Goal: Browse casually

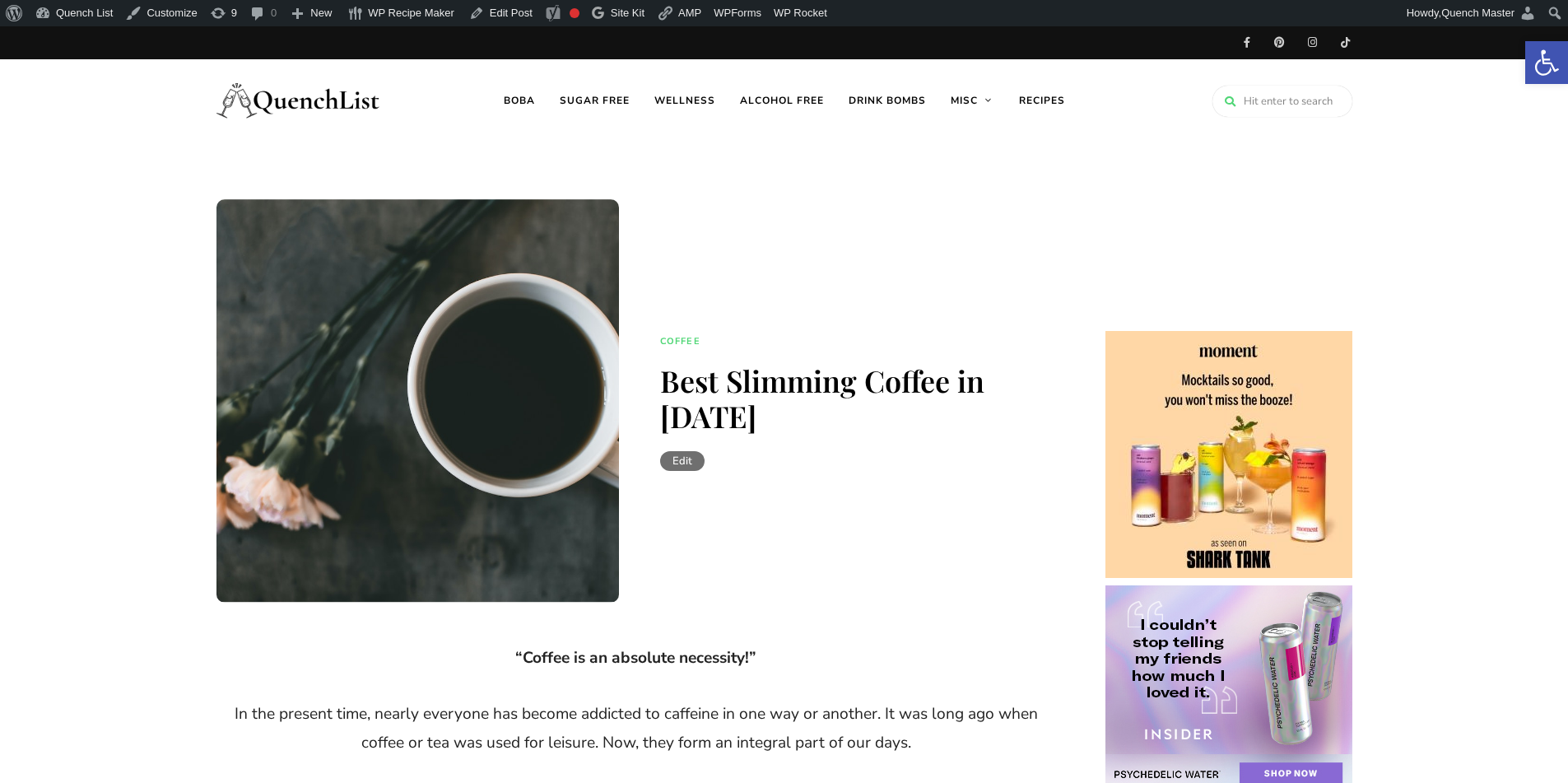
click at [688, 451] on link "Edit" at bounding box center [682, 461] width 45 height 20
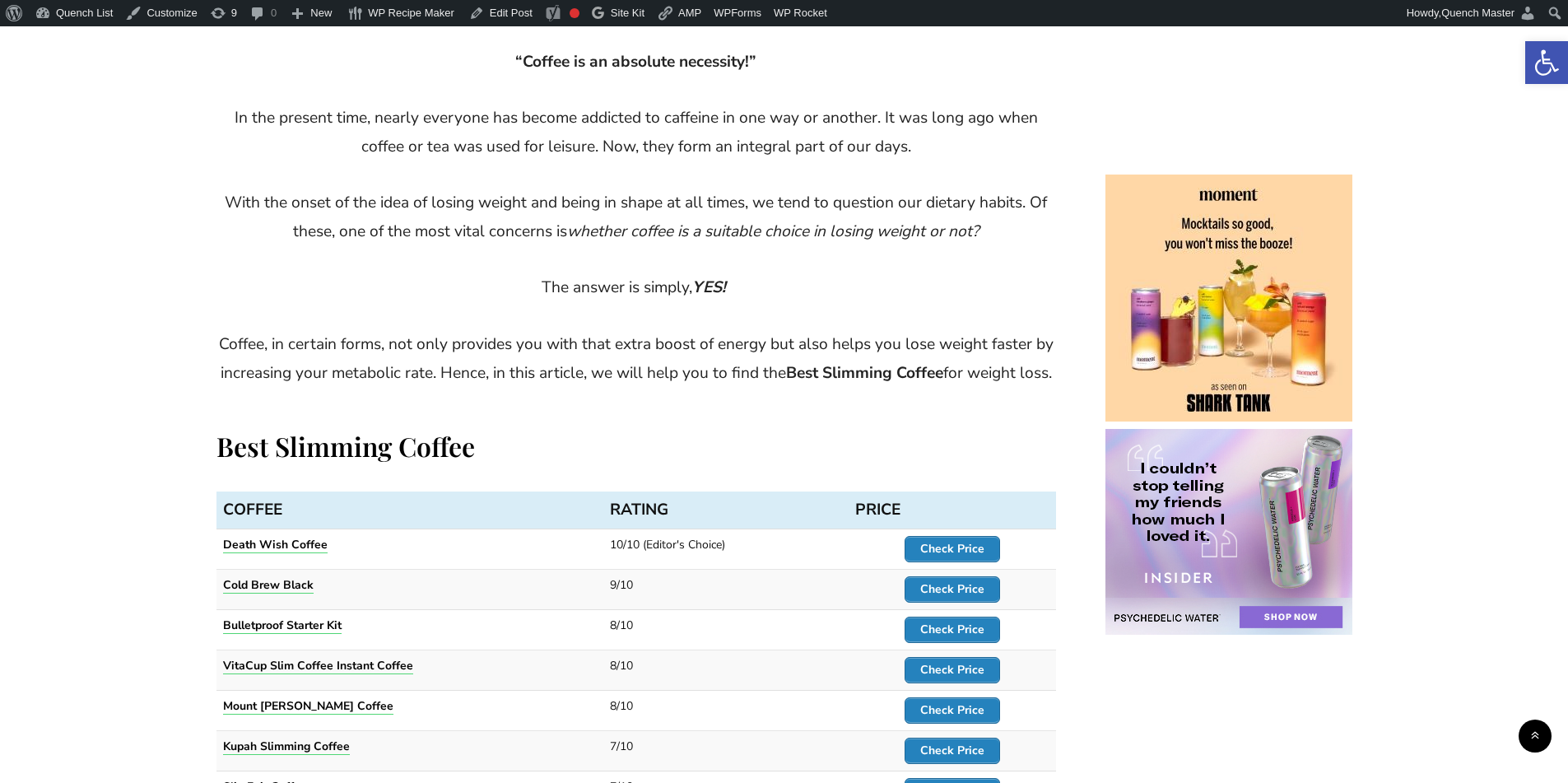
scroll to position [961, 0]
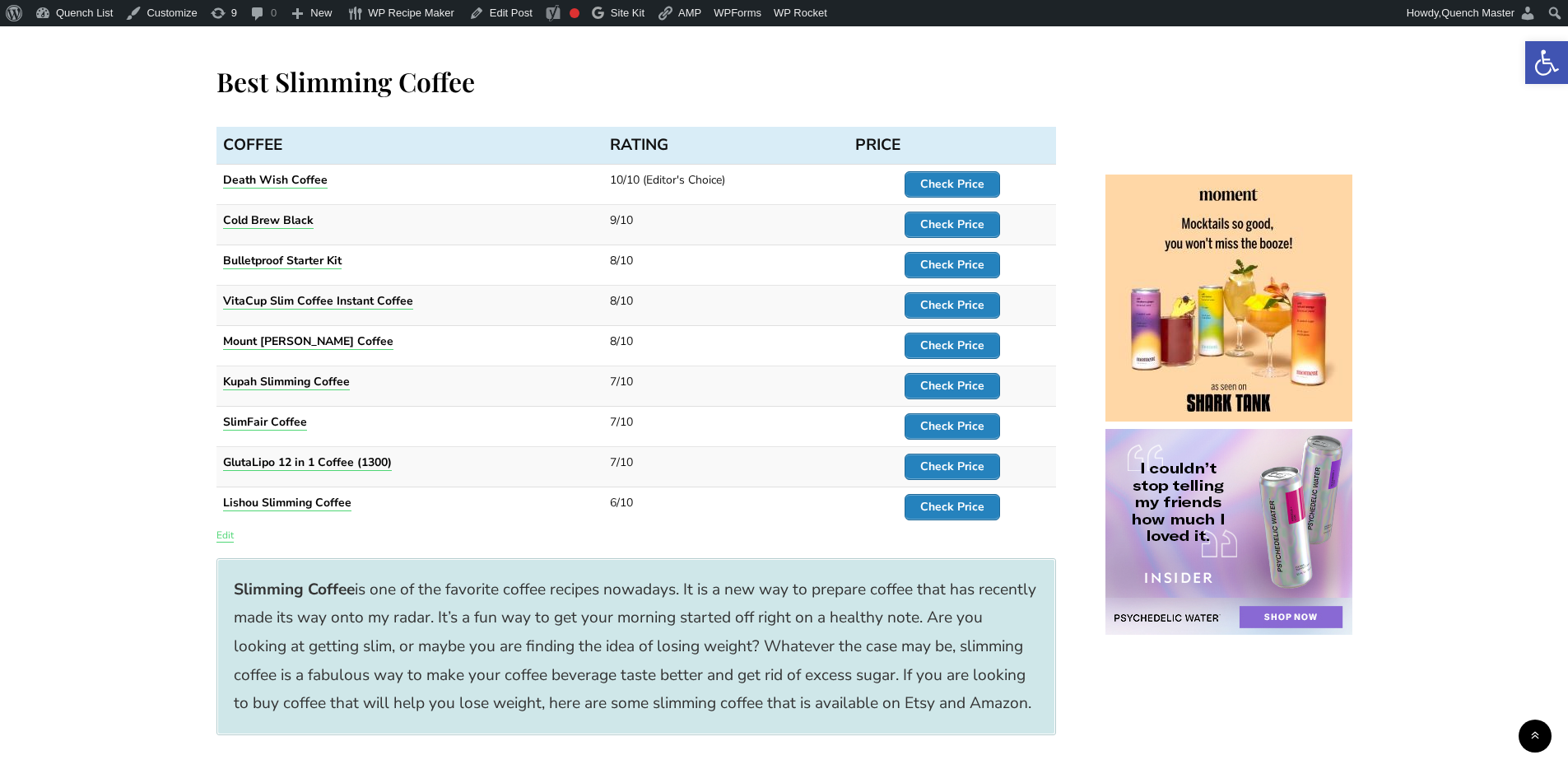
click at [221, 542] on link "Edit" at bounding box center [224, 535] width 17 height 13
click at [971, 192] on strong "Check Price" at bounding box center [952, 183] width 65 height 15
click at [956, 232] on strong "Check Price" at bounding box center [952, 223] width 65 height 15
click at [947, 273] on strong "Check Price" at bounding box center [952, 264] width 65 height 15
click at [953, 313] on strong "Check Price" at bounding box center [952, 304] width 65 height 15
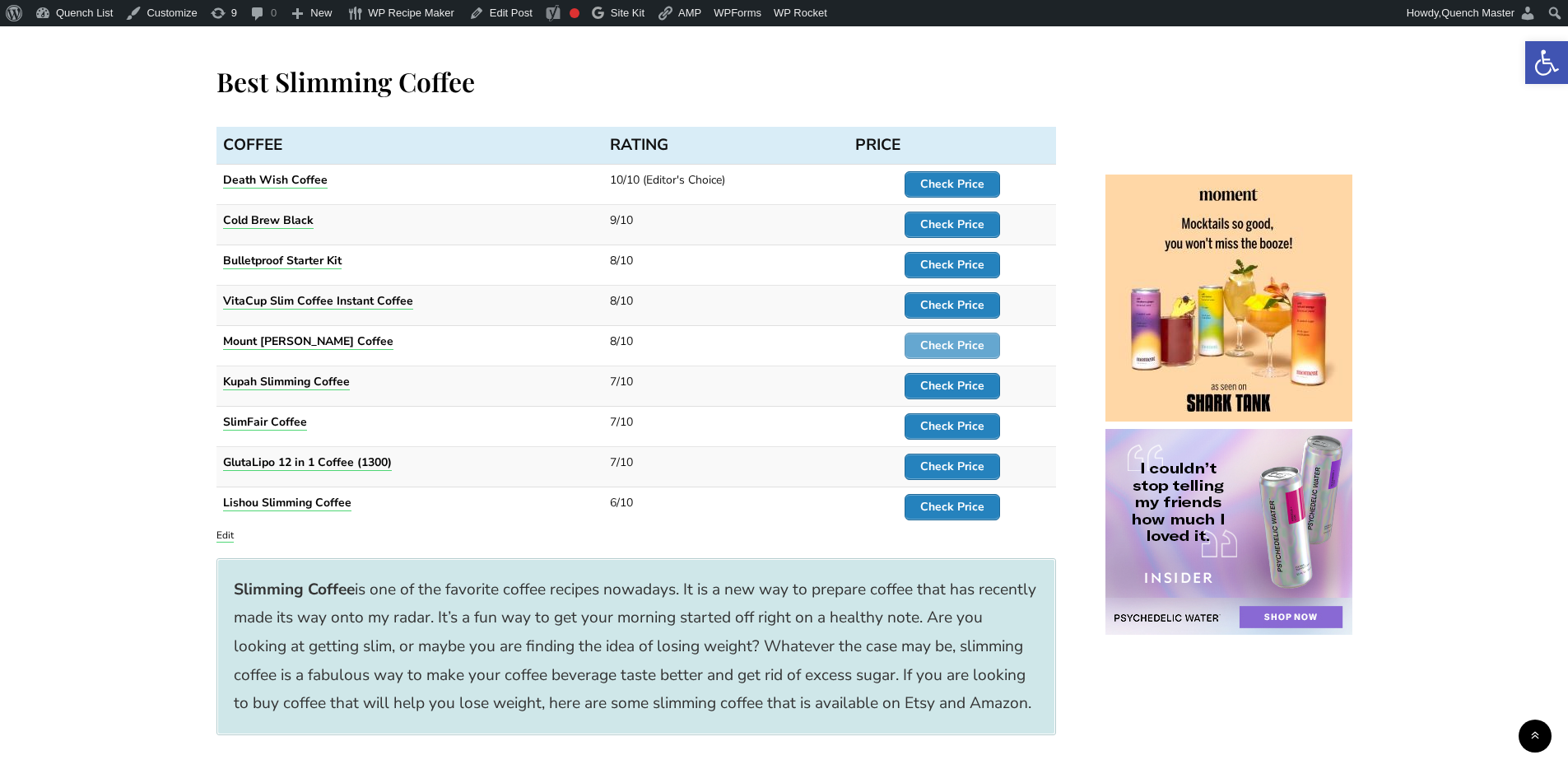
click at [953, 353] on strong "Check Price" at bounding box center [952, 344] width 65 height 15
click at [957, 394] on strong "Check Price" at bounding box center [952, 385] width 65 height 15
click at [962, 434] on strong "Check Price" at bounding box center [952, 425] width 65 height 15
click at [964, 474] on strong "Check Price" at bounding box center [952, 465] width 65 height 15
click at [967, 515] on strong "Check Price" at bounding box center [952, 506] width 65 height 15
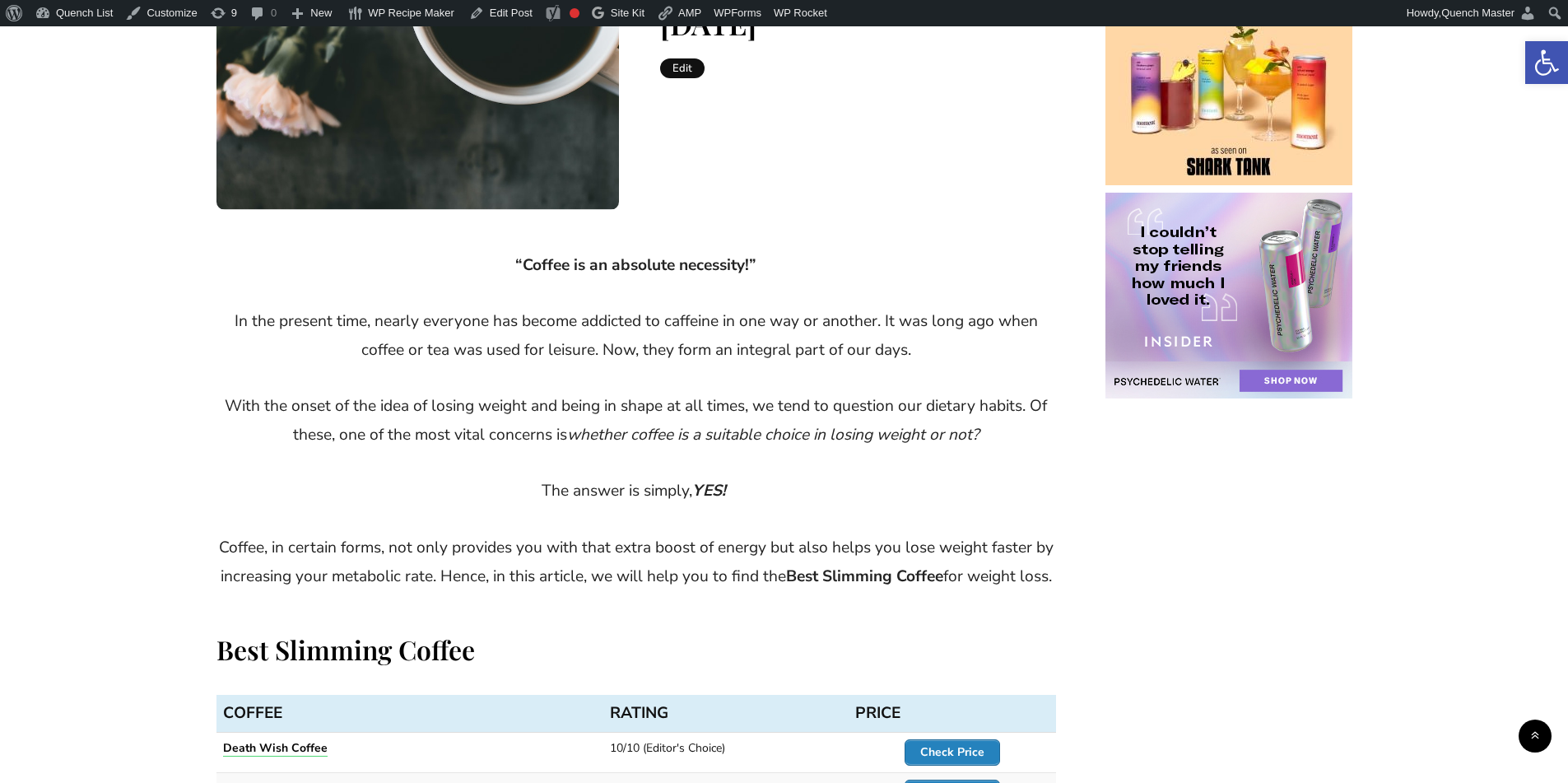
scroll to position [0, 0]
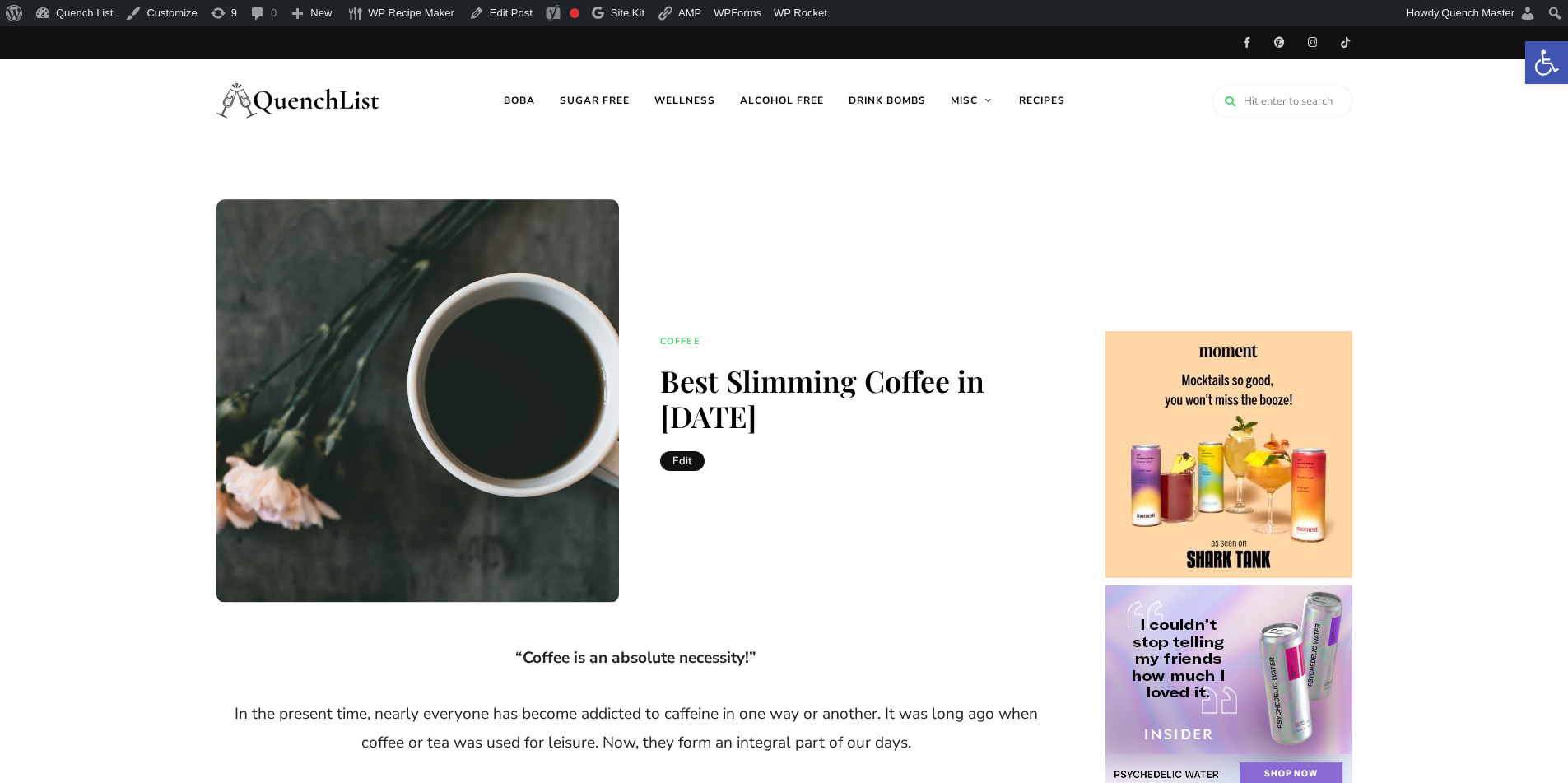
drag, startPoint x: 325, startPoint y: 88, endPoint x: 1362, endPoint y: 184, distance: 1041.4
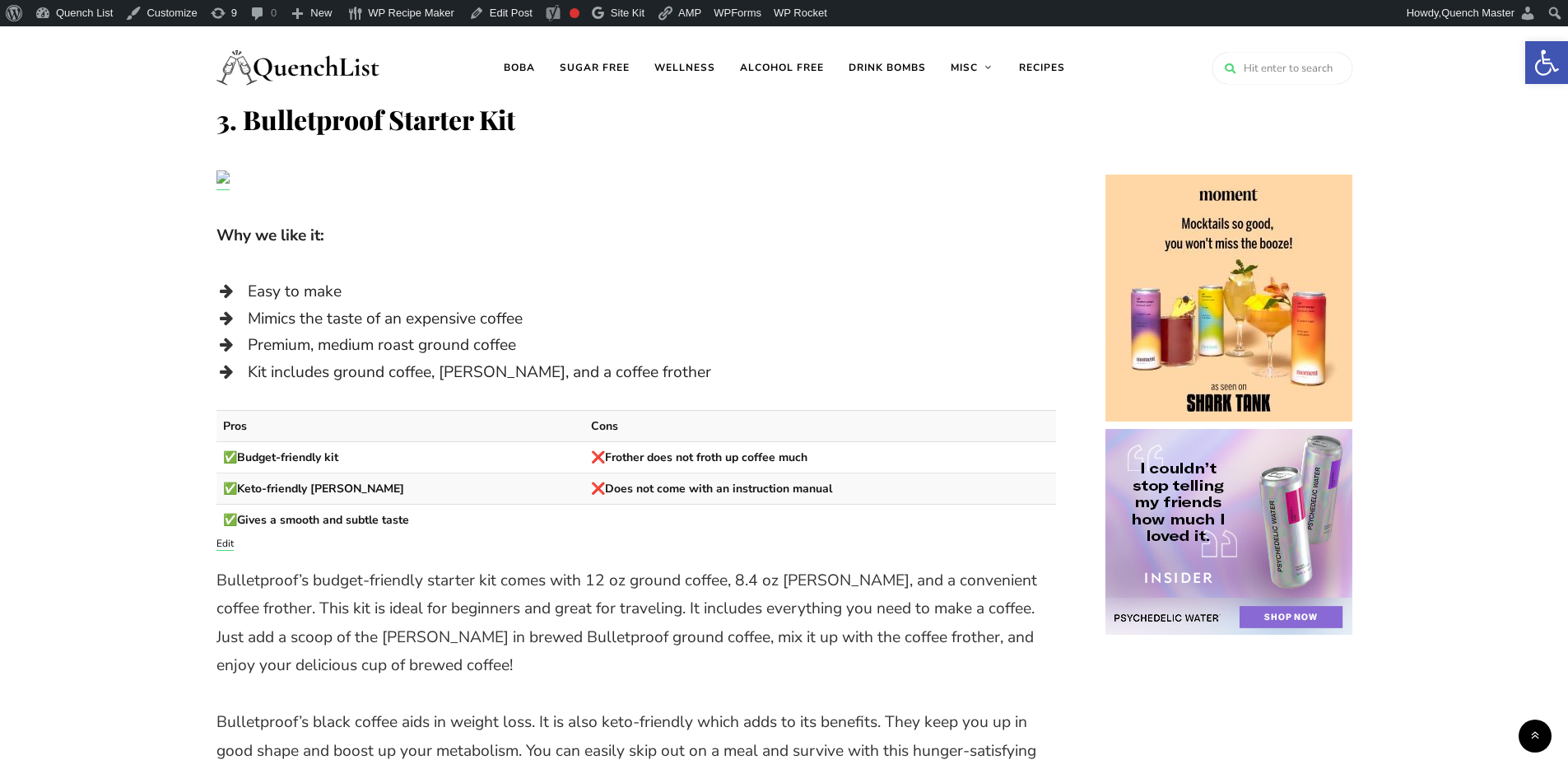
scroll to position [3293, 0]
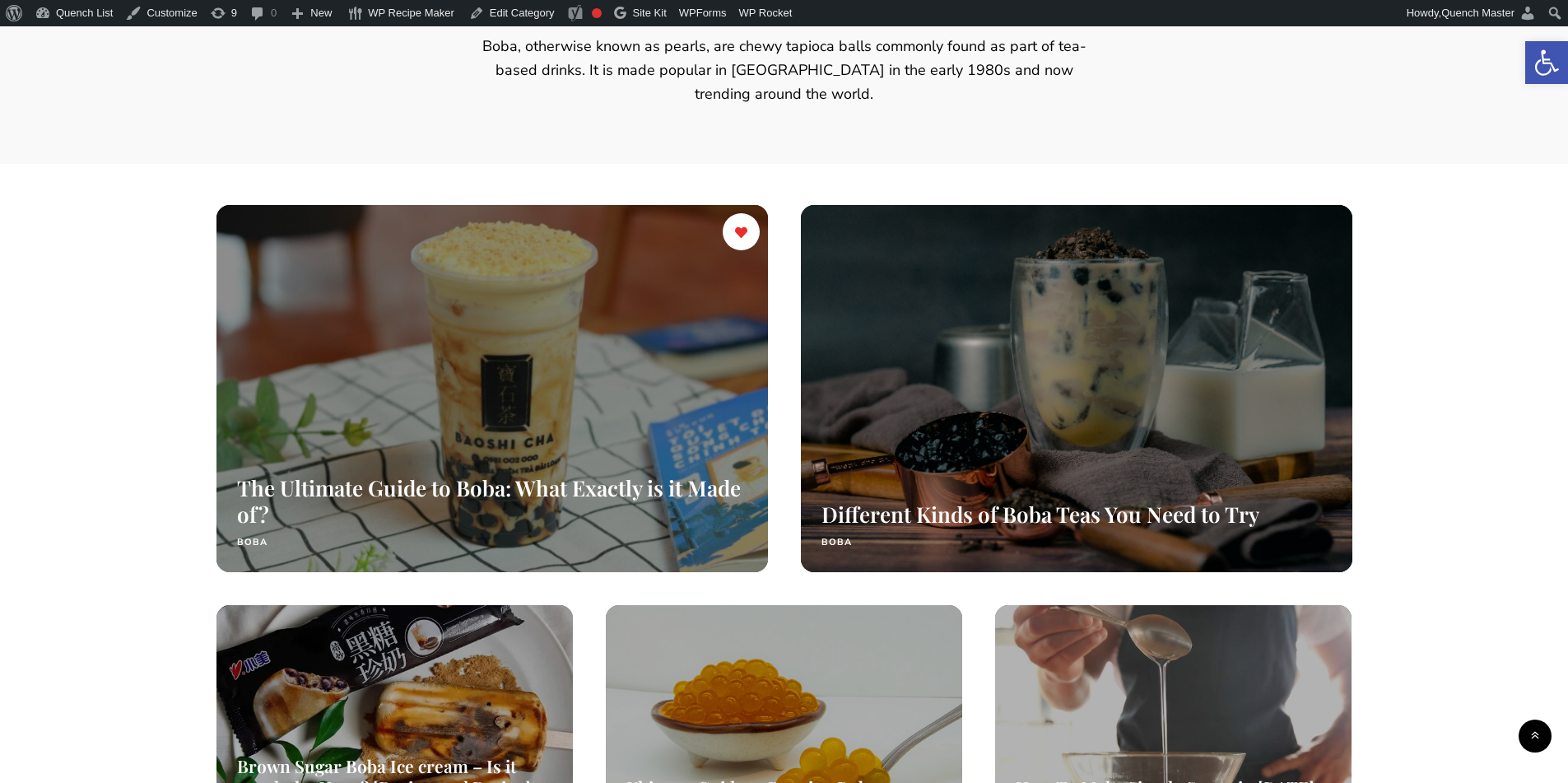
scroll to position [274, 0]
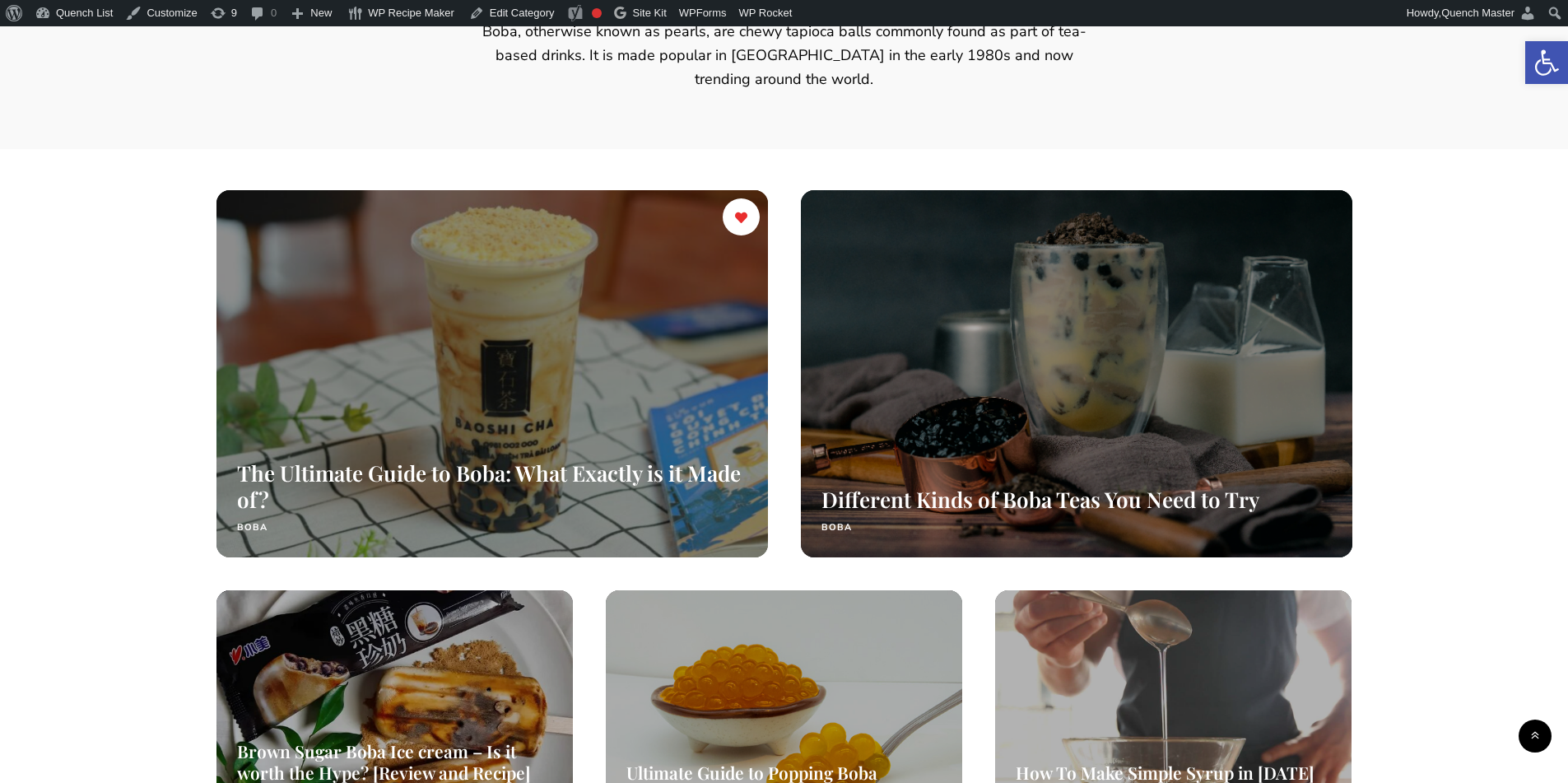
click at [489, 346] on div at bounding box center [491, 373] width 585 height 389
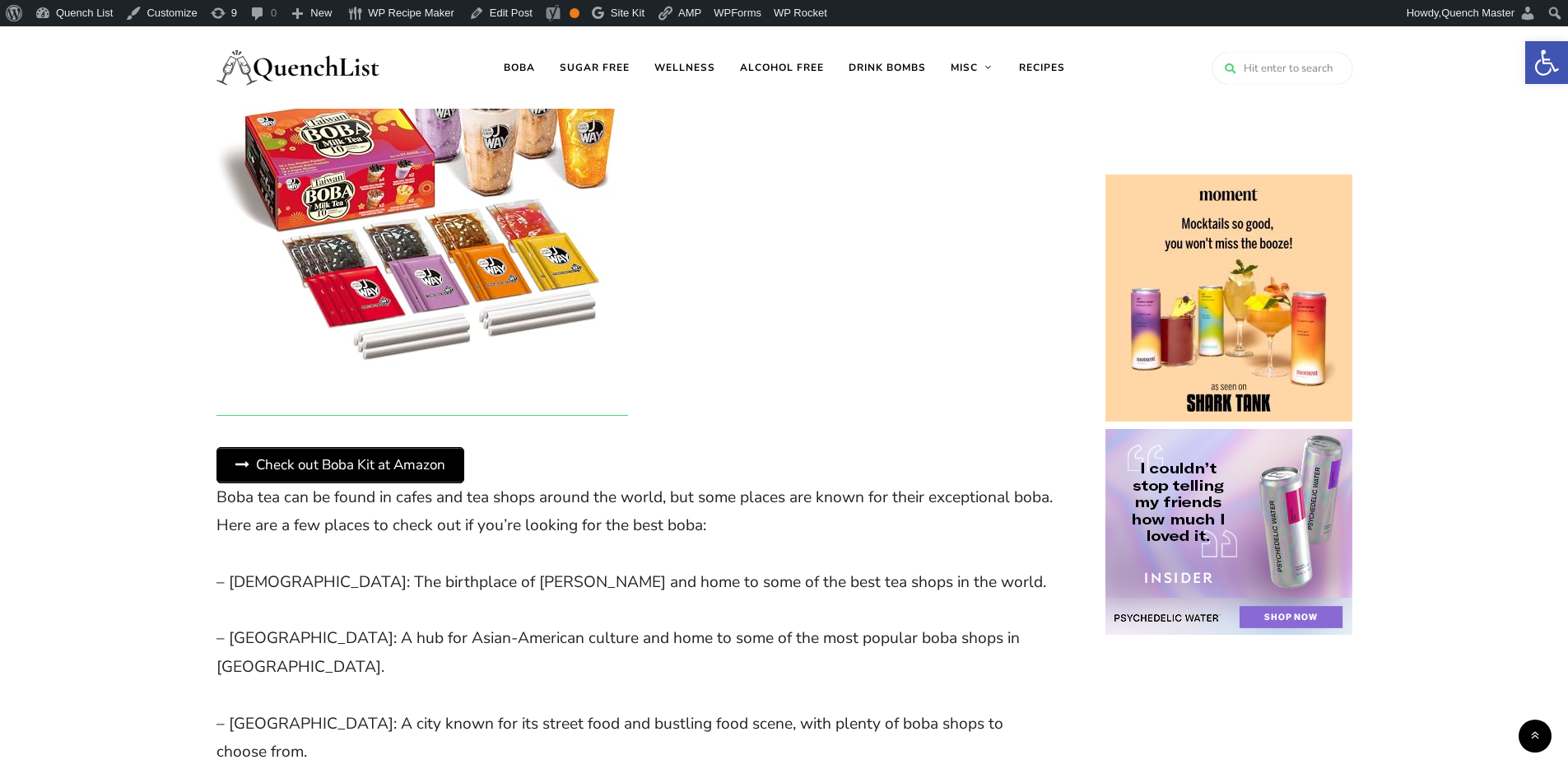
scroll to position [3843, 0]
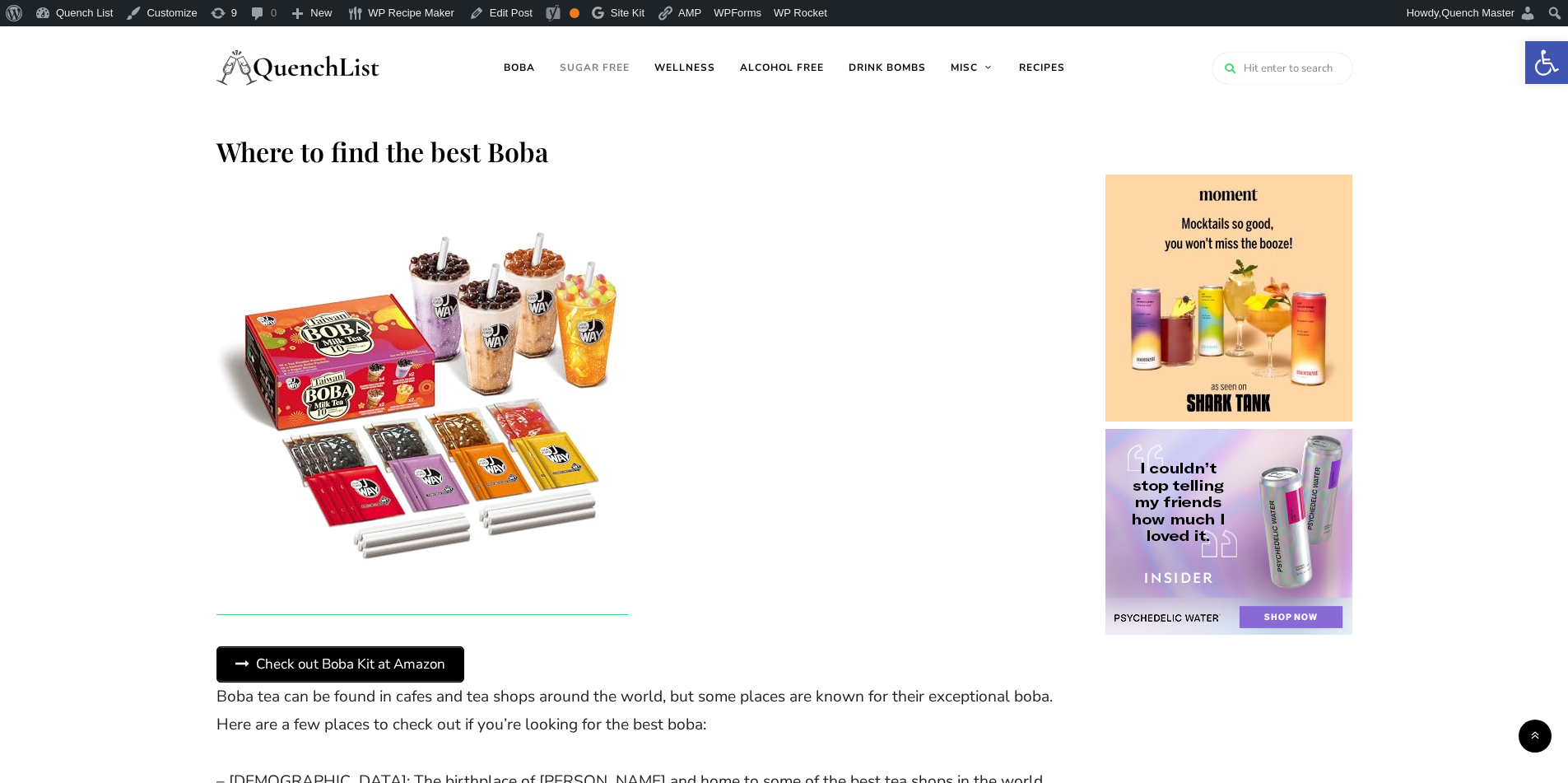
click at [600, 70] on link "Sugar free" at bounding box center [595, 67] width 95 height 83
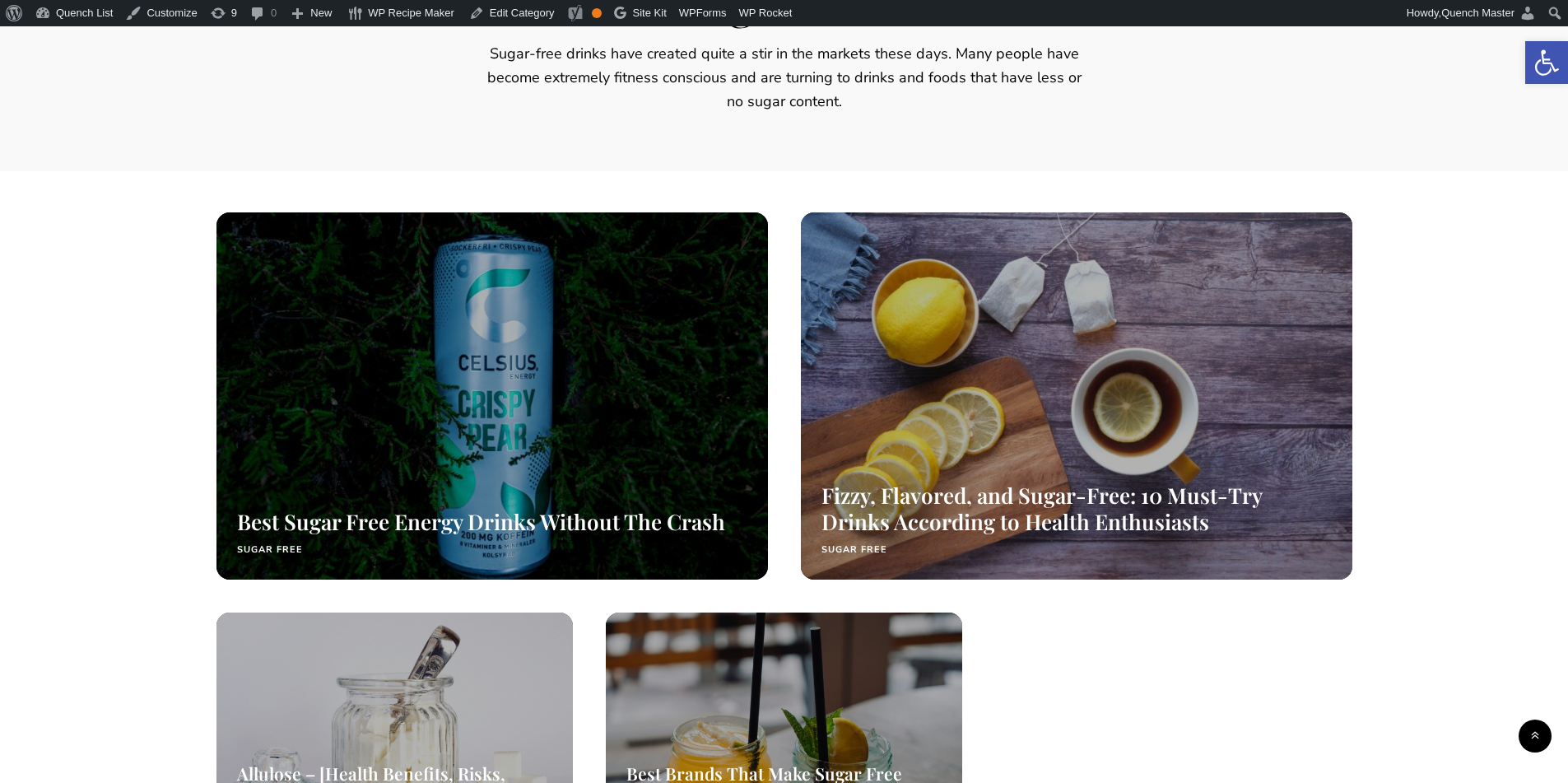
scroll to position [412, 0]
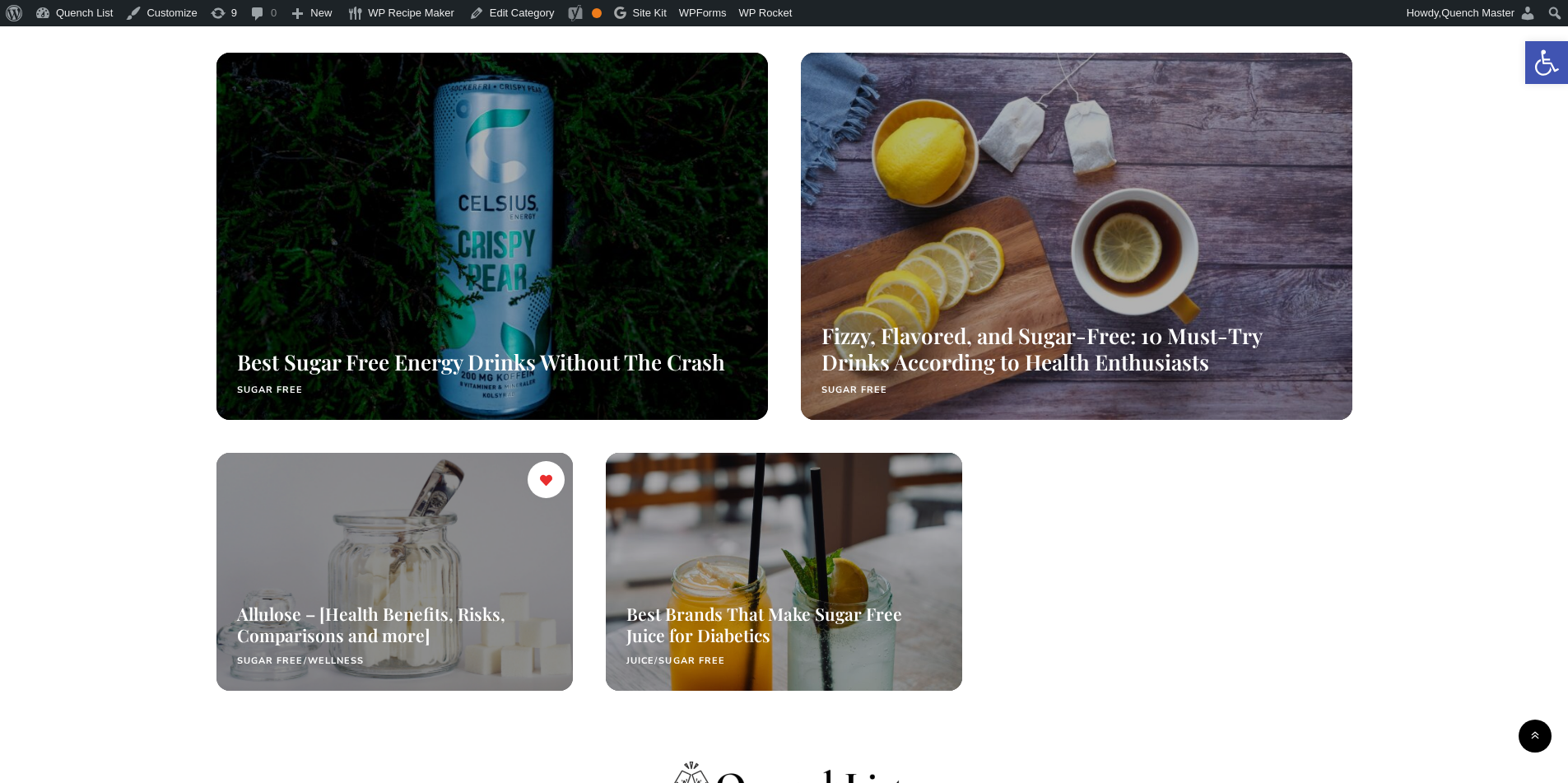
click at [325, 538] on div at bounding box center [394, 572] width 377 height 252
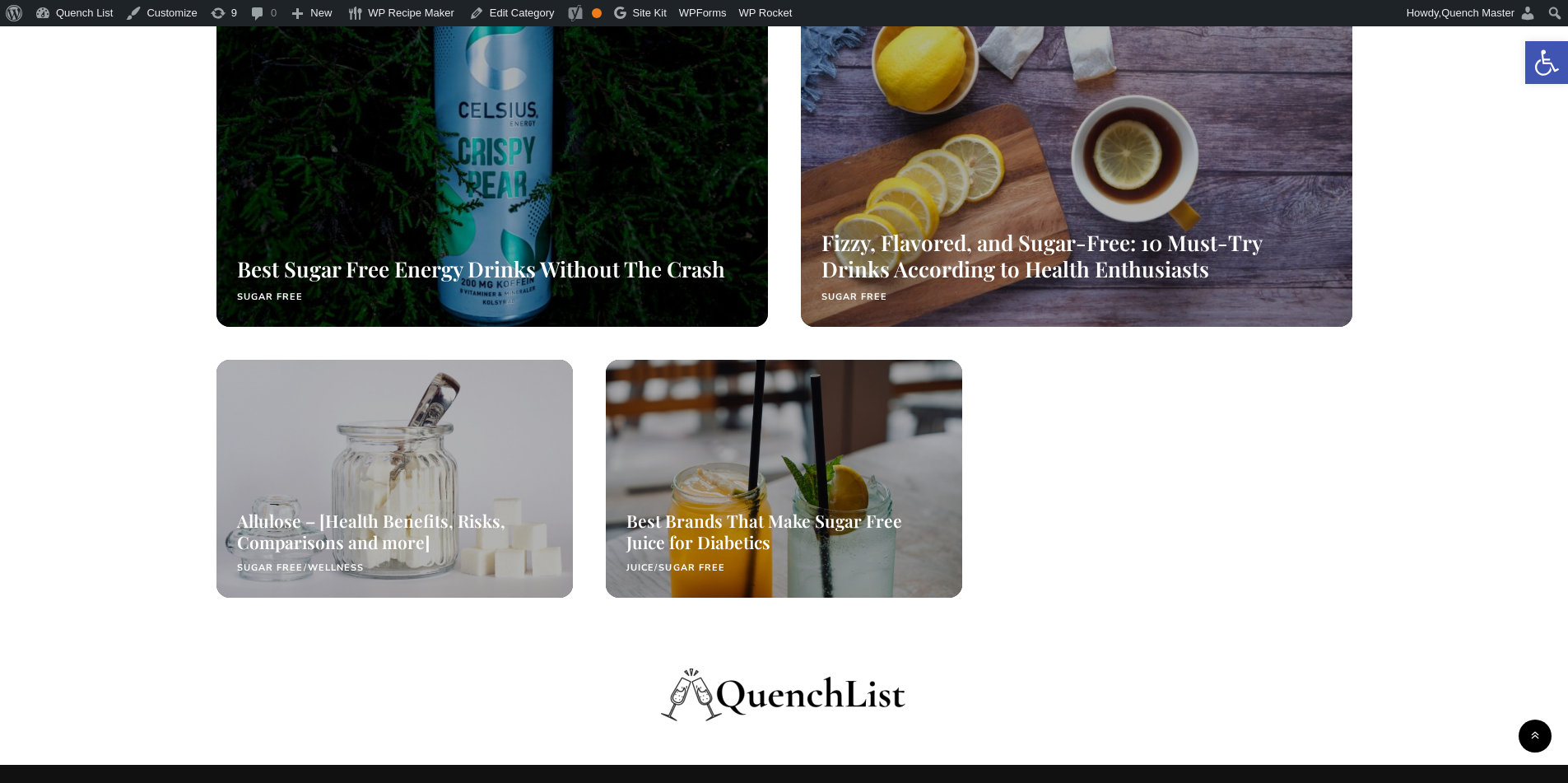
scroll to position [728, 0]
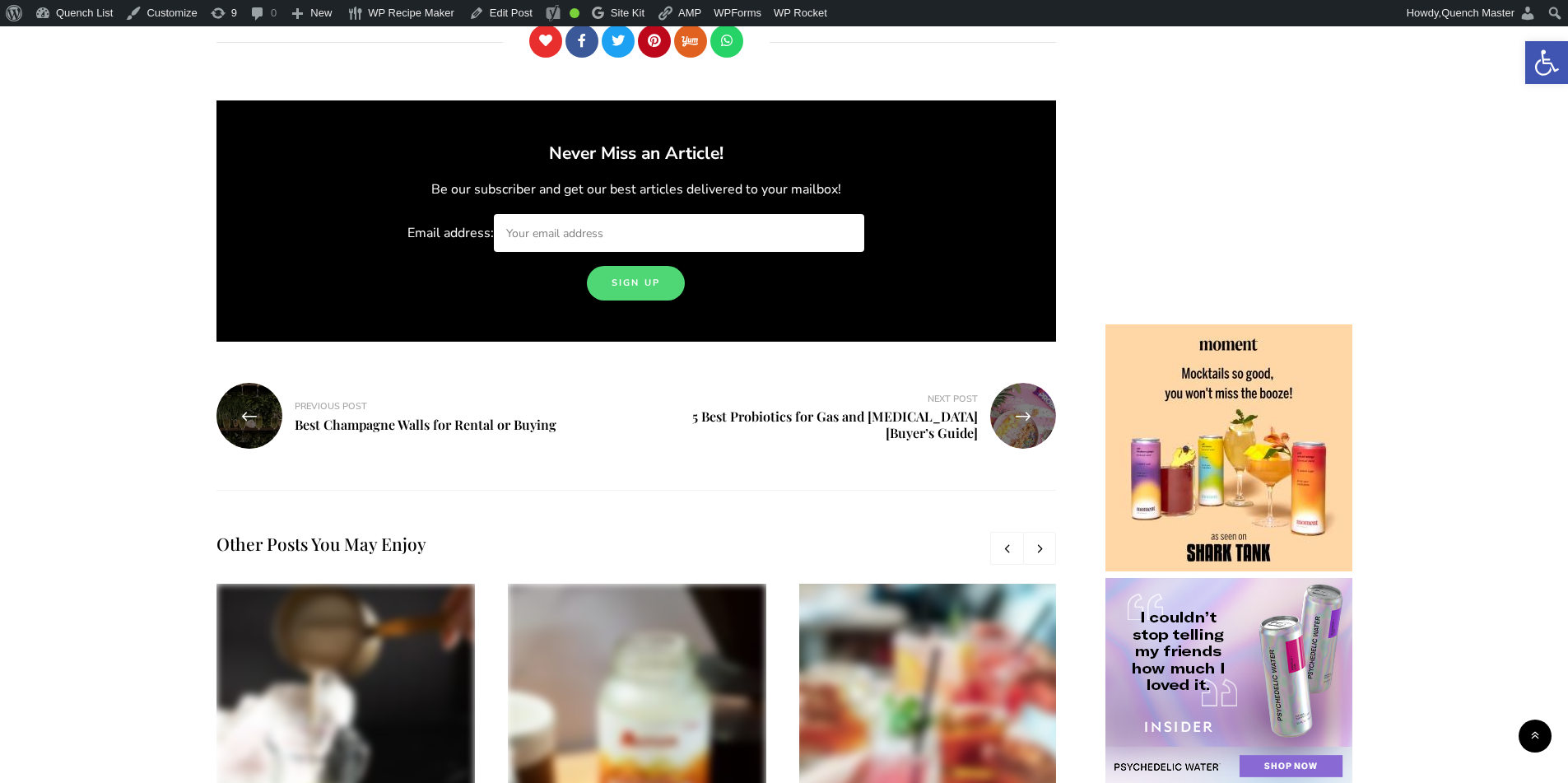
scroll to position [13037, 0]
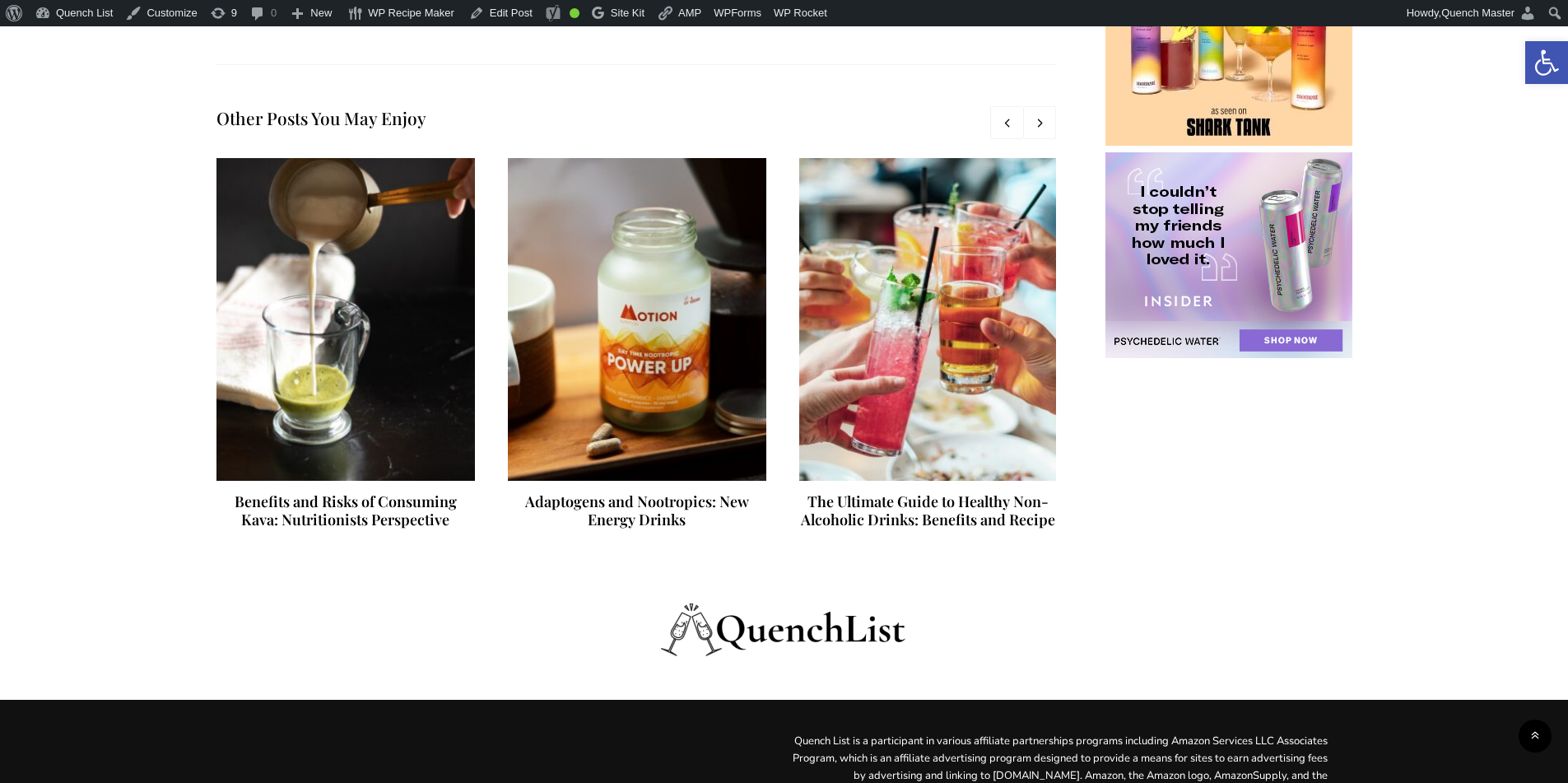
click at [365, 244] on link at bounding box center [345, 319] width 272 height 339
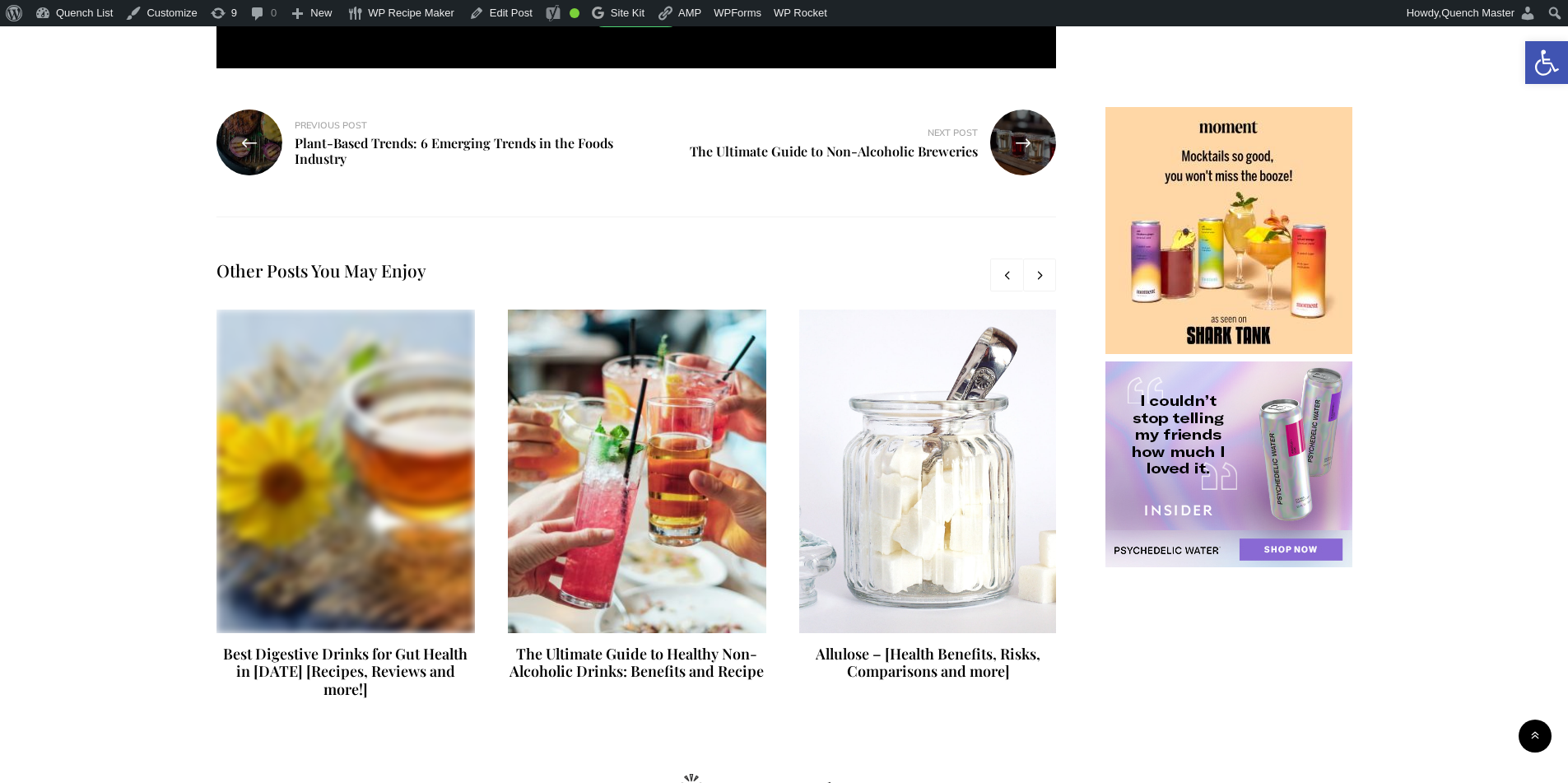
scroll to position [5067, 0]
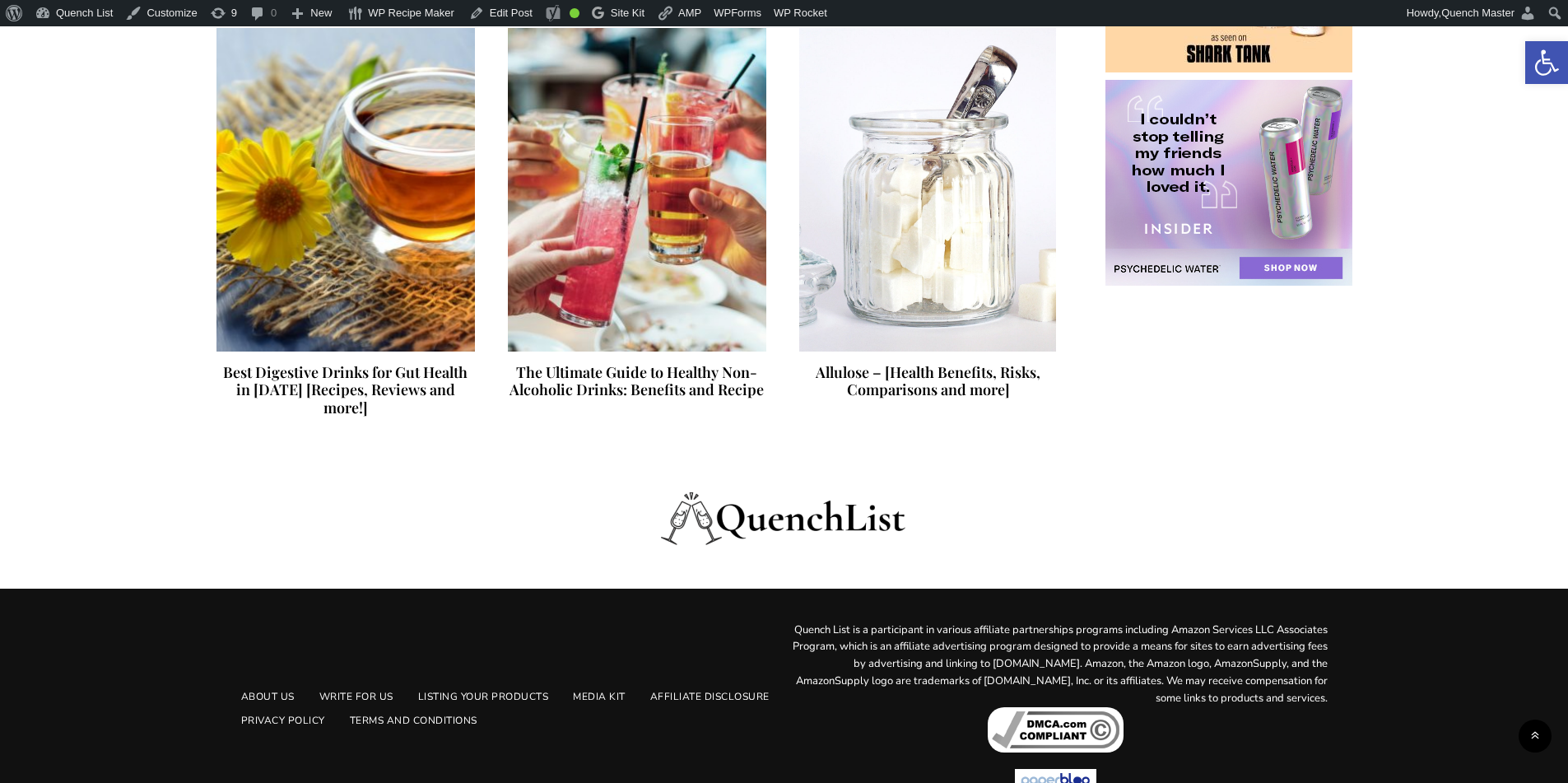
click at [367, 254] on link at bounding box center [345, 190] width 272 height 339
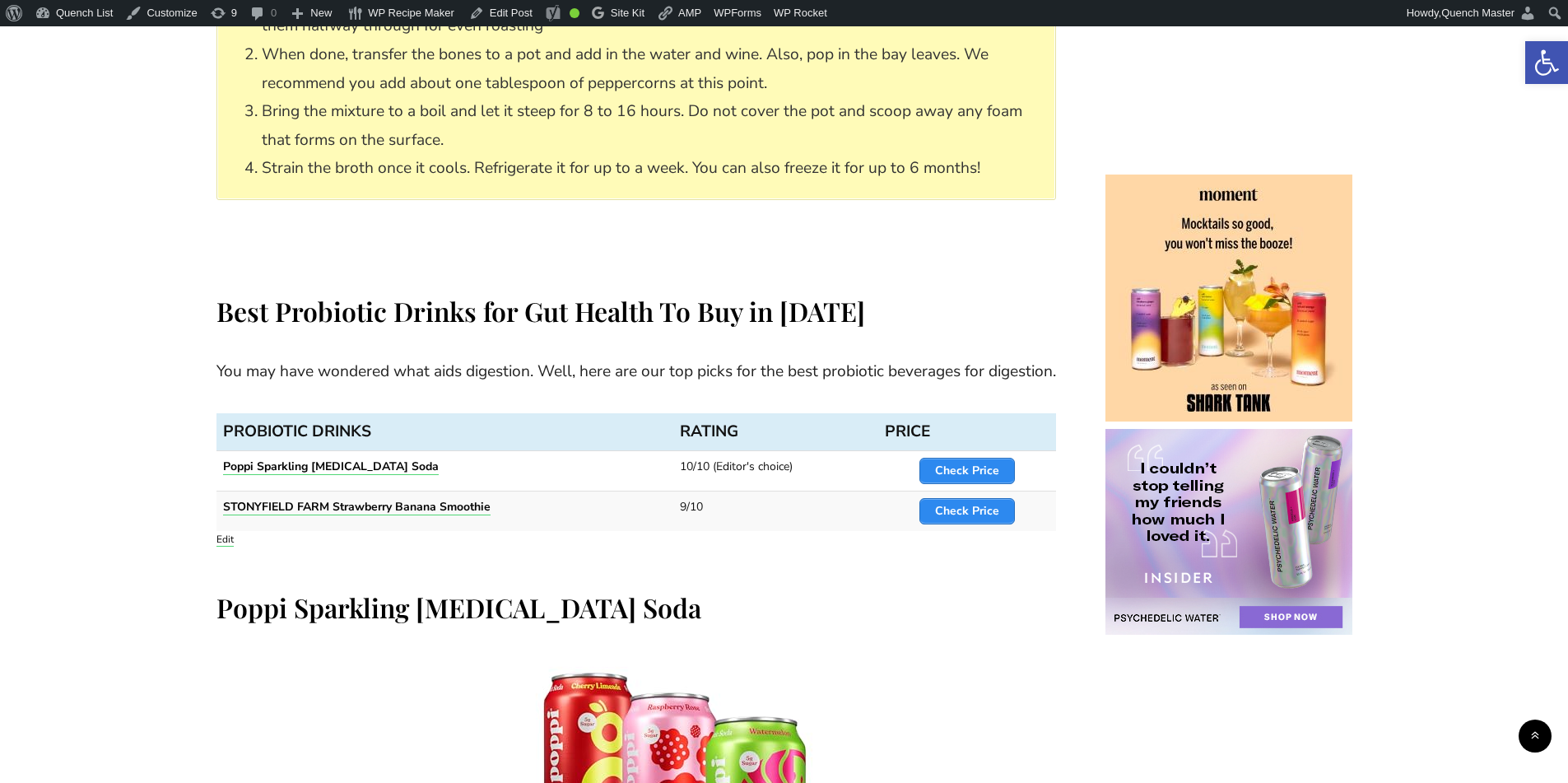
scroll to position [7411, 0]
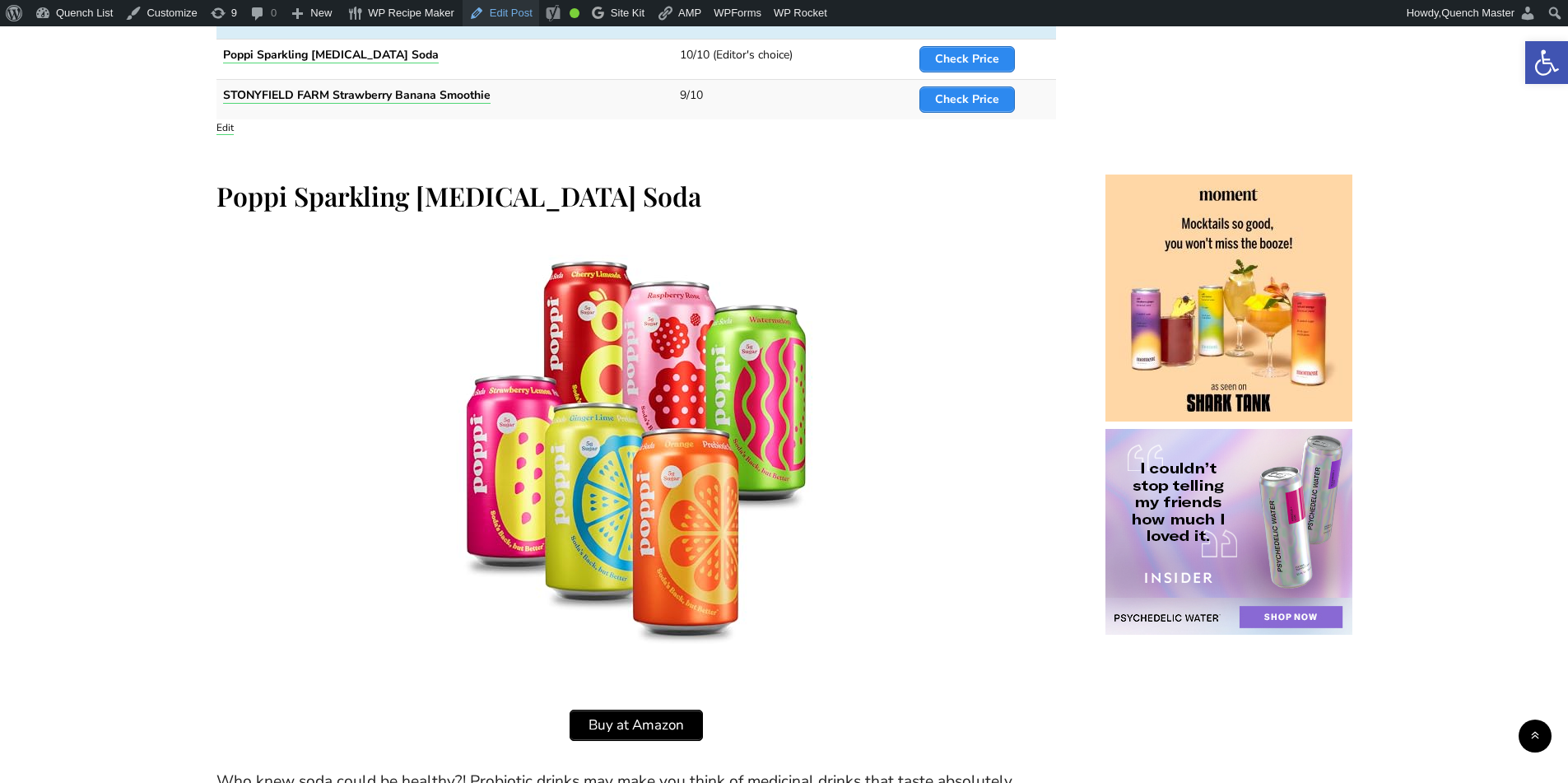
click at [498, 7] on link "Edit Post" at bounding box center [500, 13] width 76 height 26
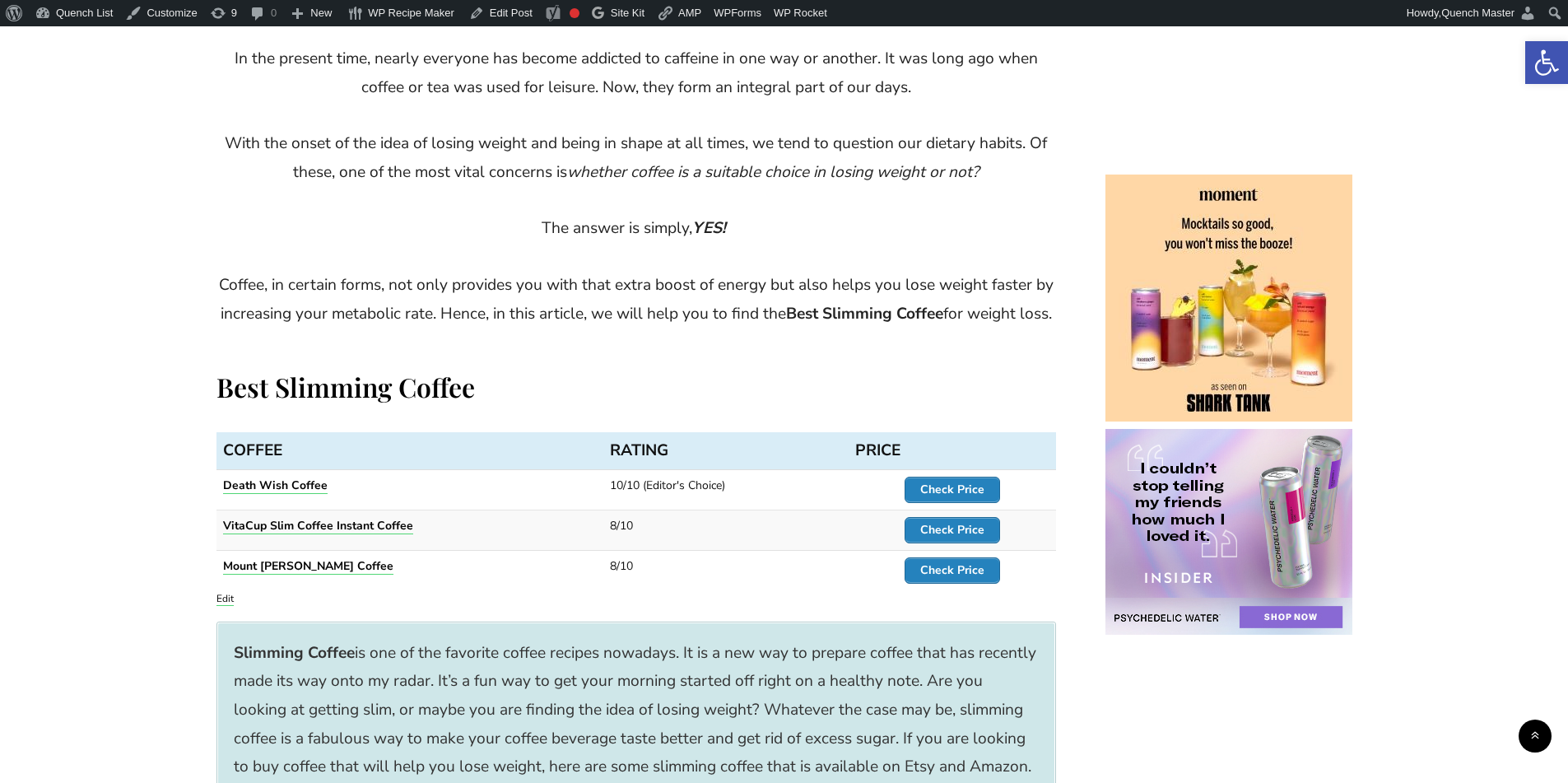
scroll to position [823, 0]
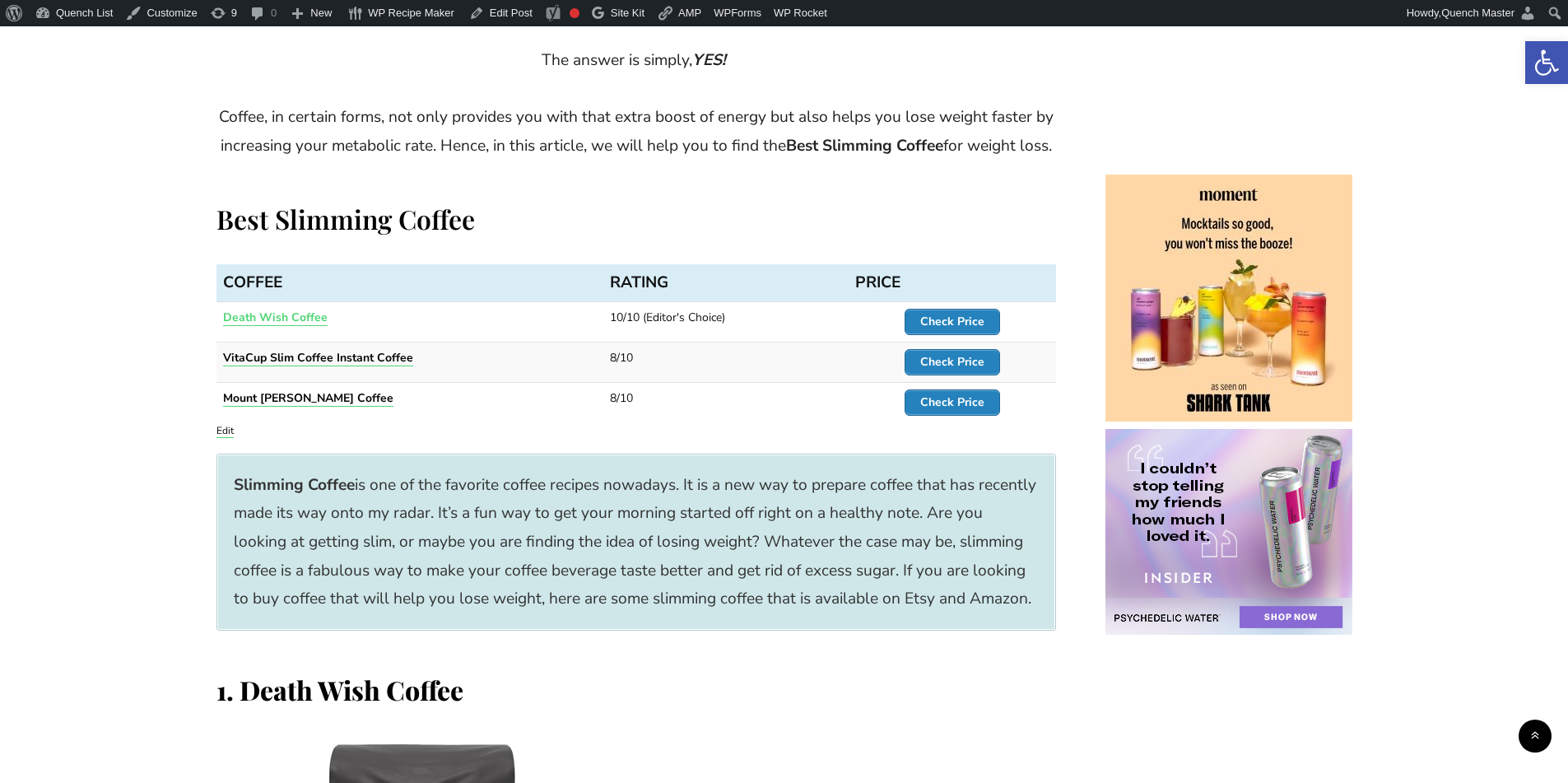
click at [277, 326] on strong "Death Wish Coffee" at bounding box center [275, 317] width 105 height 15
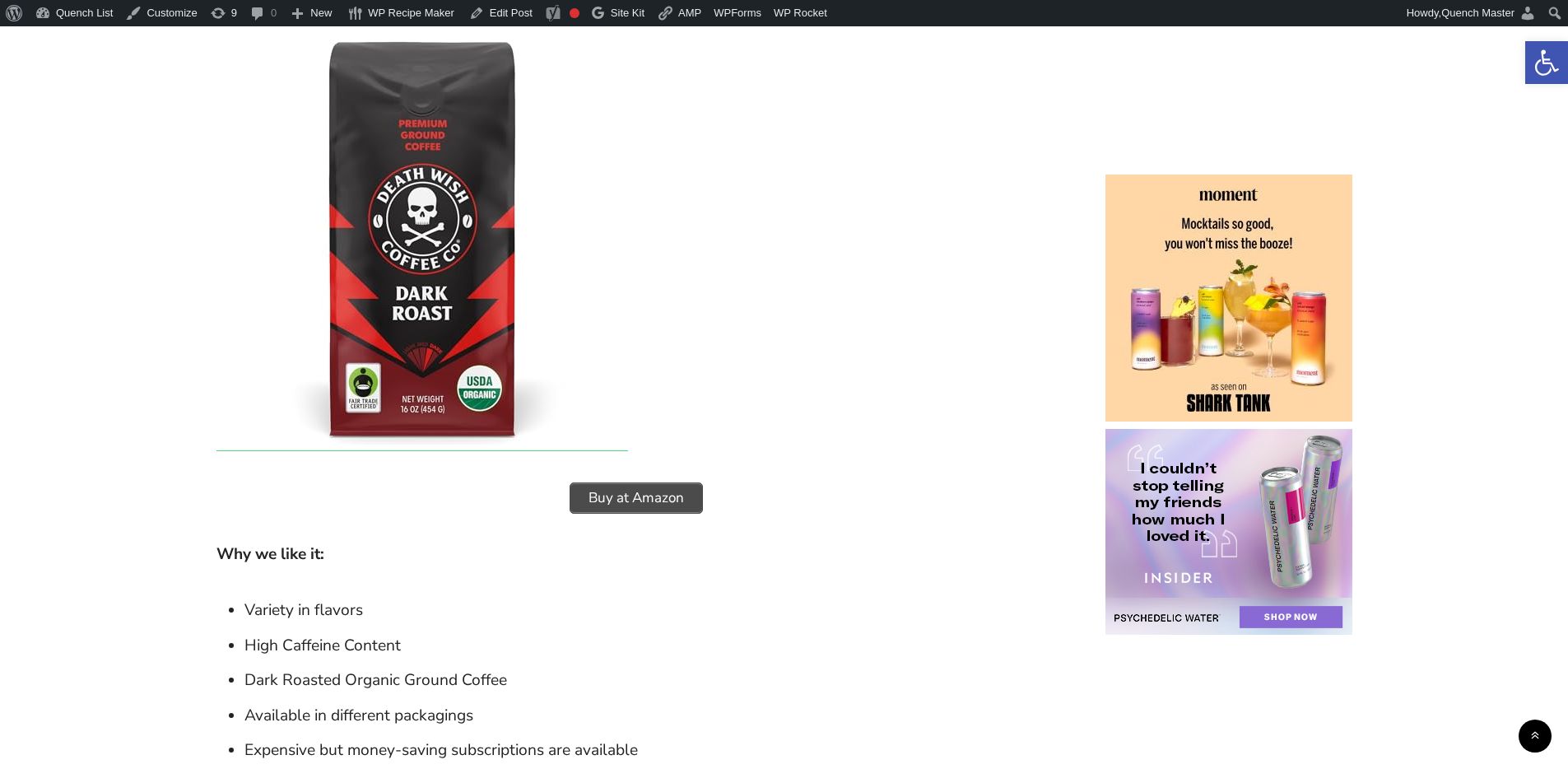
click at [669, 513] on span "Buy at Amazon" at bounding box center [636, 498] width 132 height 30
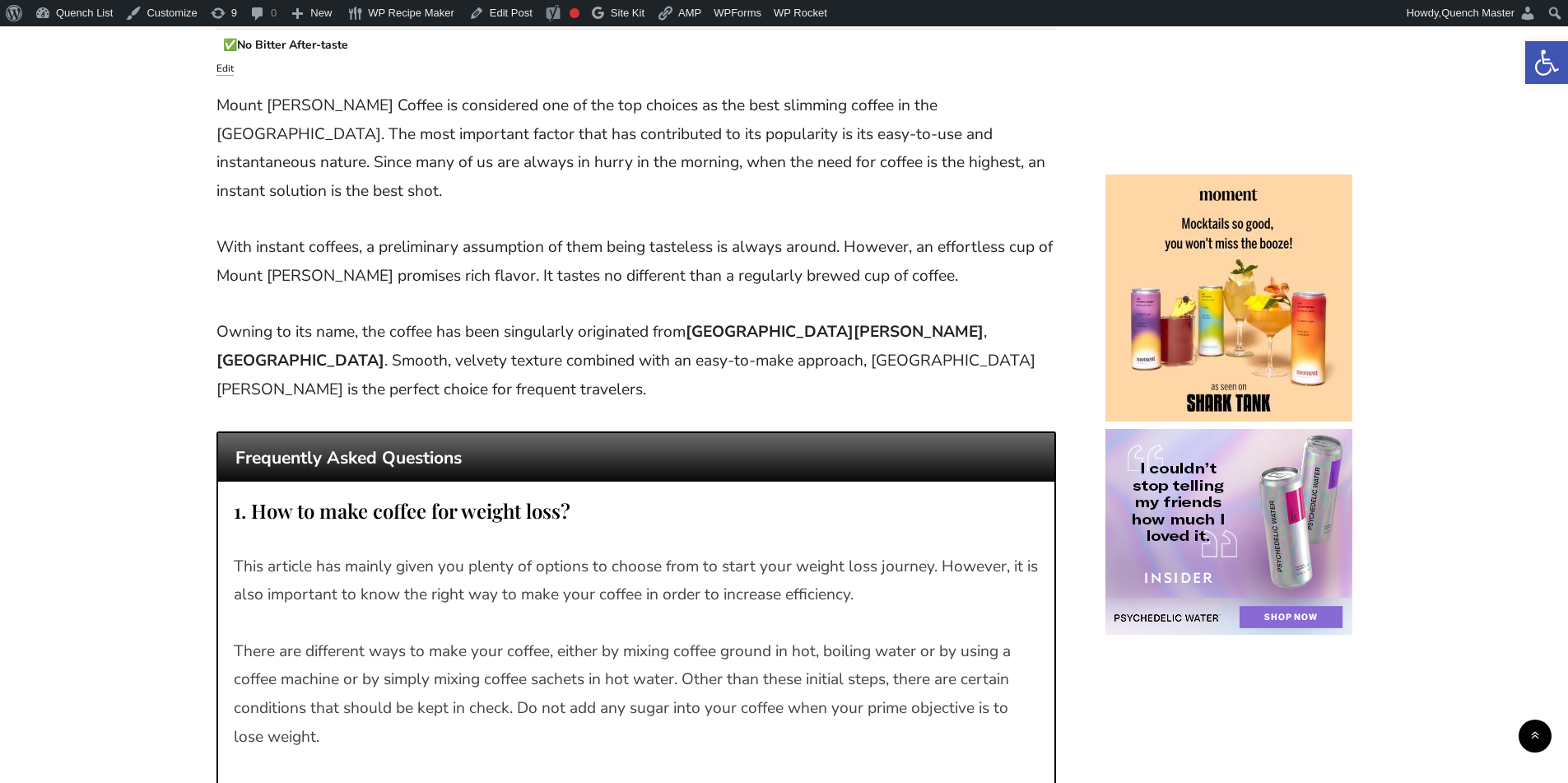
scroll to position [5505, 0]
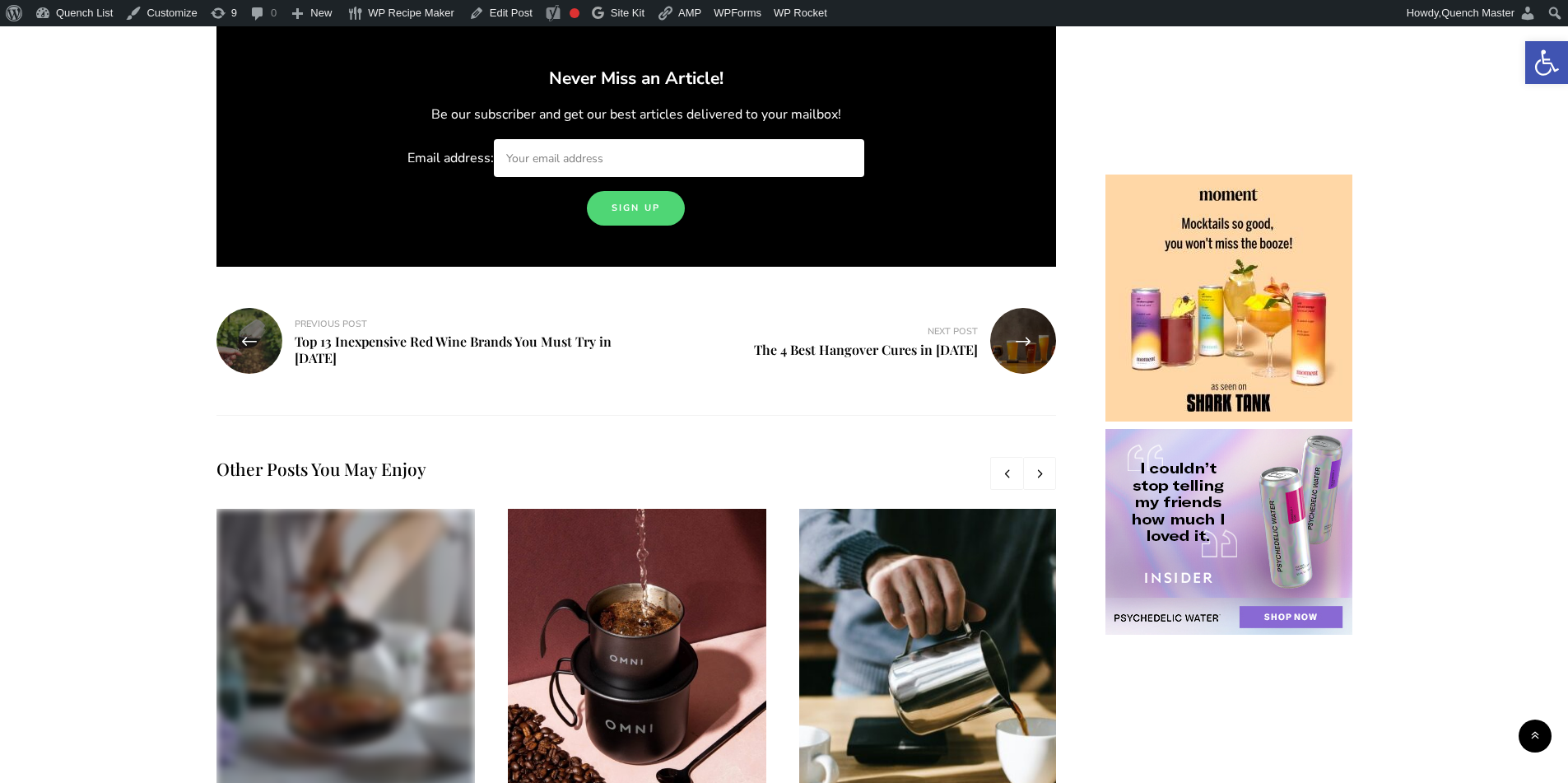
scroll to position [8921, 0]
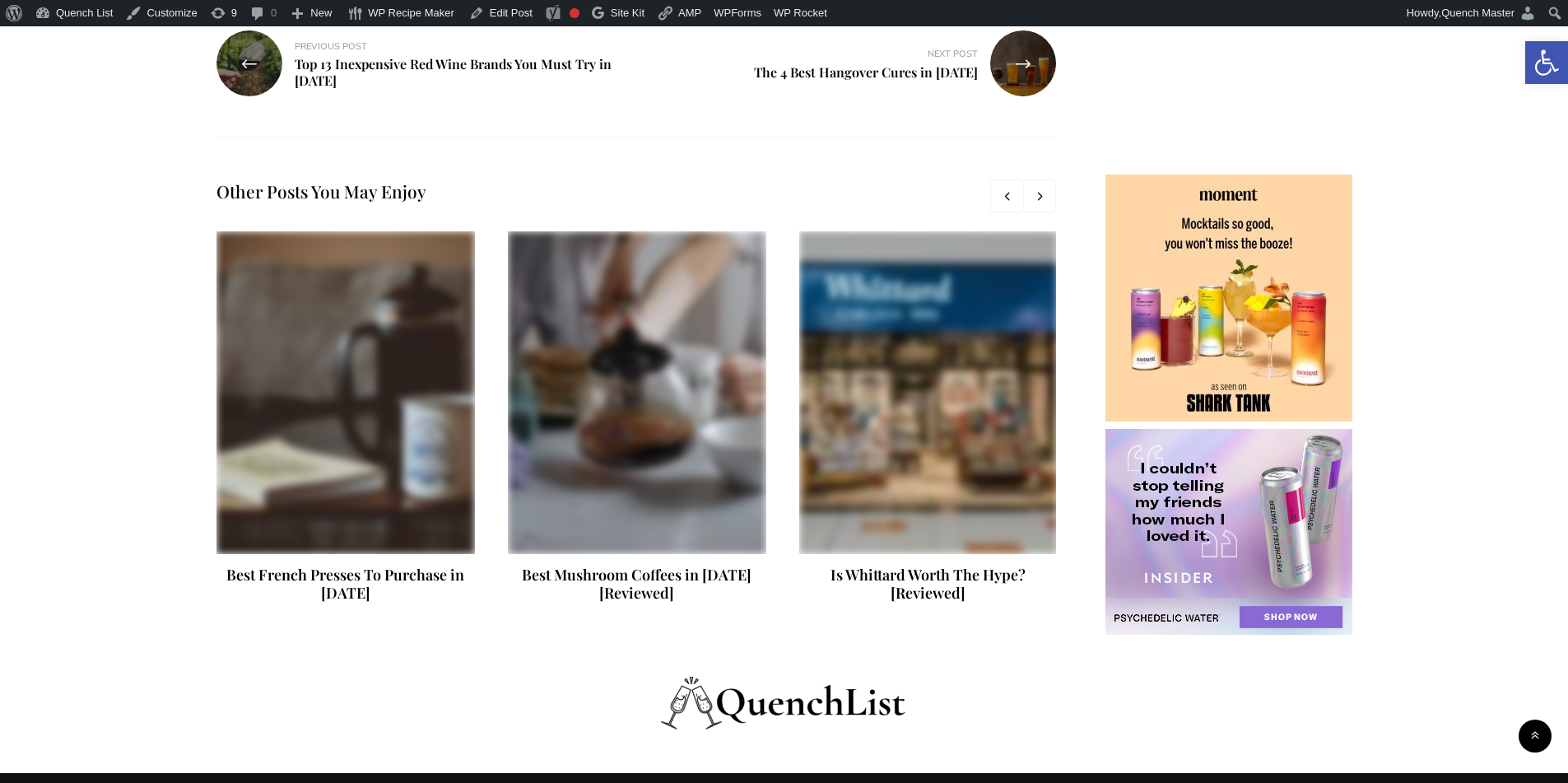
scroll to position [9304, 0]
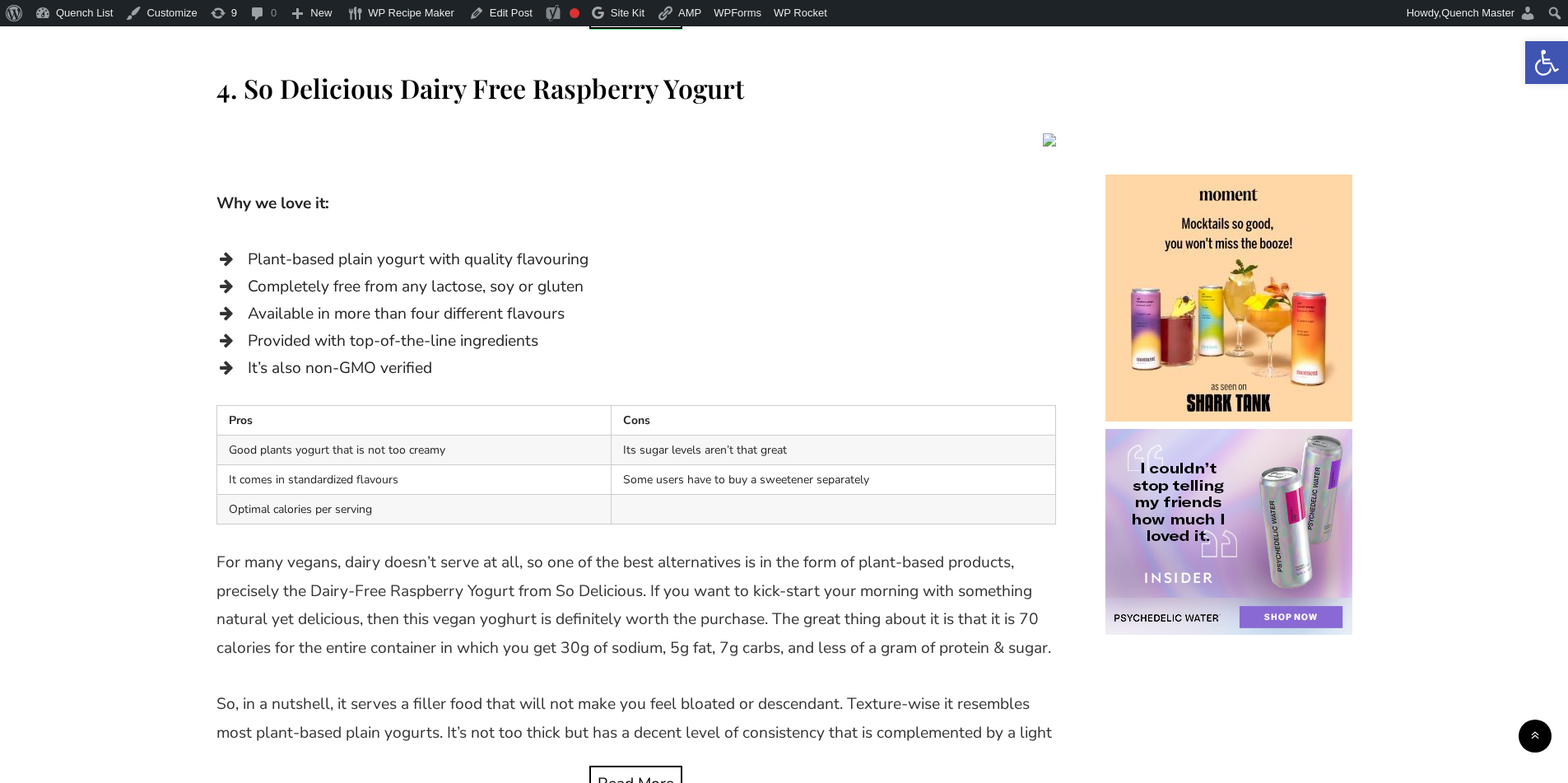
scroll to position [4255, 0]
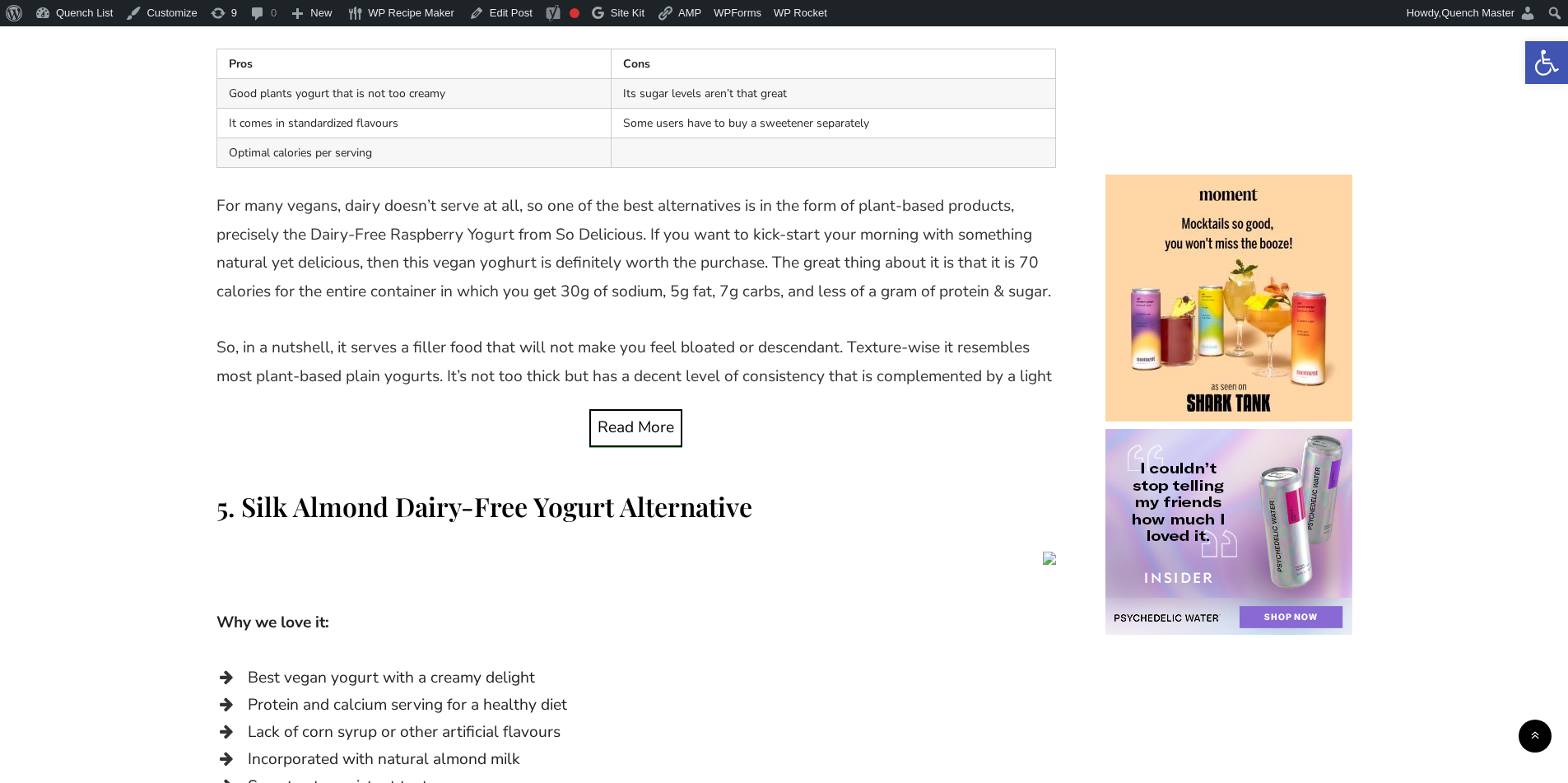
click at [901, 397] on p "So, in a nutshell, it serves a filler food that will not make you feel bloated …" at bounding box center [636, 390] width 839 height 114
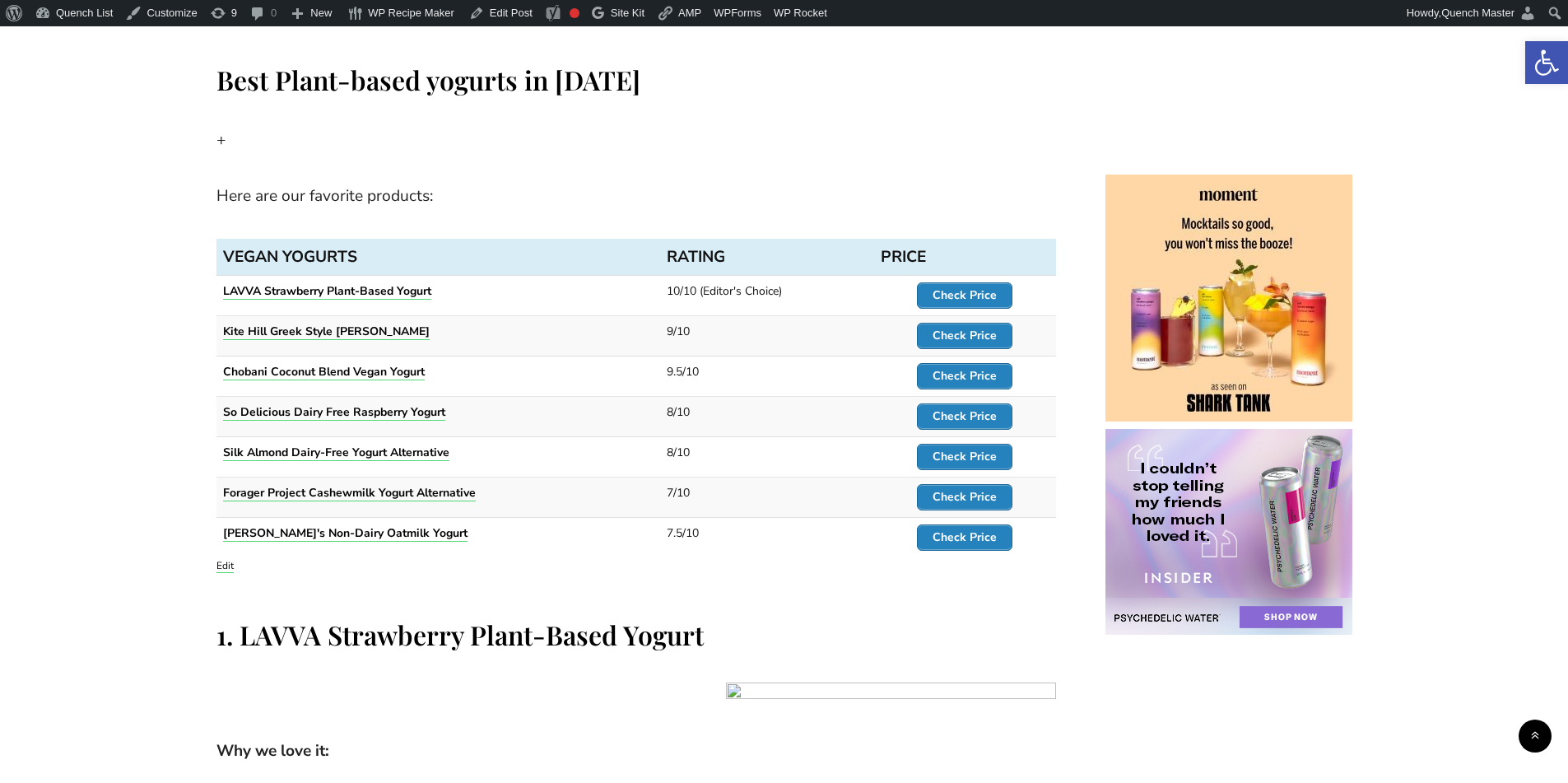
scroll to position [1098, 0]
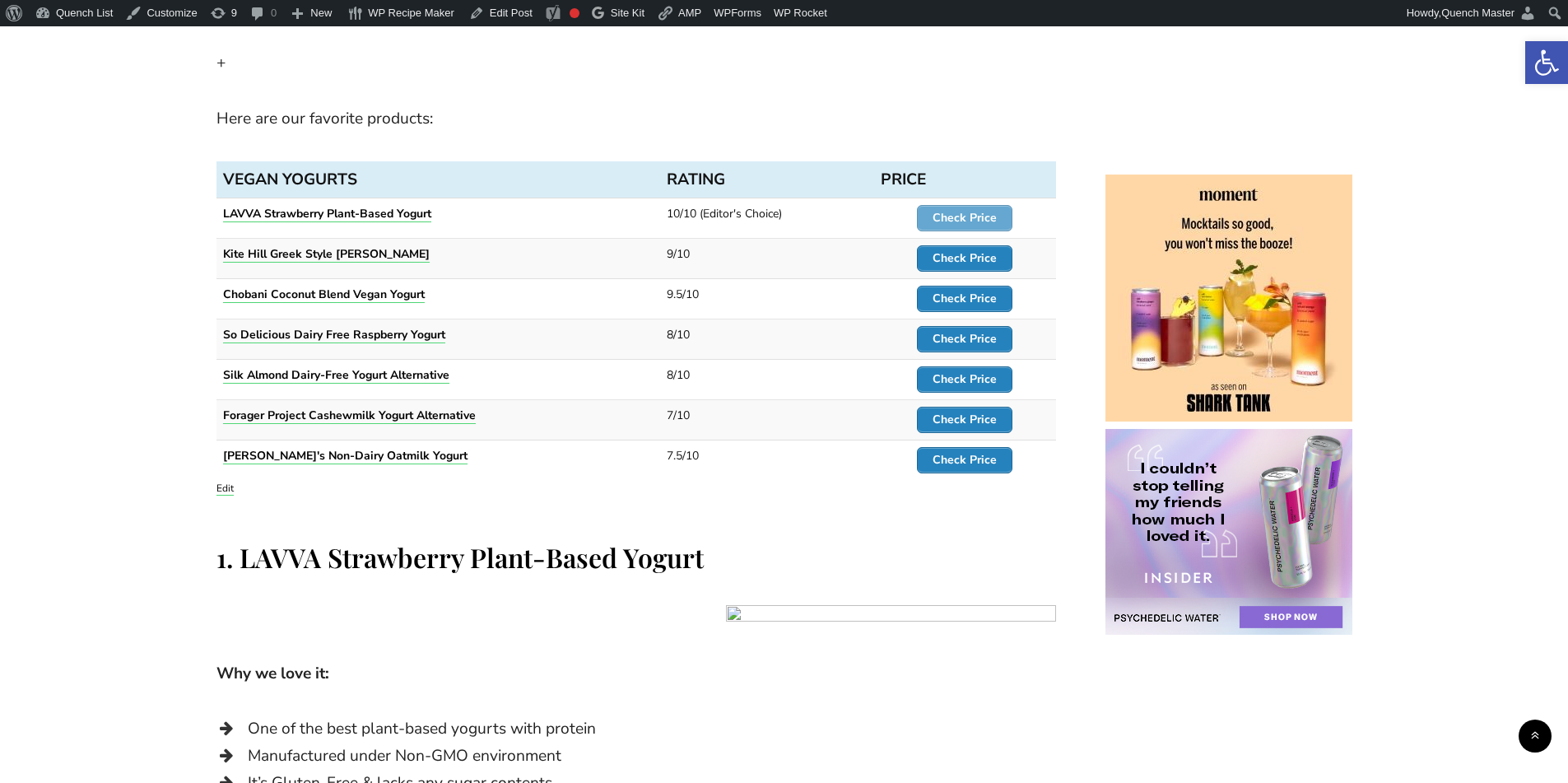
click at [972, 219] on strong "Check Price" at bounding box center [965, 217] width 65 height 15
click at [975, 258] on strong "Check Price" at bounding box center [965, 257] width 65 height 15
click at [976, 305] on strong "Check Price" at bounding box center [965, 298] width 65 height 15
click at [978, 336] on strong "Check Price" at bounding box center [965, 338] width 65 height 15
click at [977, 379] on strong "Check Price" at bounding box center [965, 378] width 65 height 15
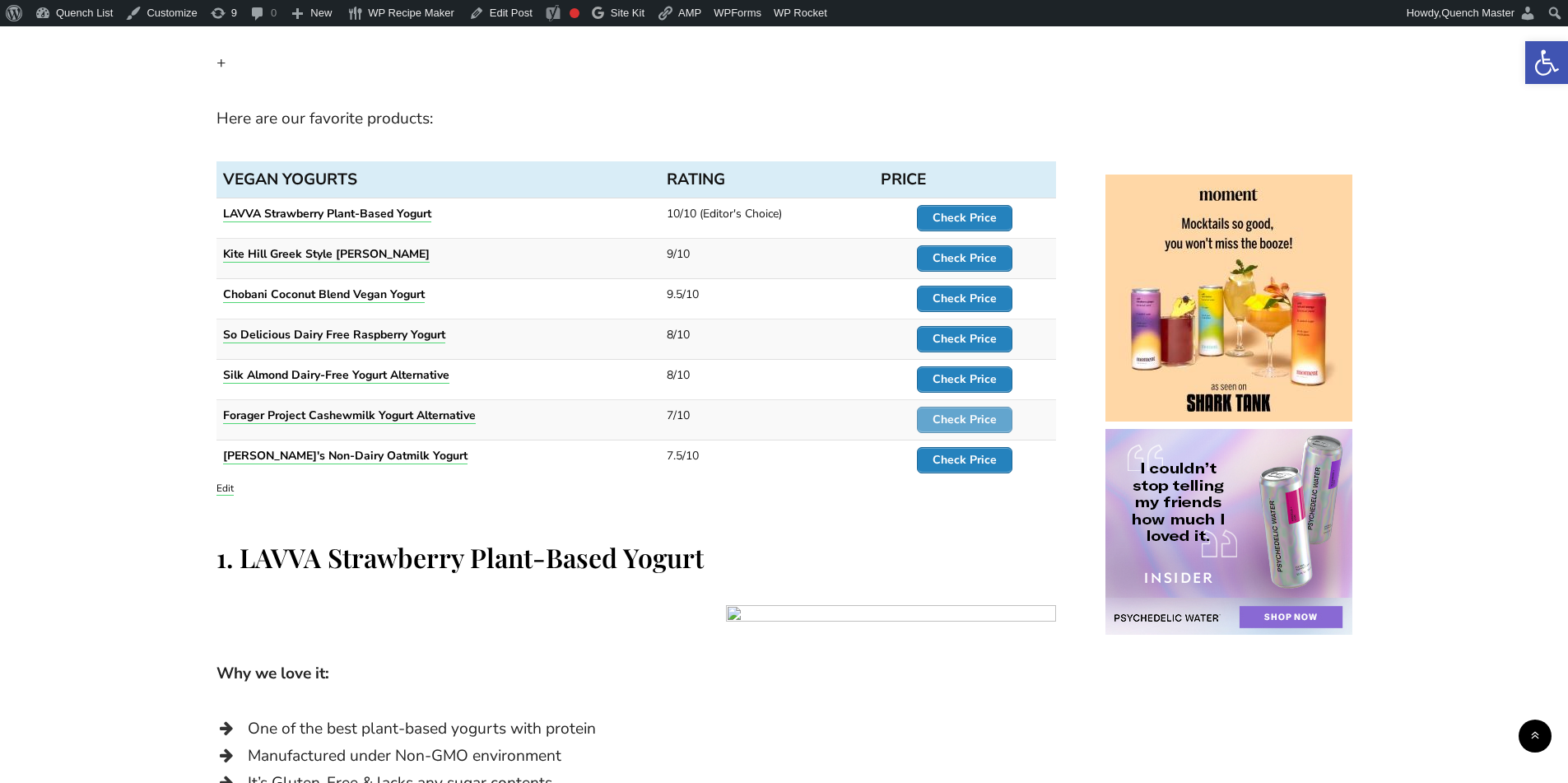
click at [976, 417] on strong "Check Price" at bounding box center [965, 419] width 65 height 15
click at [976, 457] on strong "Check Price" at bounding box center [965, 459] width 65 height 15
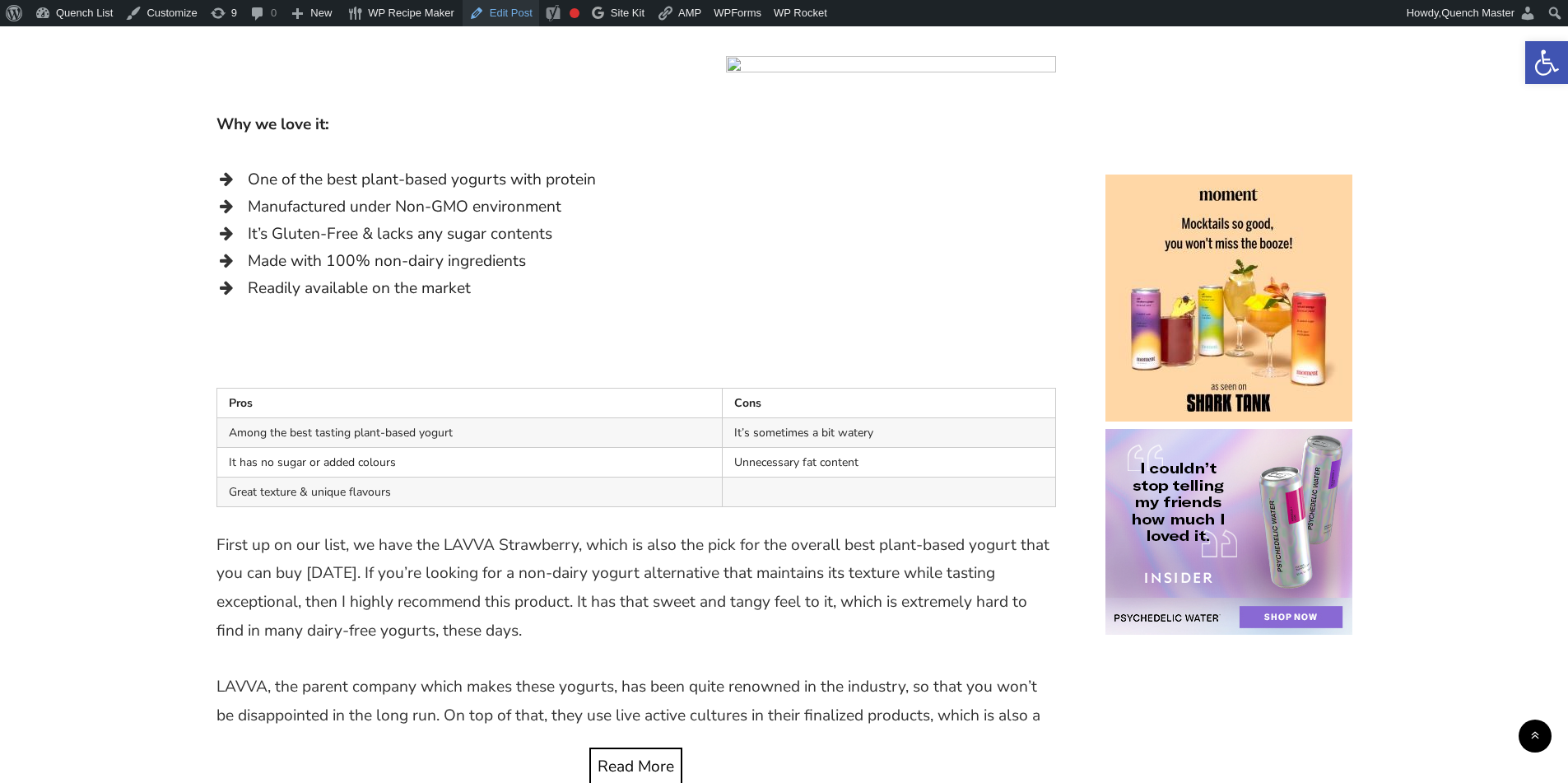
click at [510, 11] on link "Edit Post" at bounding box center [500, 13] width 76 height 26
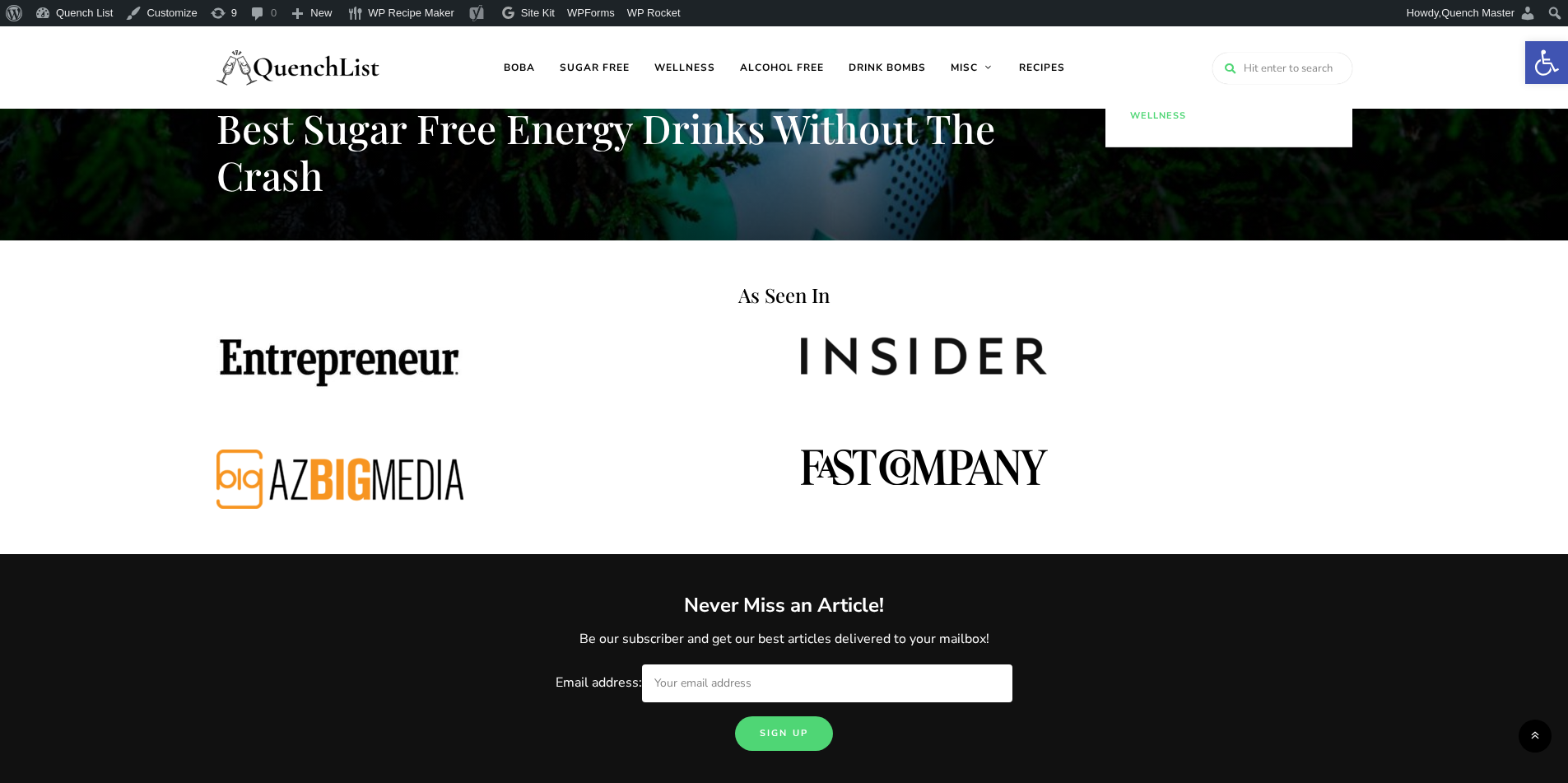
scroll to position [137, 0]
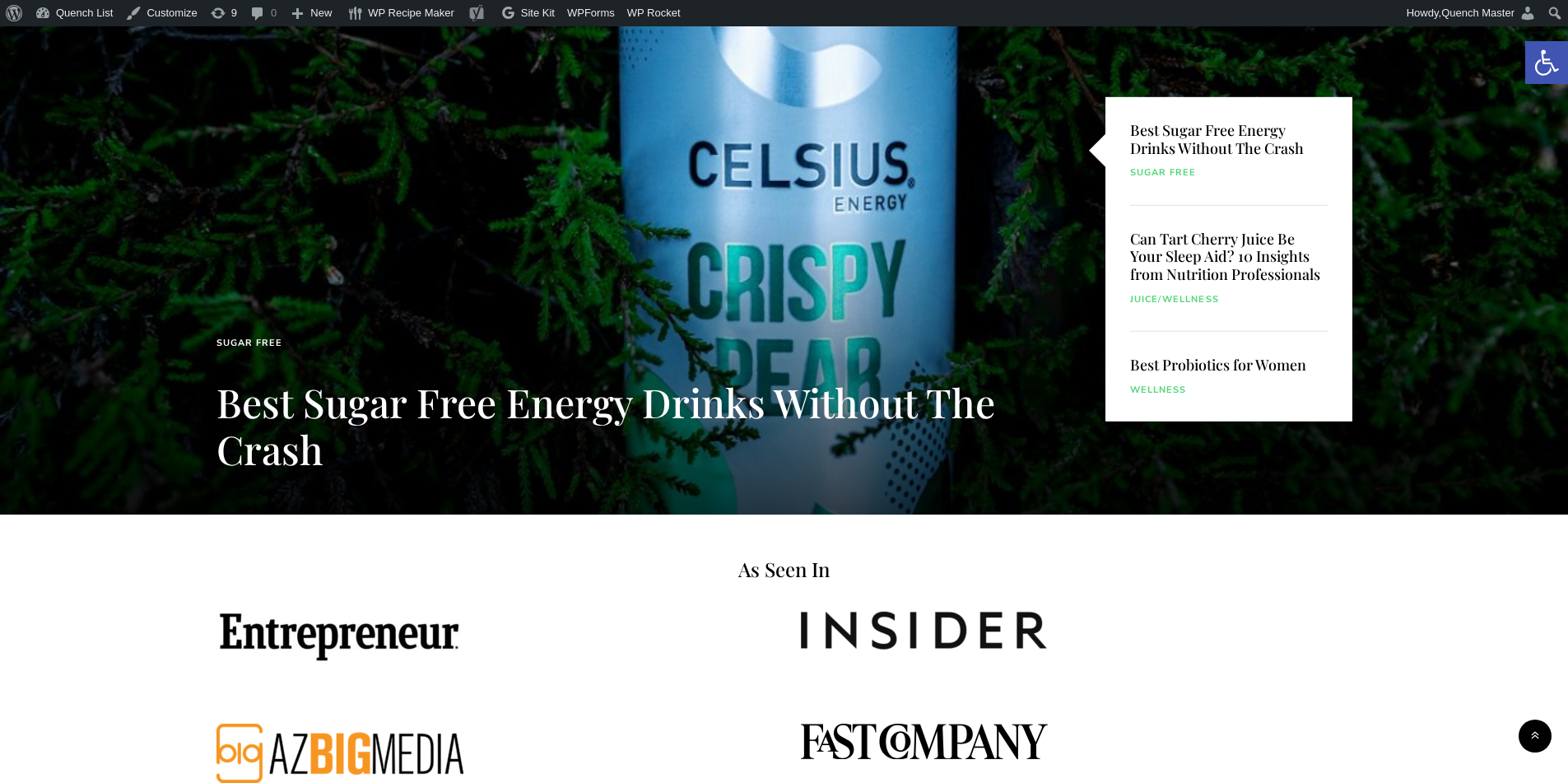
click at [1246, 135] on div "Best Sugar Free Energy Drinks Without The Crash Sugar free" at bounding box center [1229, 151] width 197 height 109
click at [440, 398] on link "Best Sugar Free Energy Drinks Without The Crash" at bounding box center [605, 426] width 779 height 100
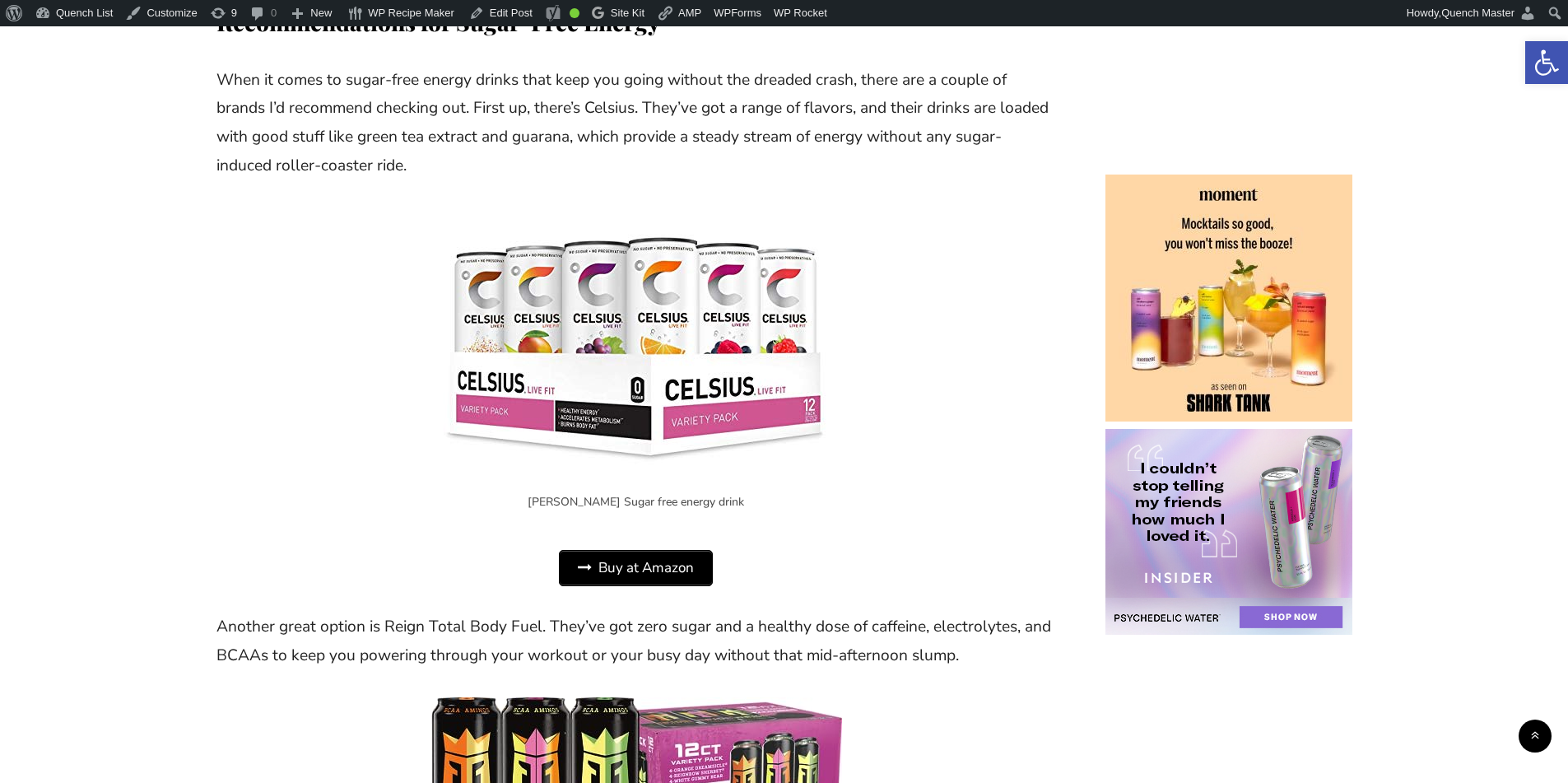
scroll to position [2058, 0]
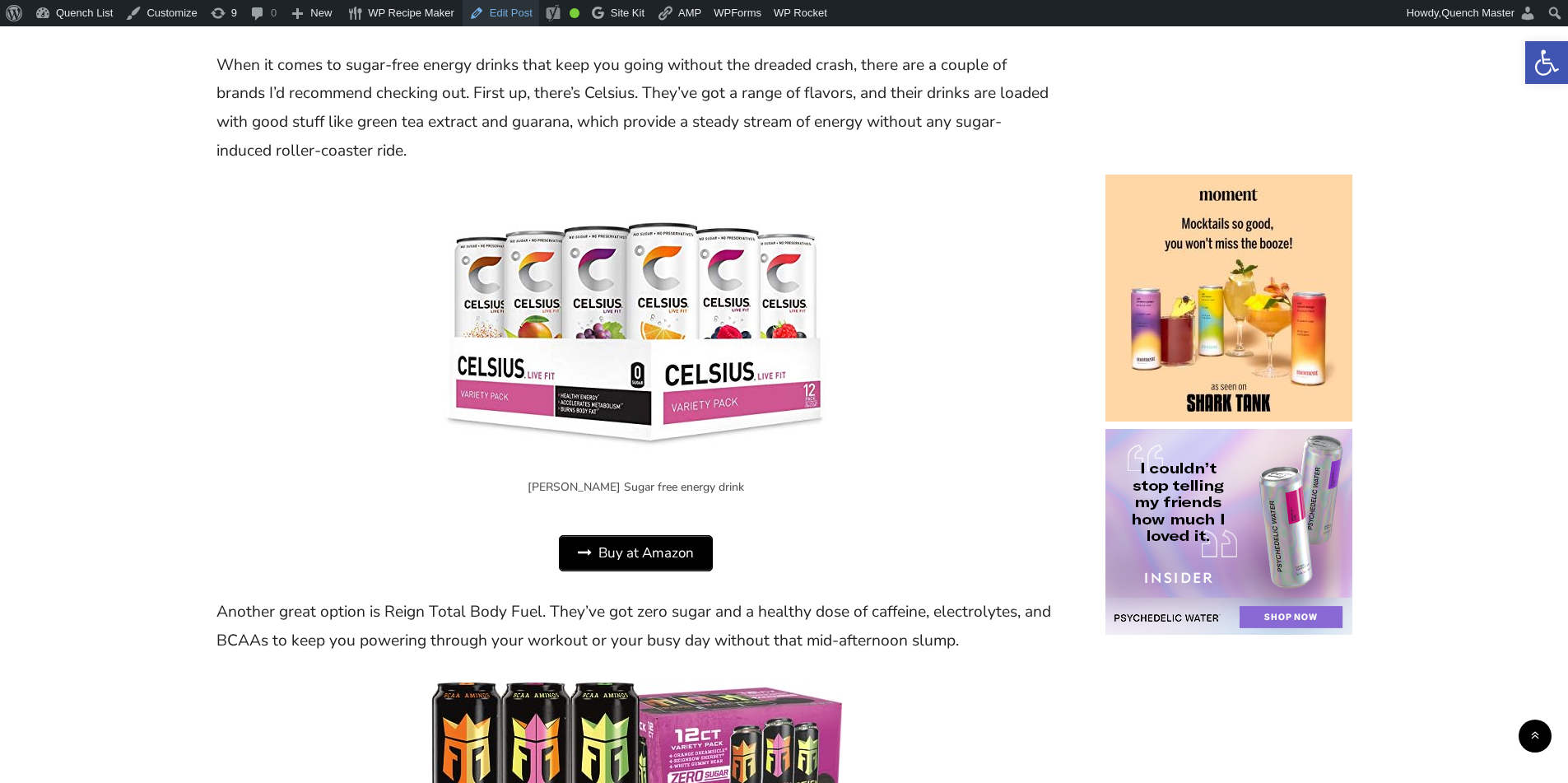
click at [490, 17] on link "Edit Post" at bounding box center [500, 13] width 76 height 26
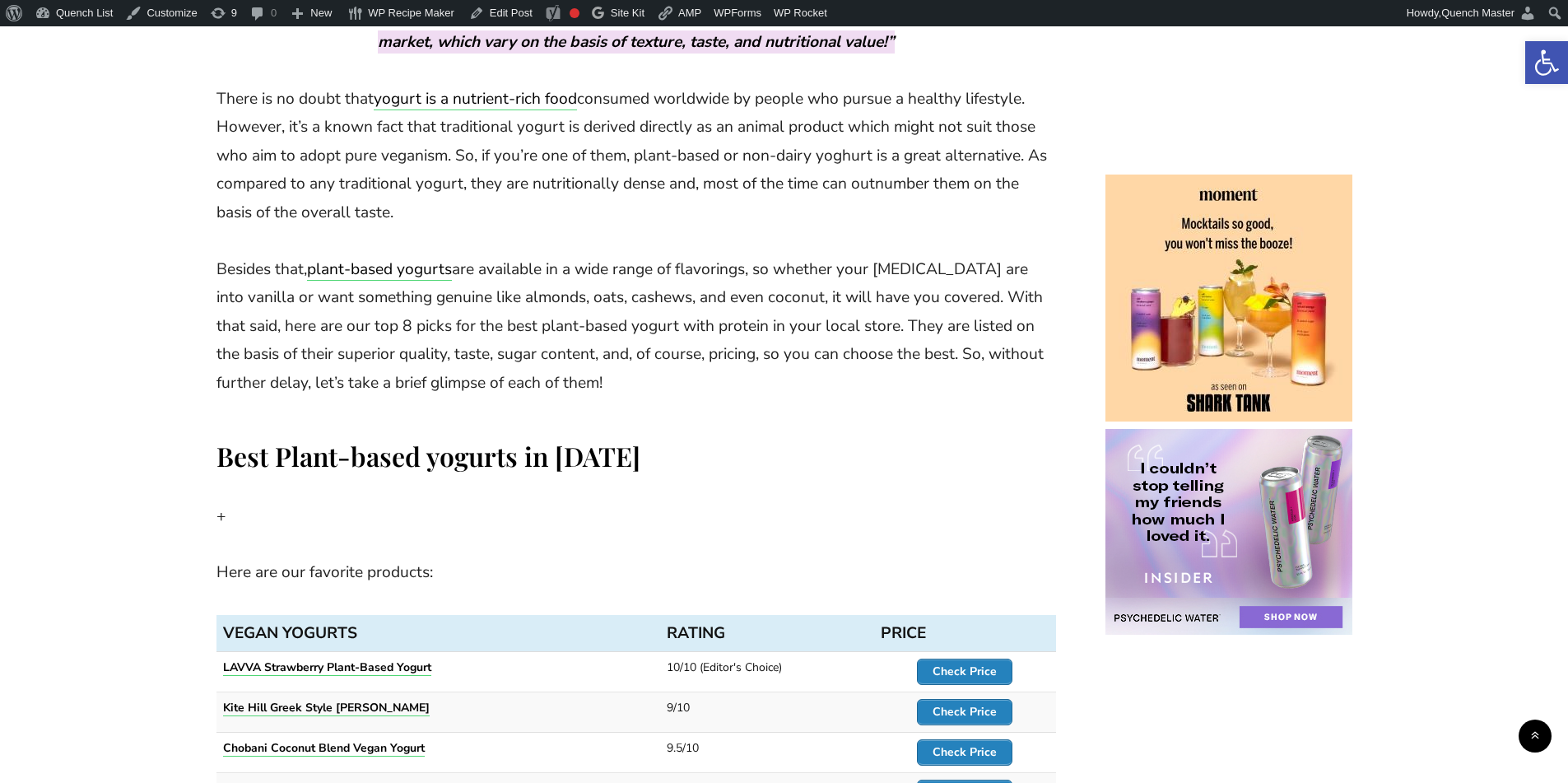
scroll to position [961, 0]
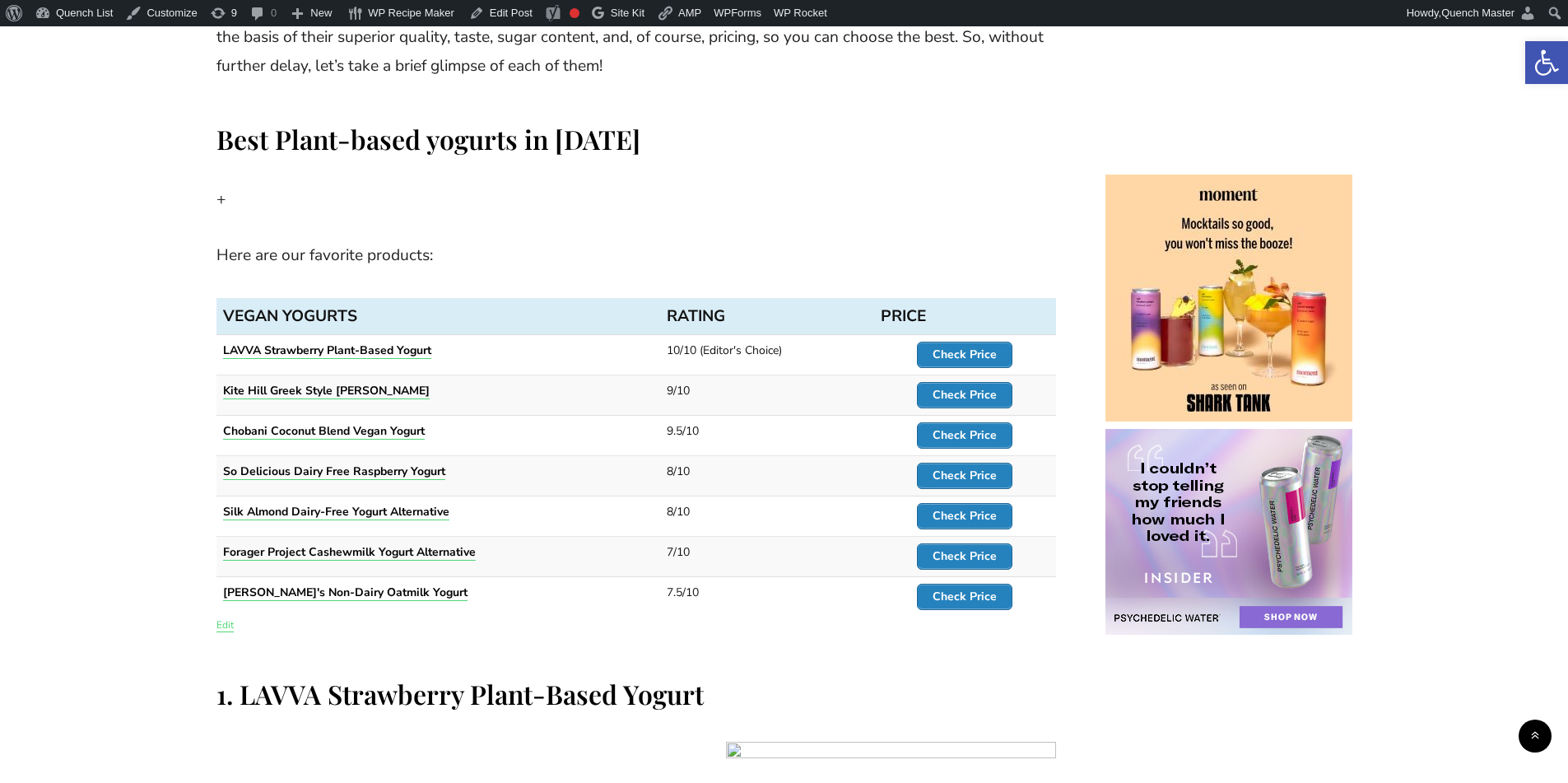
click at [219, 621] on link "Edit" at bounding box center [224, 624] width 17 height 13
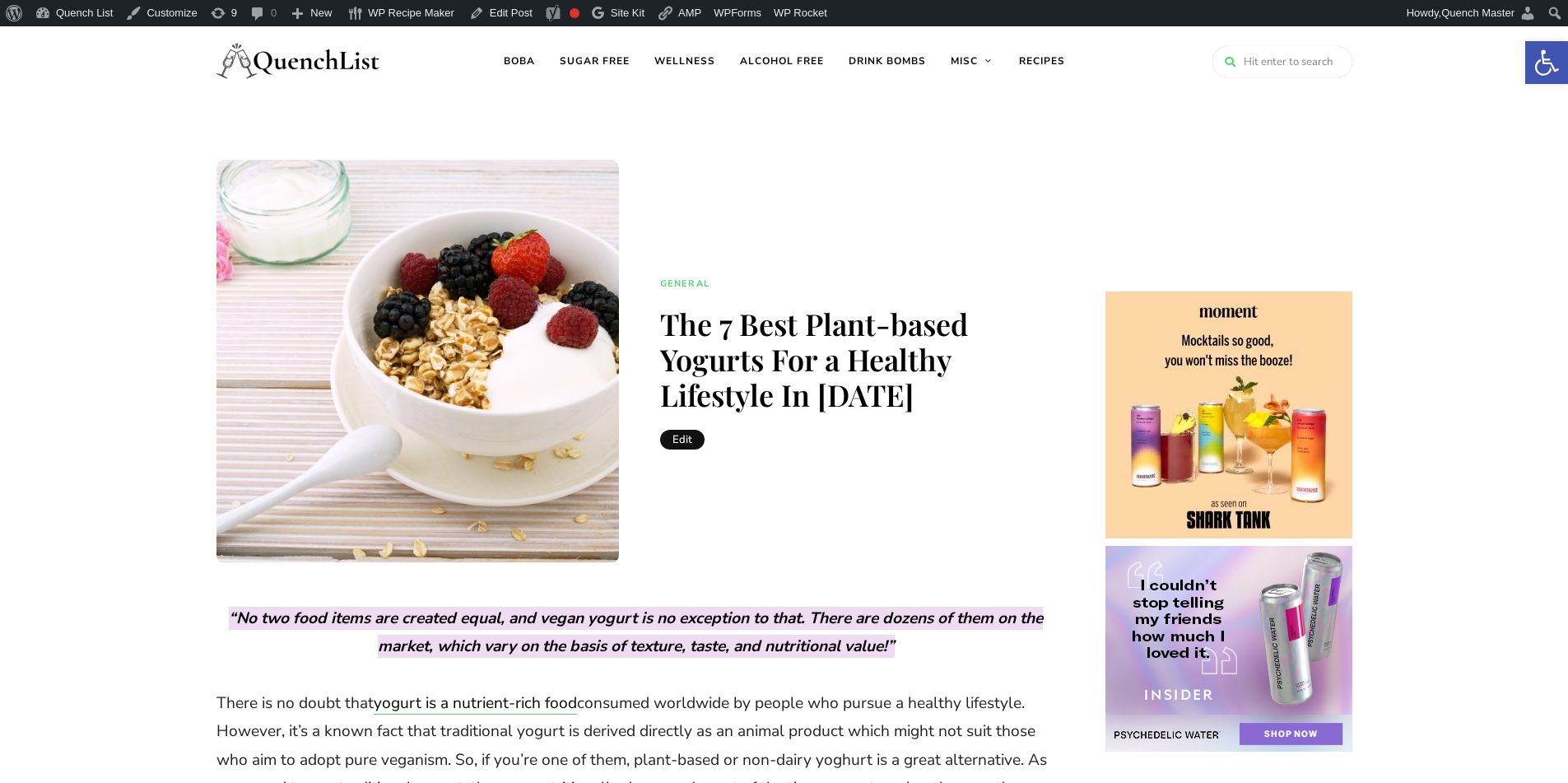
scroll to position [0, 0]
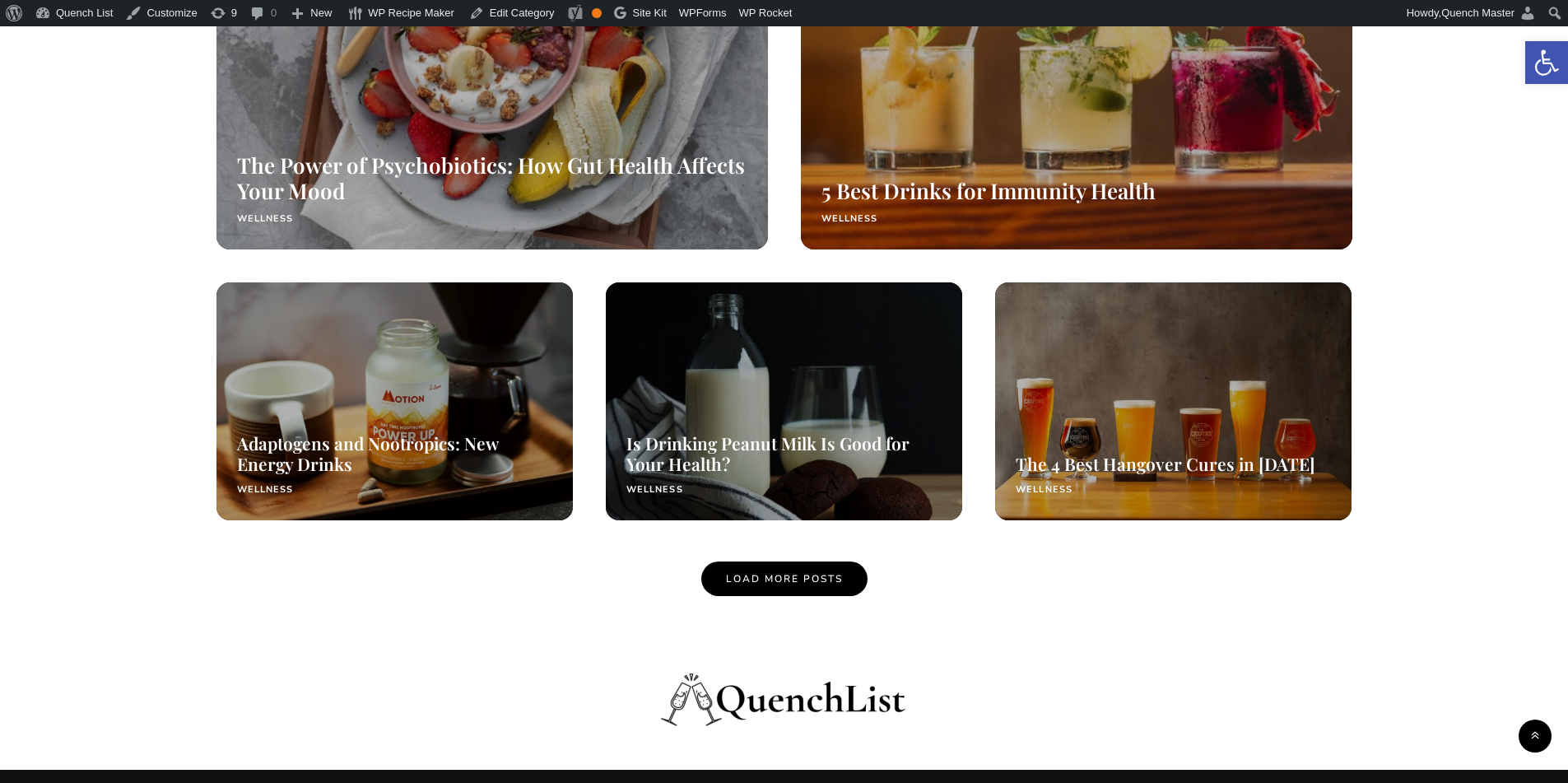
scroll to position [1509, 0]
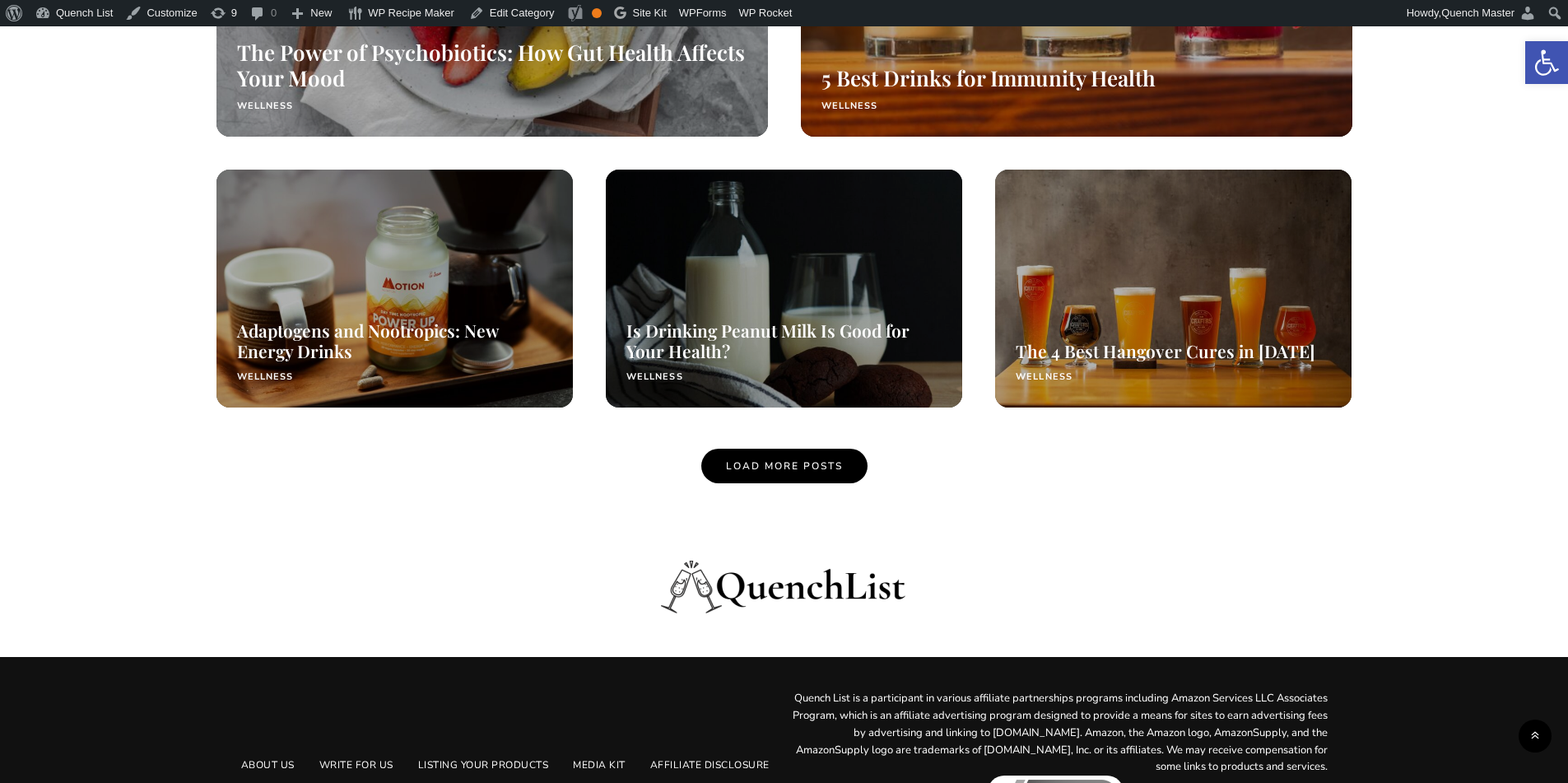
click at [792, 475] on link "Load More Posts" at bounding box center [784, 465] width 166 height 35
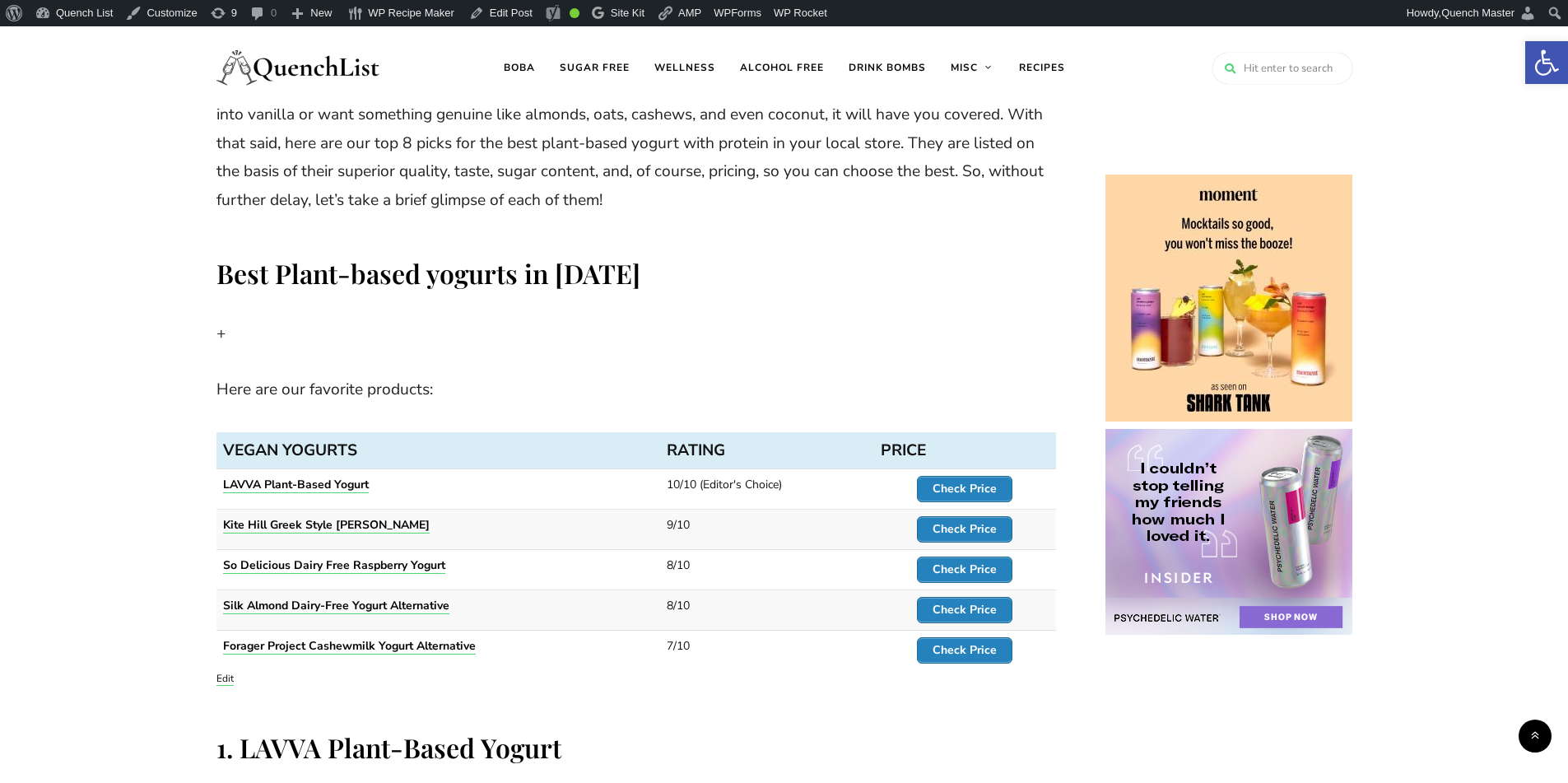
scroll to position [823, 0]
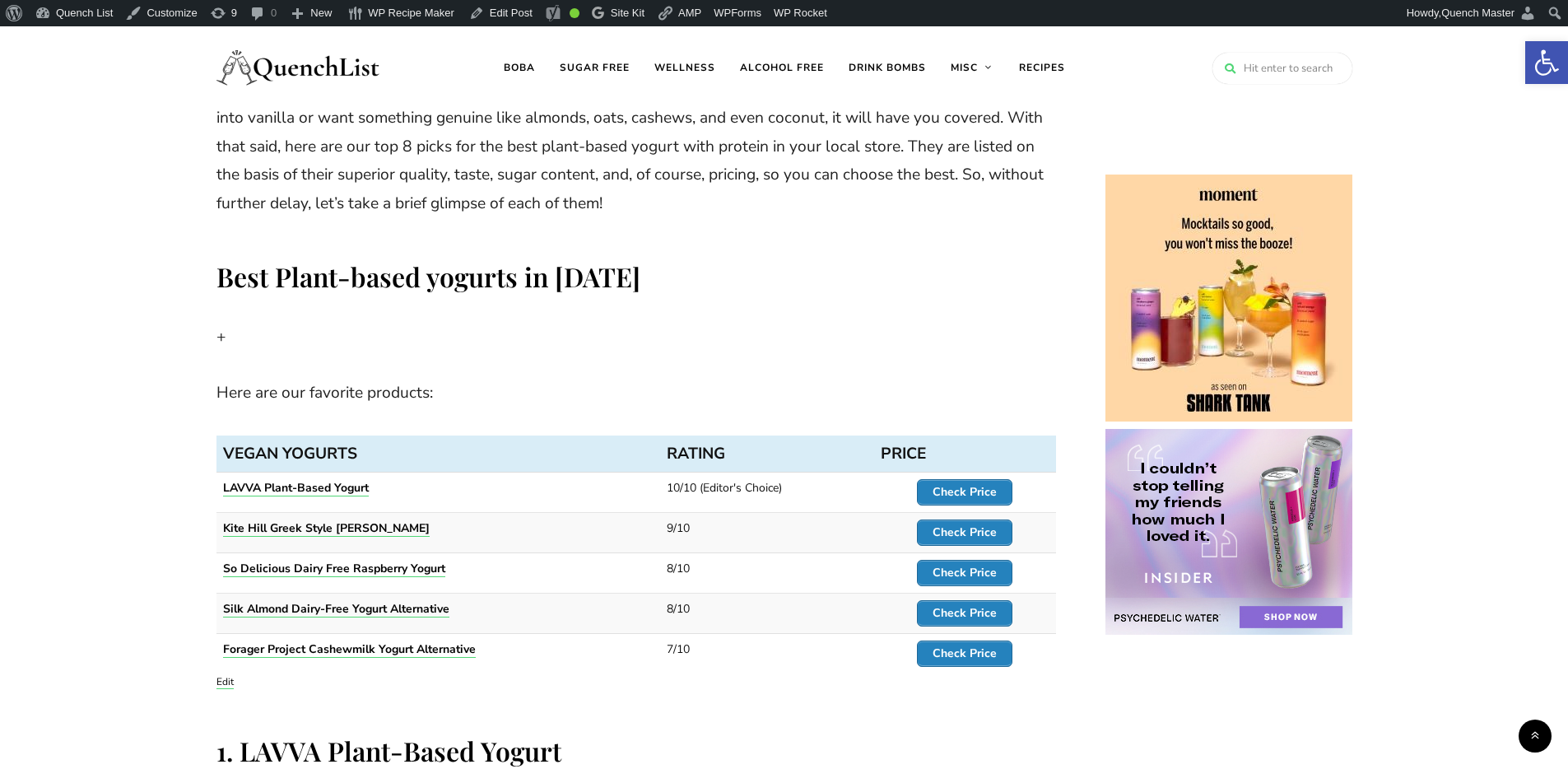
click at [219, 343] on p "+" at bounding box center [636, 337] width 839 height 29
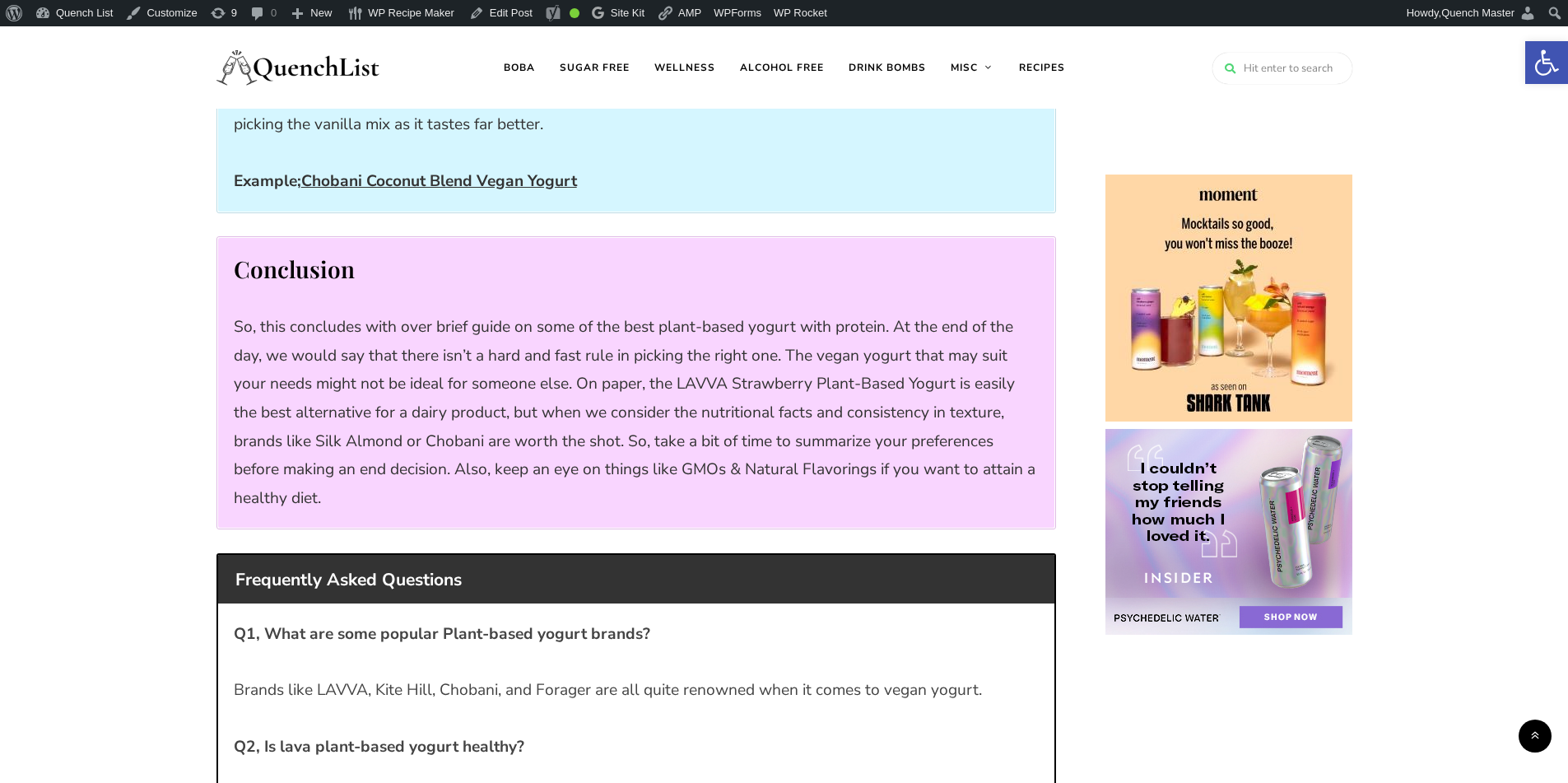
scroll to position [9853, 0]
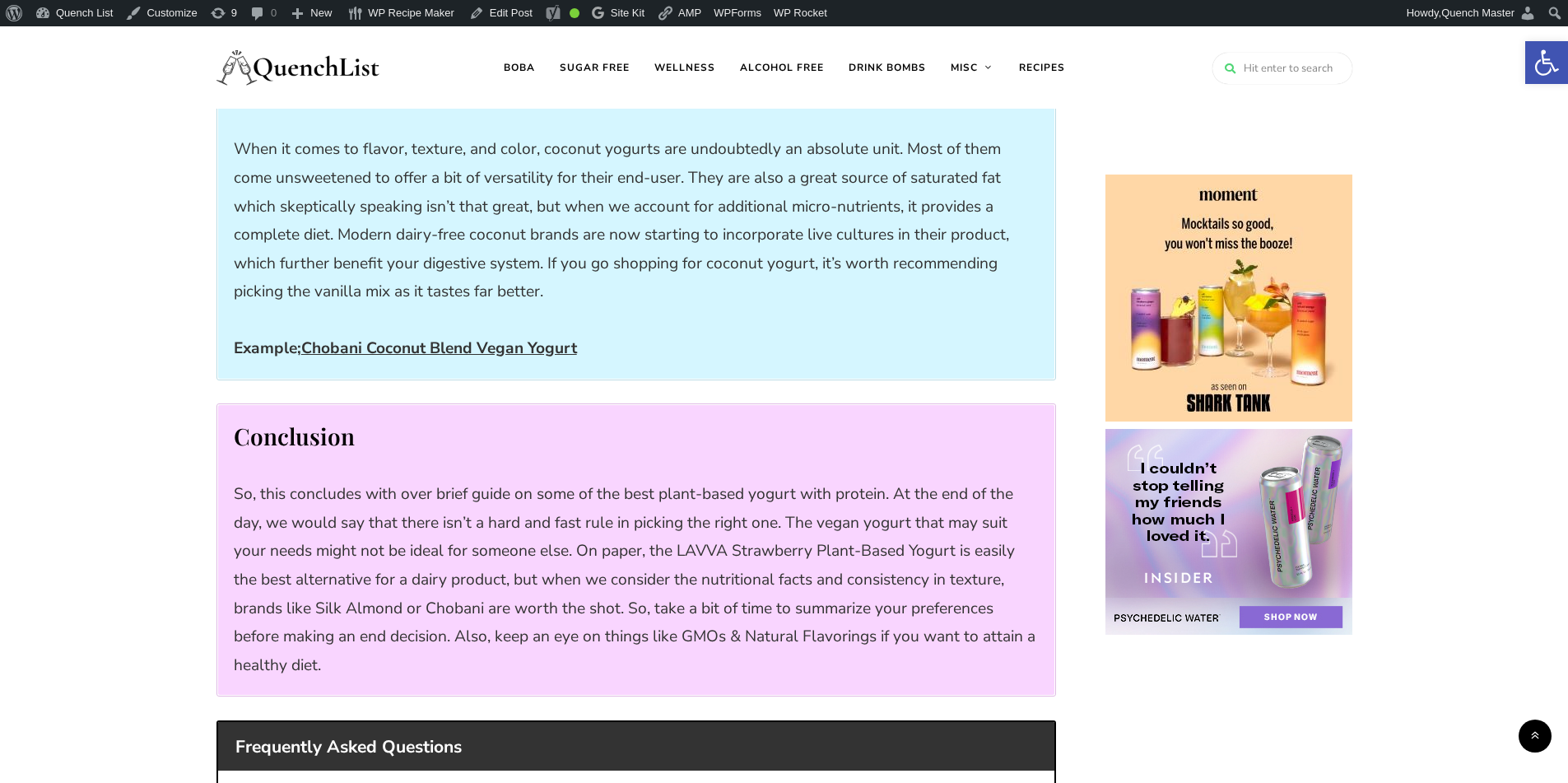
click at [463, 351] on u "Chobani Coconut Blend Vegan Yogurt" at bounding box center [439, 348] width 276 height 22
click at [463, 352] on u "Chobani Coconut Blend Vegan Yogurt" at bounding box center [439, 348] width 276 height 22
click at [839, 354] on p "Example; Chobani Coconut Blend Vegan Yogurt" at bounding box center [637, 349] width 805 height 29
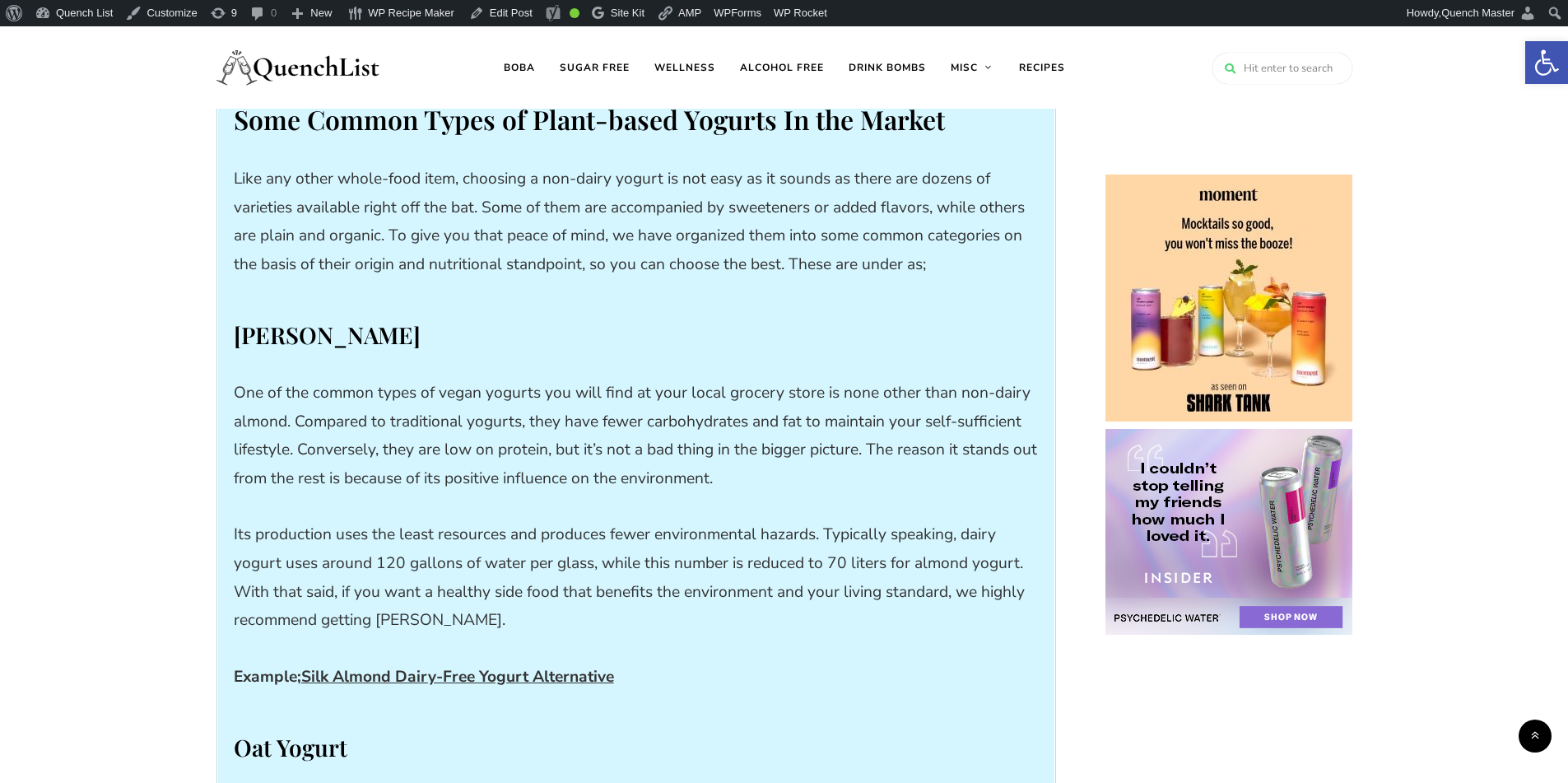
scroll to position [8069, 0]
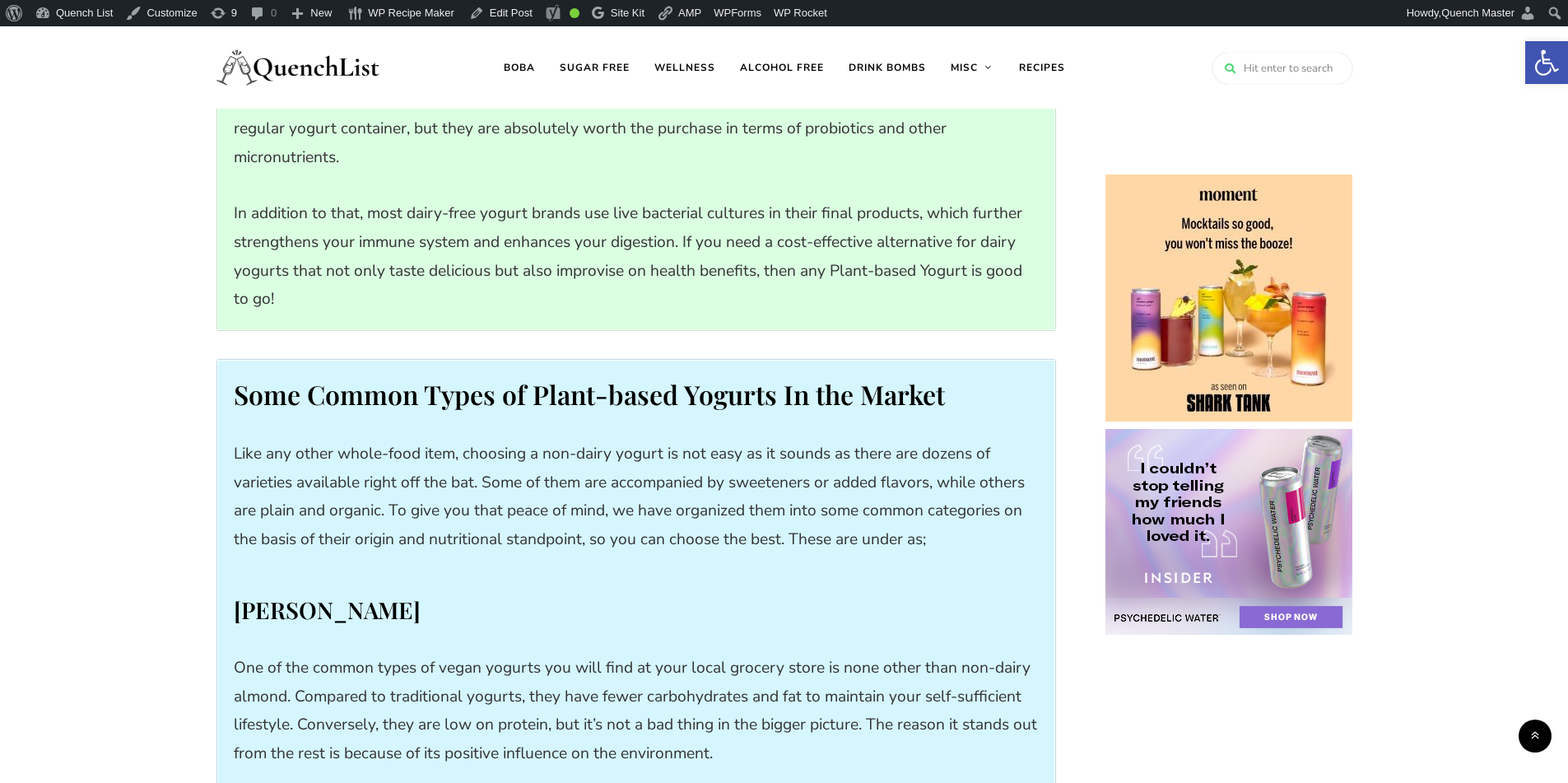
click at [853, 514] on p "Like any other whole-food item, choosing a non-dairy yogurt is not easy as it s…" at bounding box center [637, 496] width 805 height 114
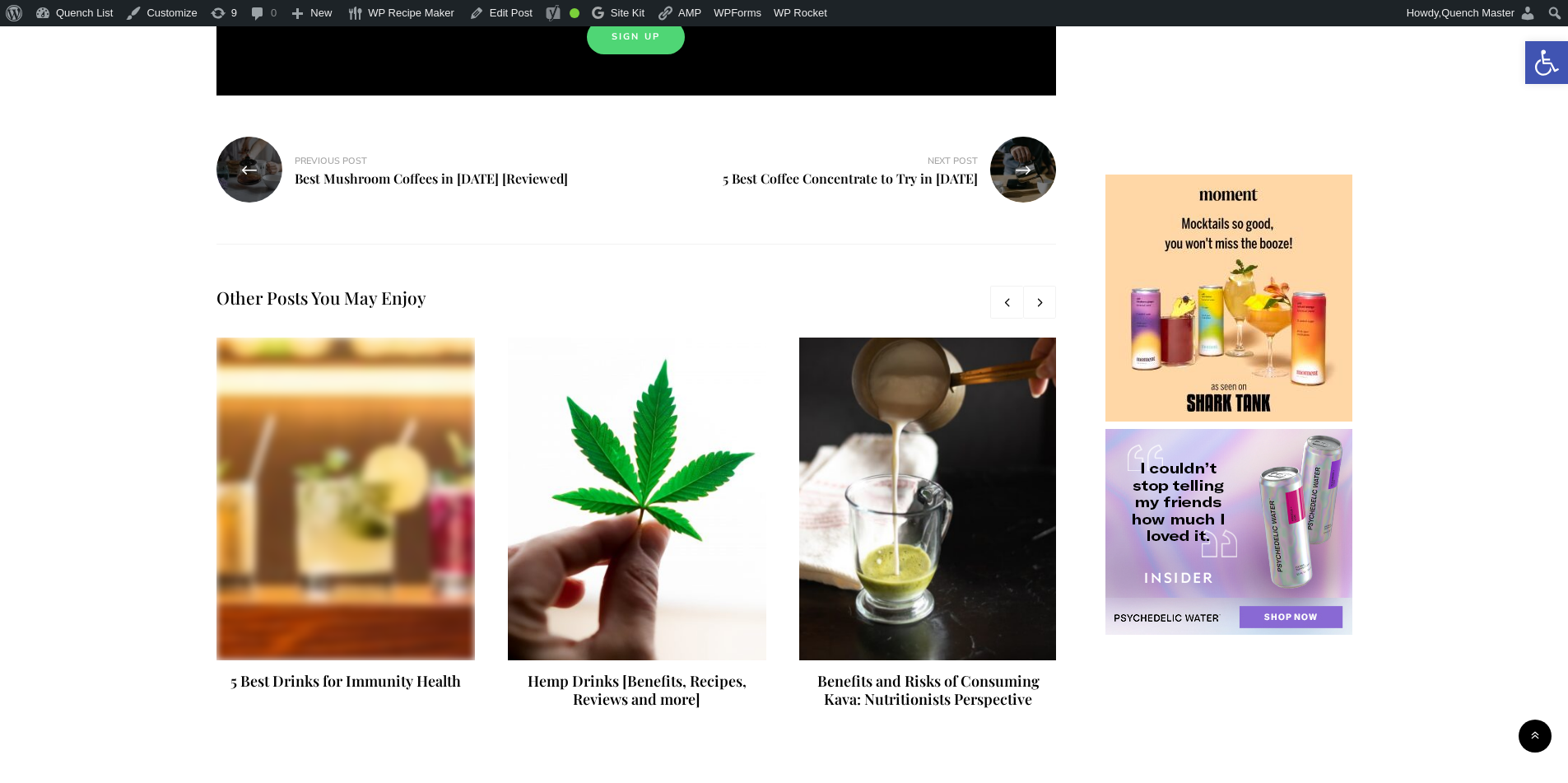
scroll to position [11686, 0]
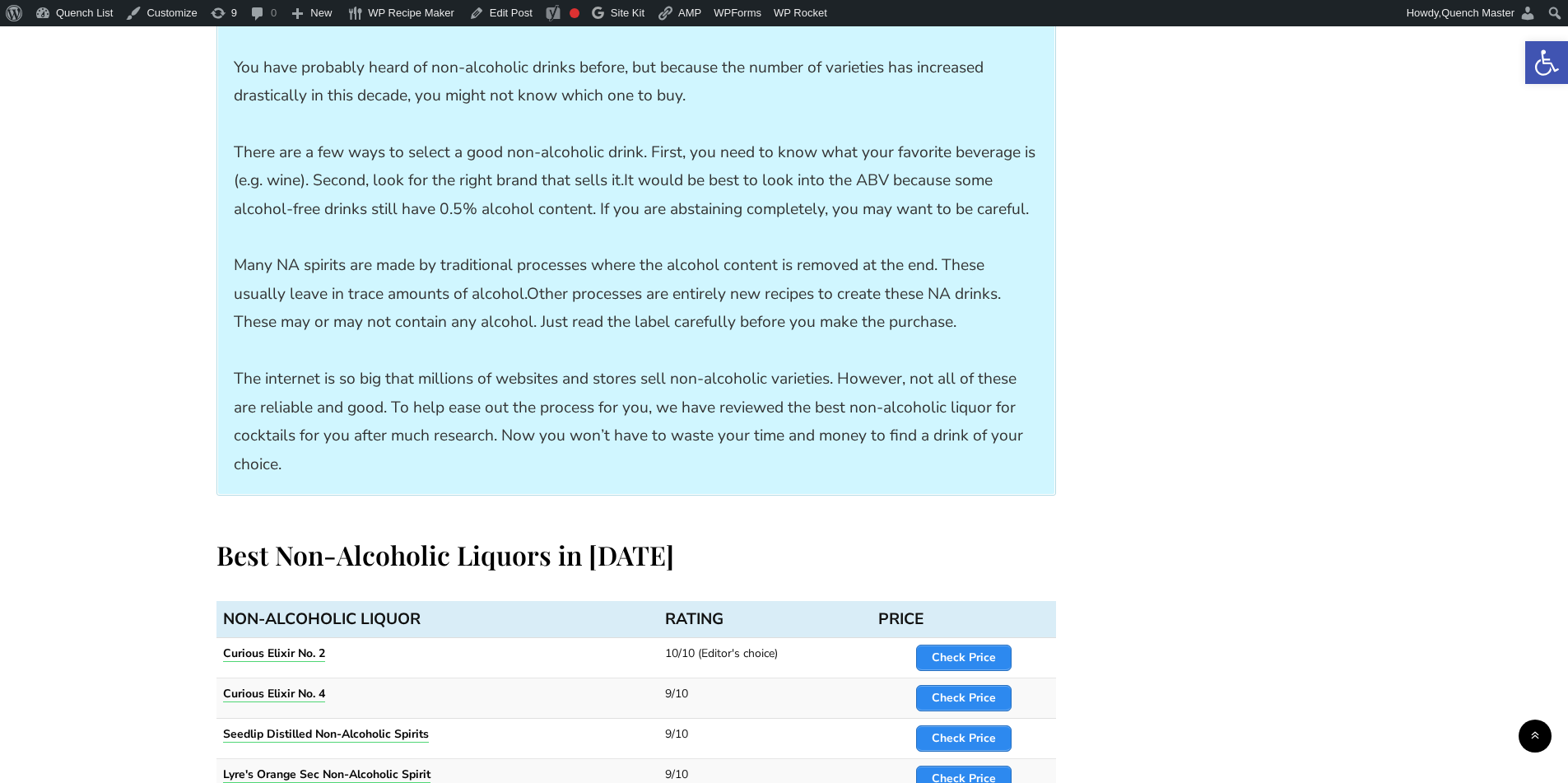
scroll to position [2333, 0]
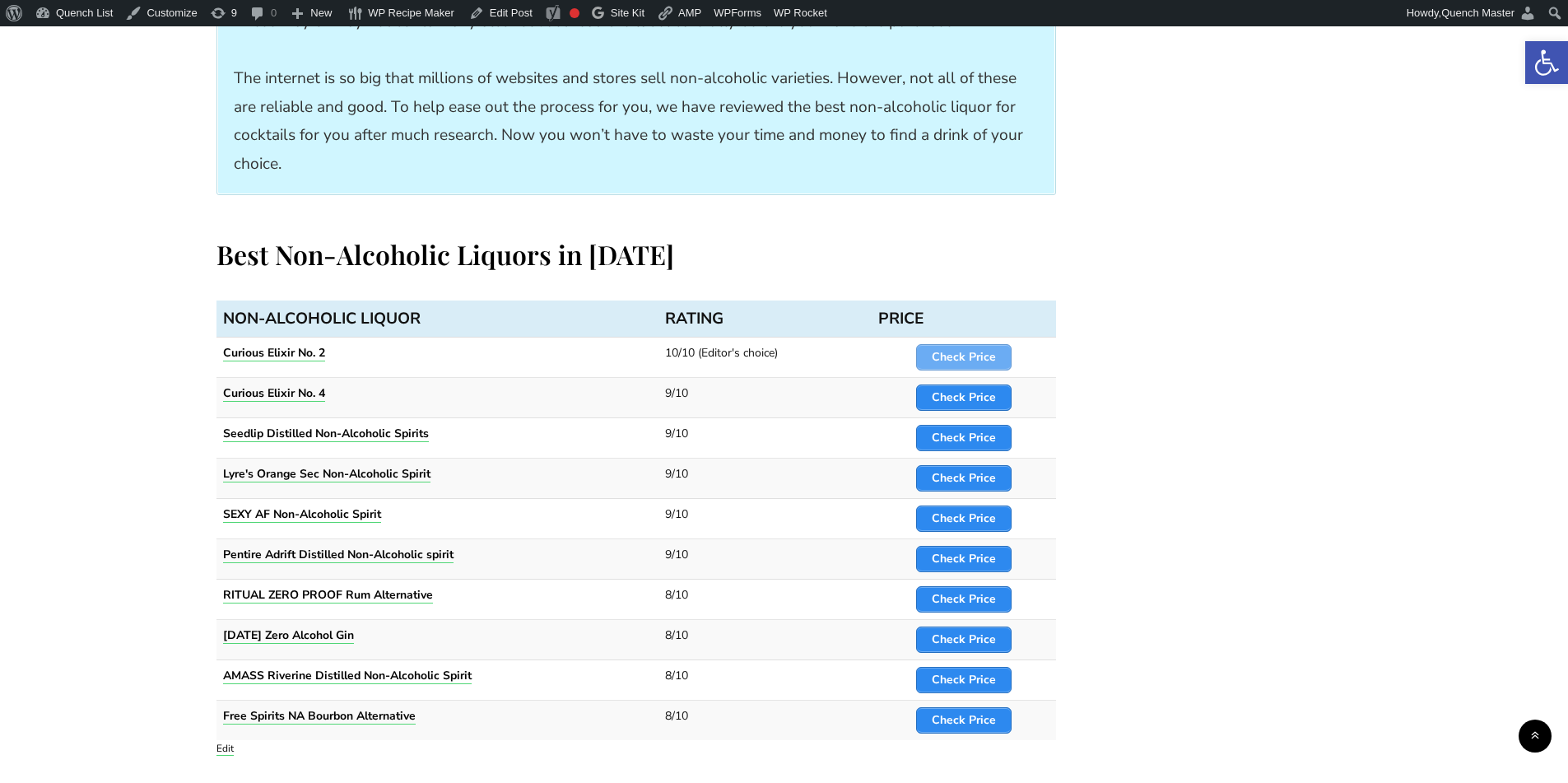
click at [952, 355] on strong "Check Price" at bounding box center [964, 356] width 65 height 15
click at [957, 397] on strong "Check Price" at bounding box center [964, 396] width 65 height 15
click at [957, 443] on strong "Check Price" at bounding box center [964, 437] width 65 height 15
click at [957, 481] on strong "Check Price" at bounding box center [964, 477] width 65 height 15
click at [957, 516] on strong "Check Price" at bounding box center [964, 518] width 65 height 15
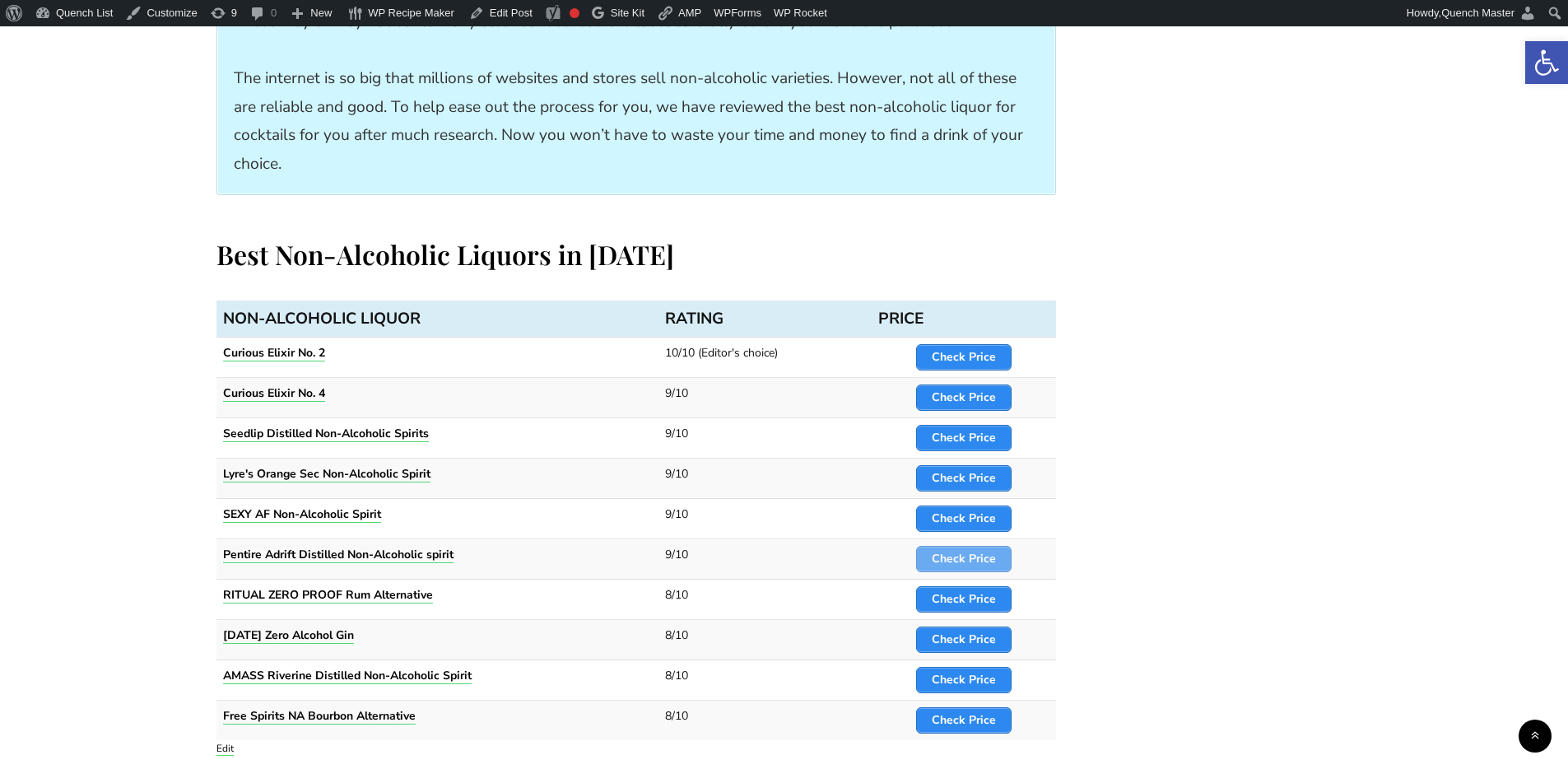
click at [958, 563] on strong "Check Price" at bounding box center [964, 558] width 65 height 15
click at [961, 605] on strong "Check Price" at bounding box center [964, 598] width 65 height 15
click at [963, 631] on strong "Check Price" at bounding box center [964, 639] width 65 height 15
click at [965, 679] on strong "Check Price" at bounding box center [964, 679] width 65 height 15
click at [963, 713] on strong "Check Price" at bounding box center [964, 719] width 65 height 15
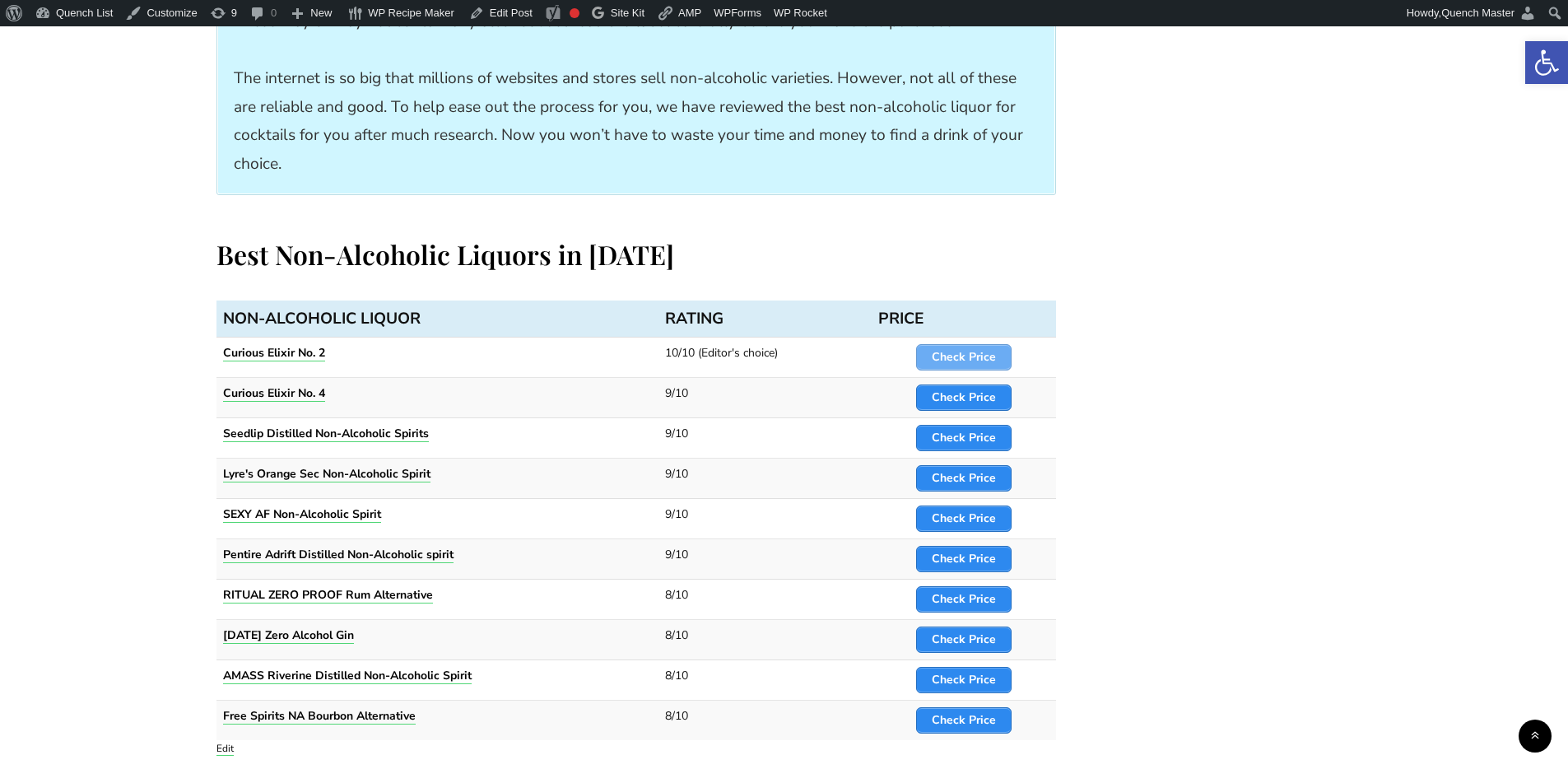
click at [968, 351] on strong "Check Price" at bounding box center [964, 356] width 65 height 15
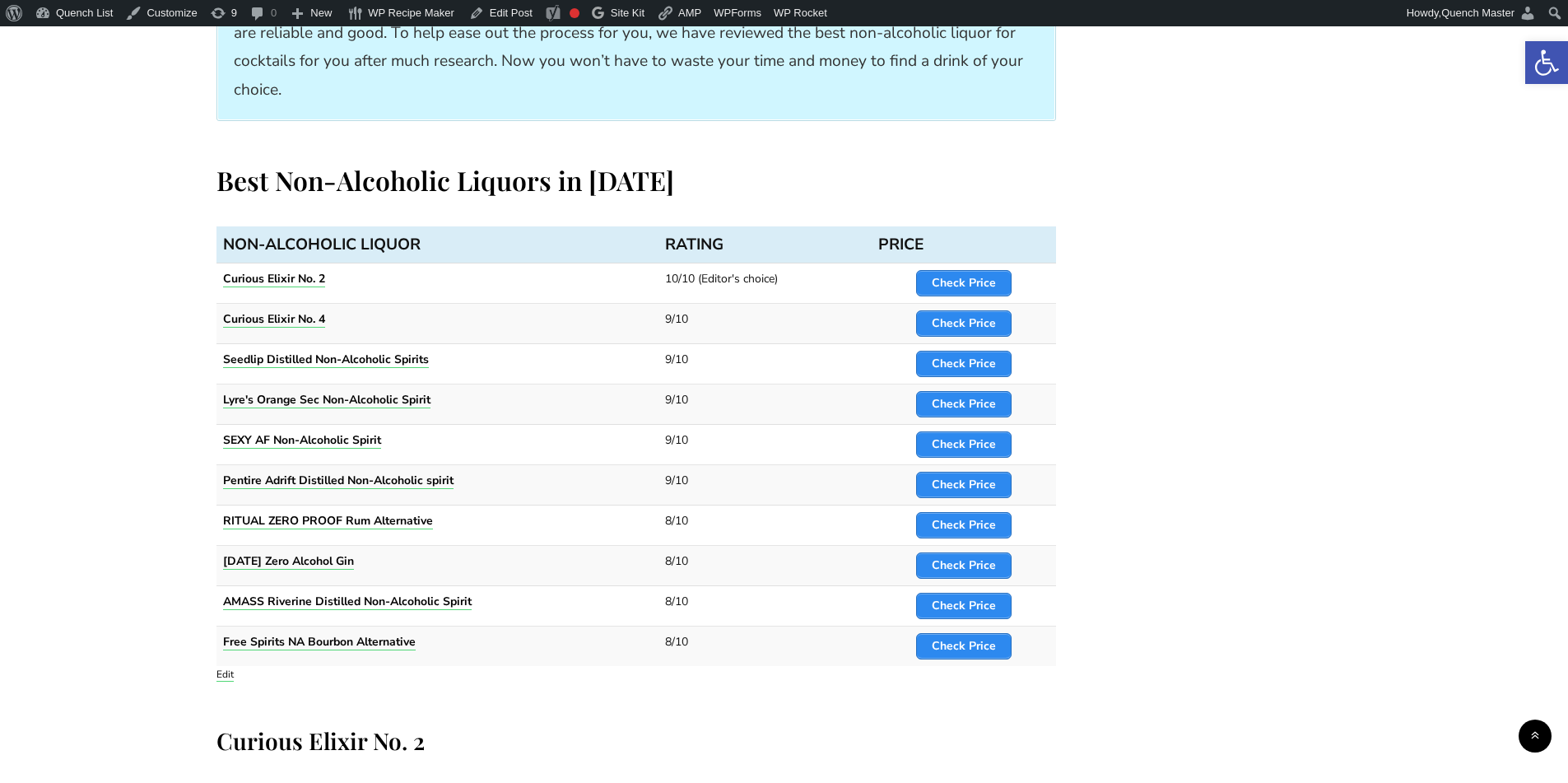
scroll to position [2608, 0]
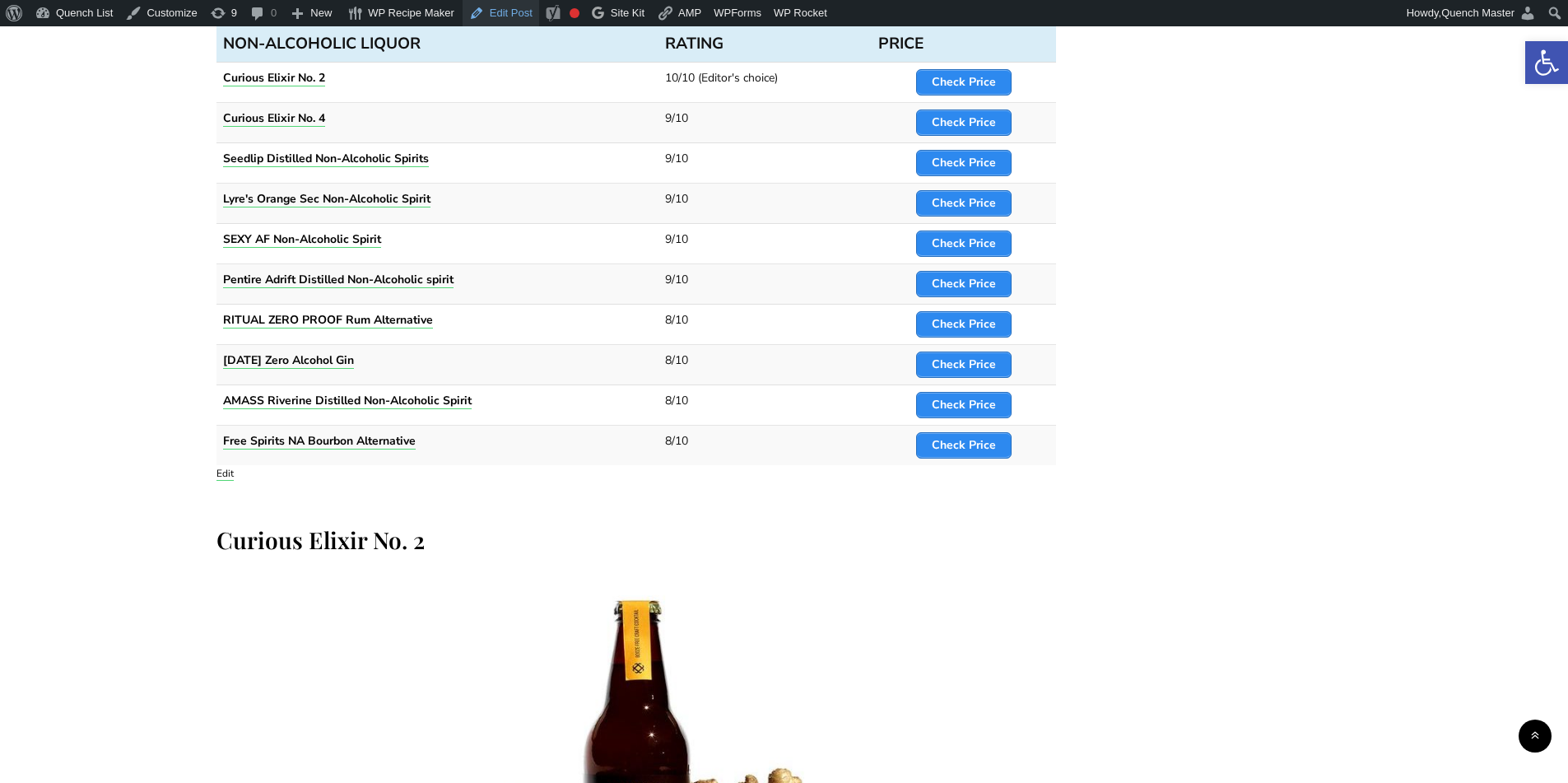
click at [489, 12] on link "Edit Post" at bounding box center [500, 13] width 76 height 26
click at [229, 471] on link "Edit" at bounding box center [224, 474] width 17 height 13
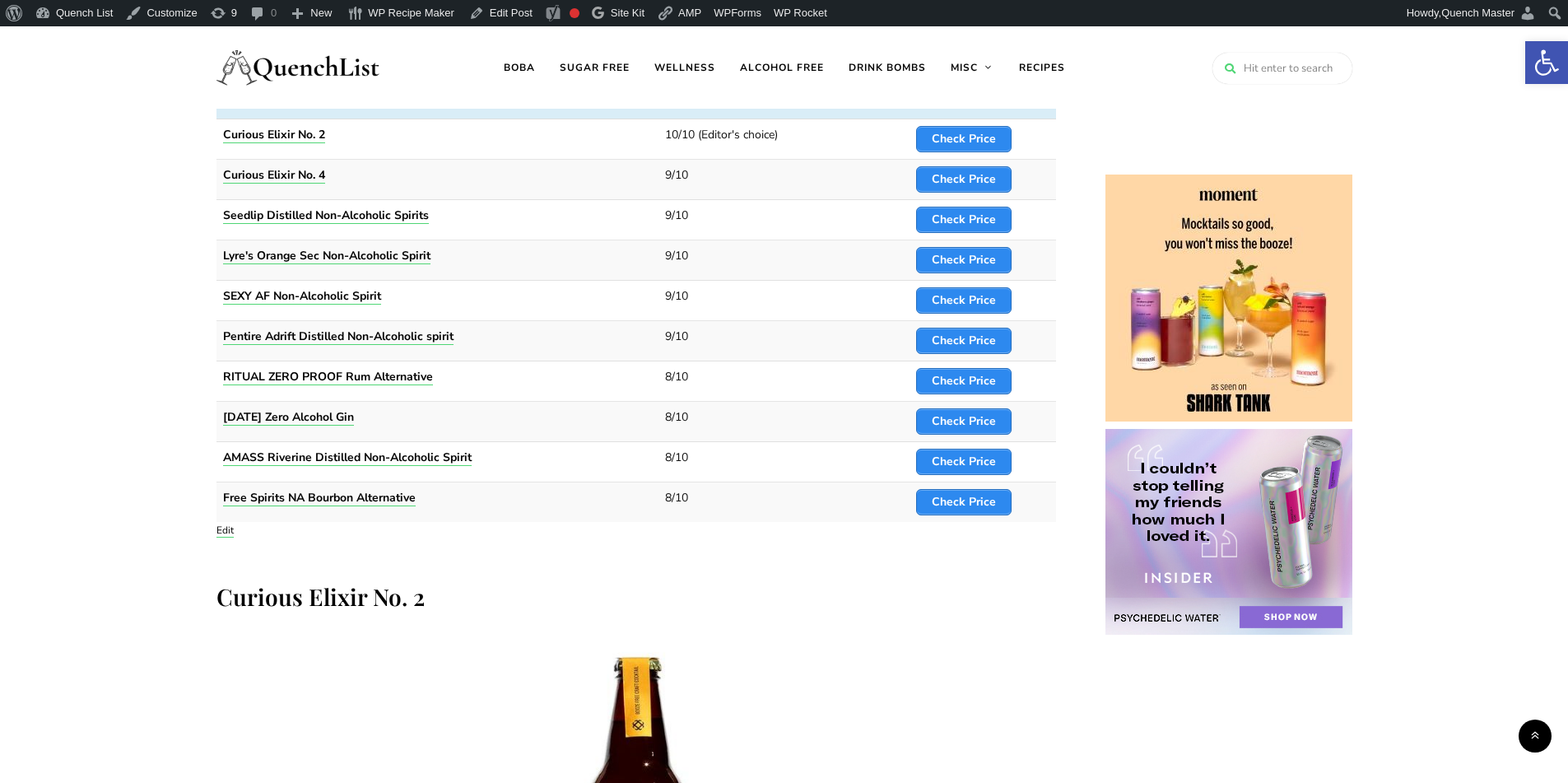
scroll to position [2470, 0]
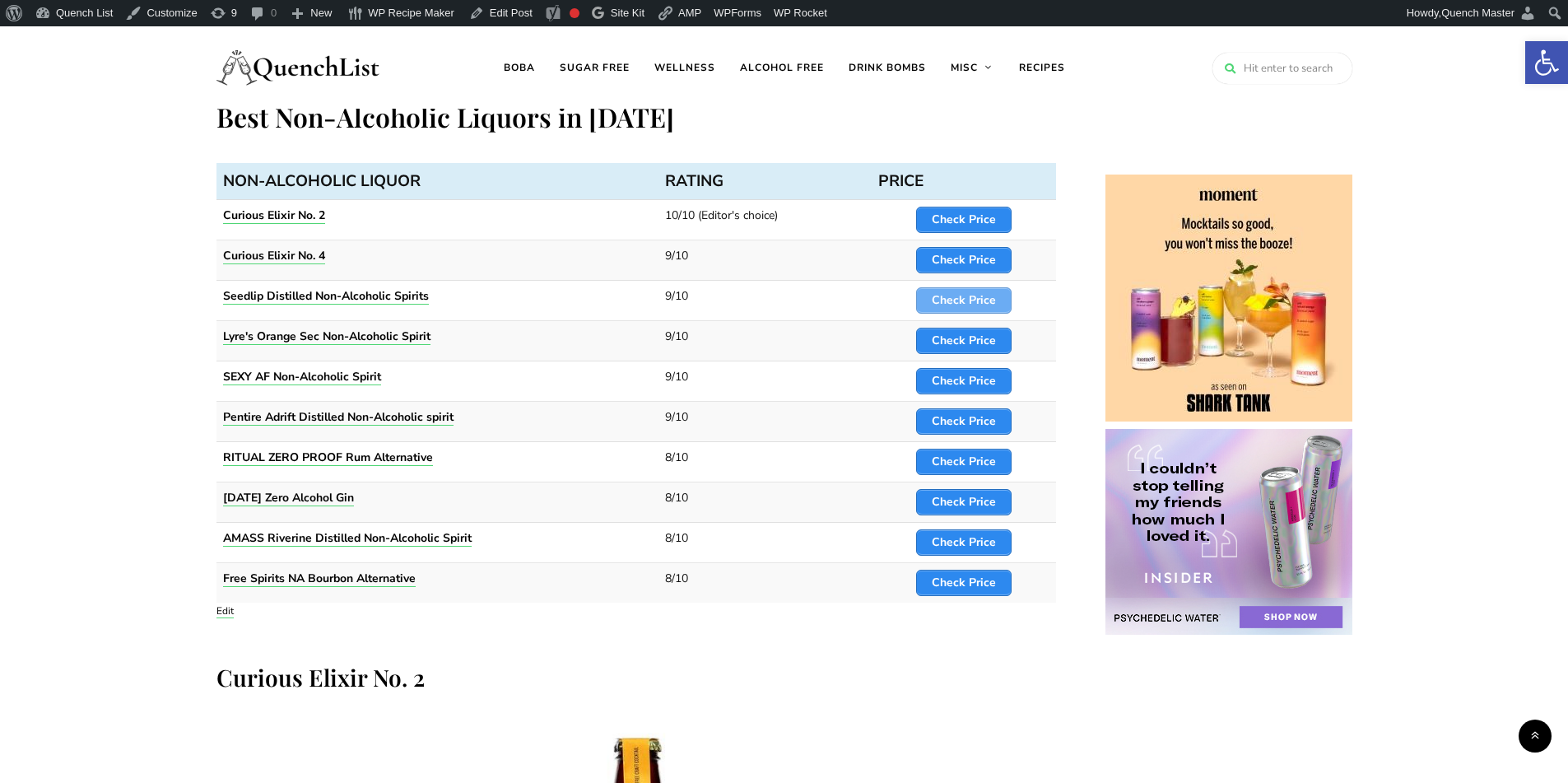
click at [948, 300] on strong "Check Price" at bounding box center [964, 300] width 65 height 15
click at [965, 338] on strong "Check Price" at bounding box center [964, 340] width 65 height 15
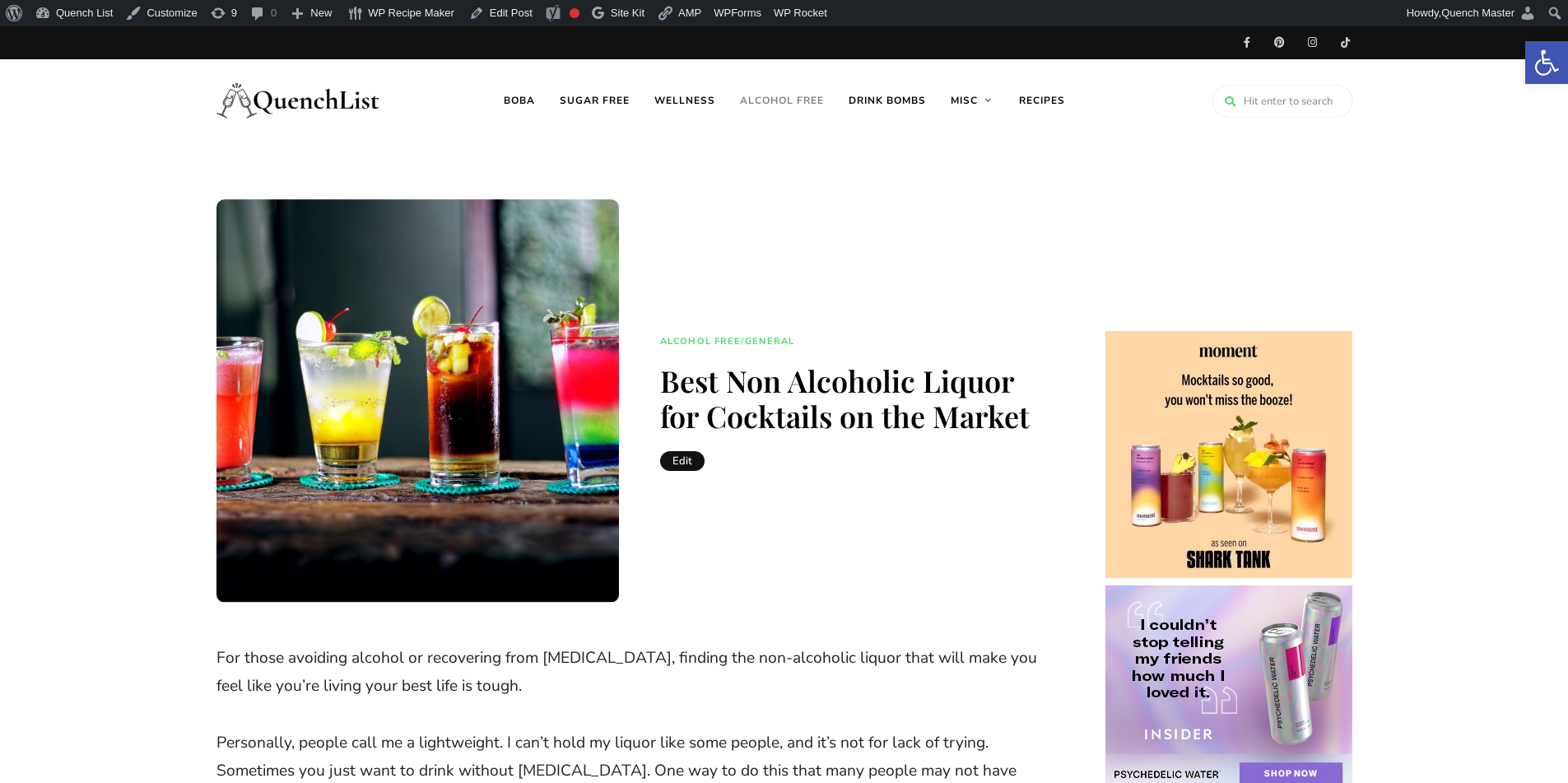
drag, startPoint x: 304, startPoint y: 97, endPoint x: 786, endPoint y: 101, distance: 482.0
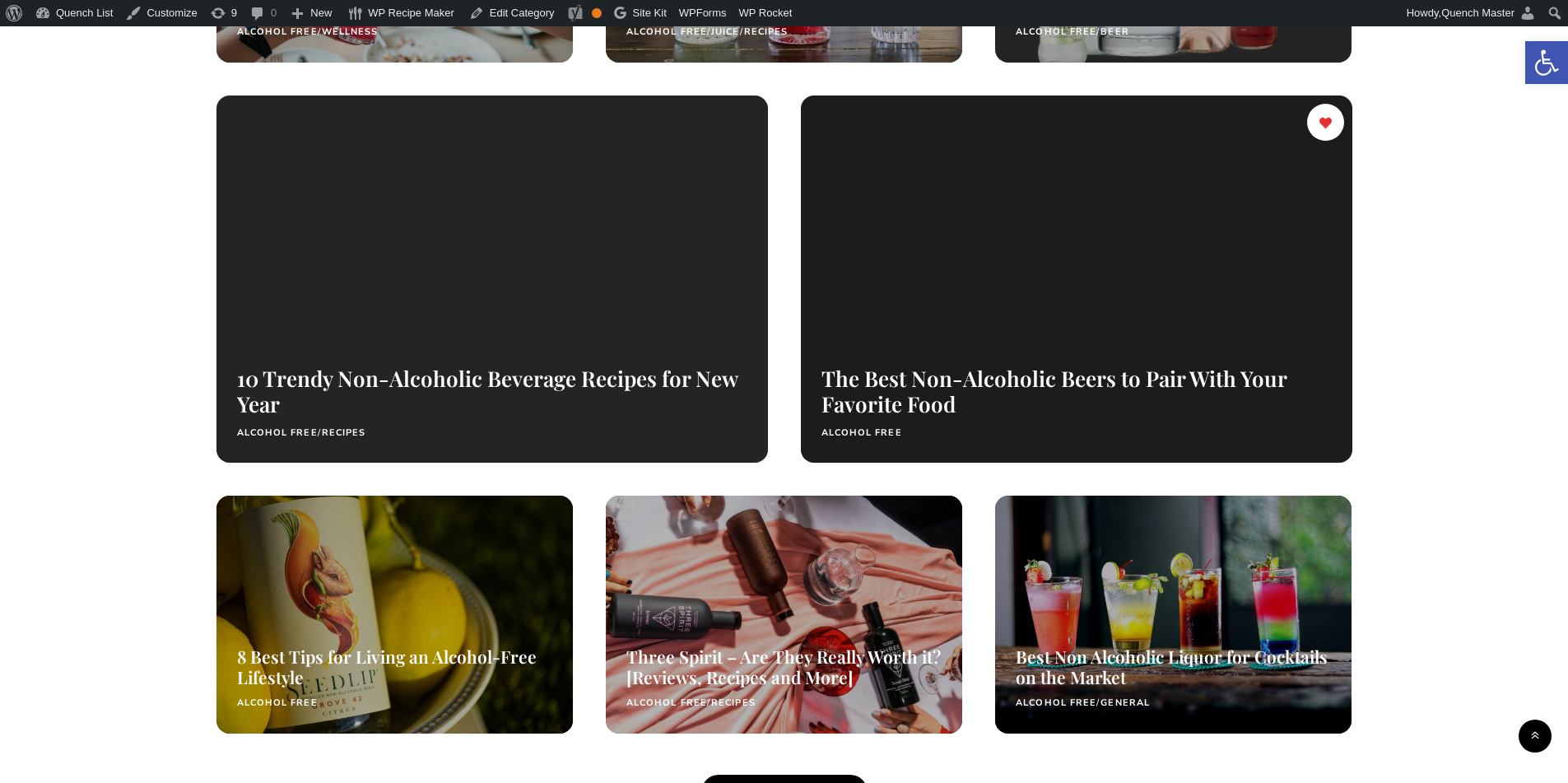
scroll to position [1098, 0]
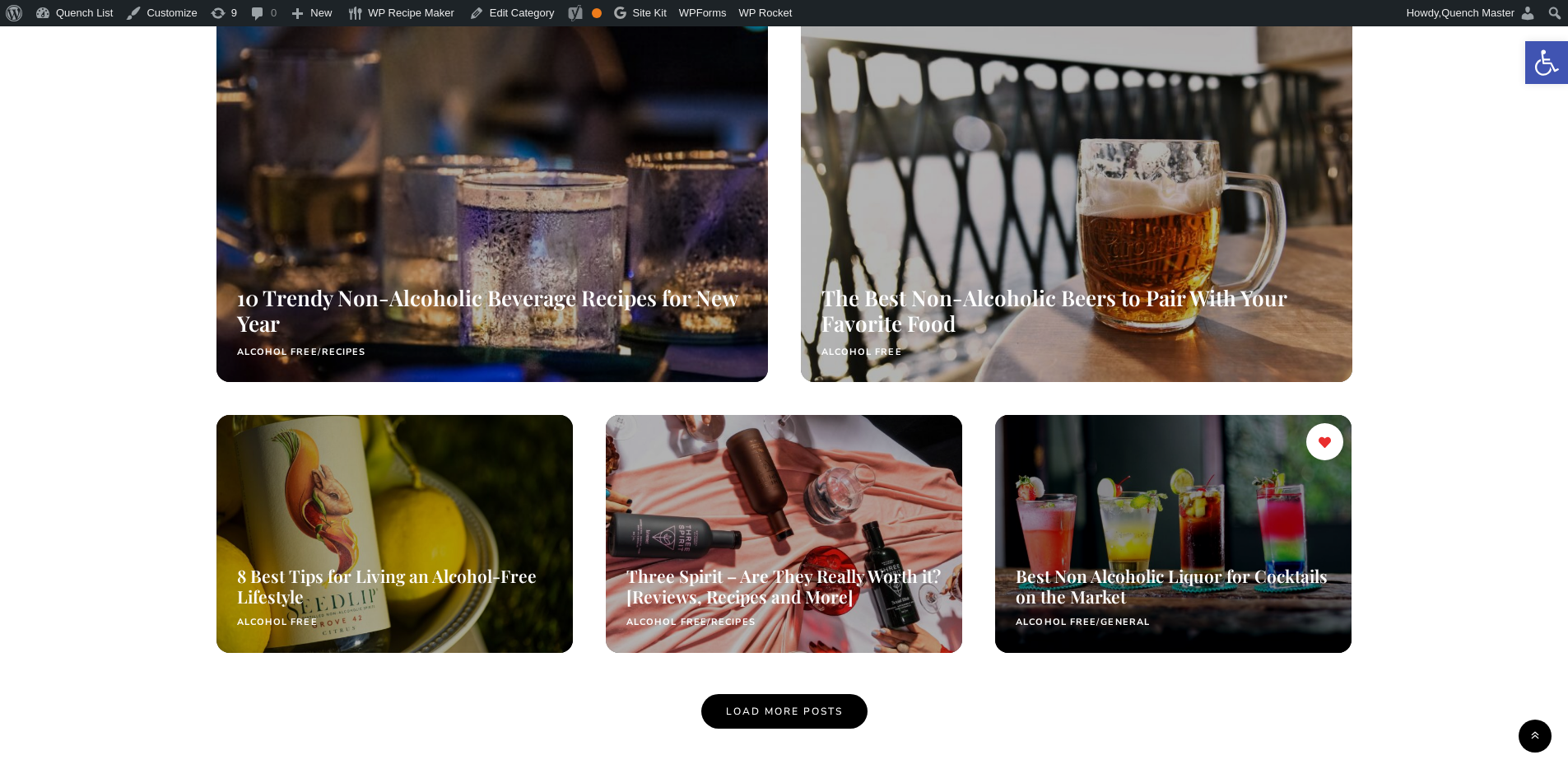
click at [1215, 561] on div at bounding box center [1173, 533] width 377 height 252
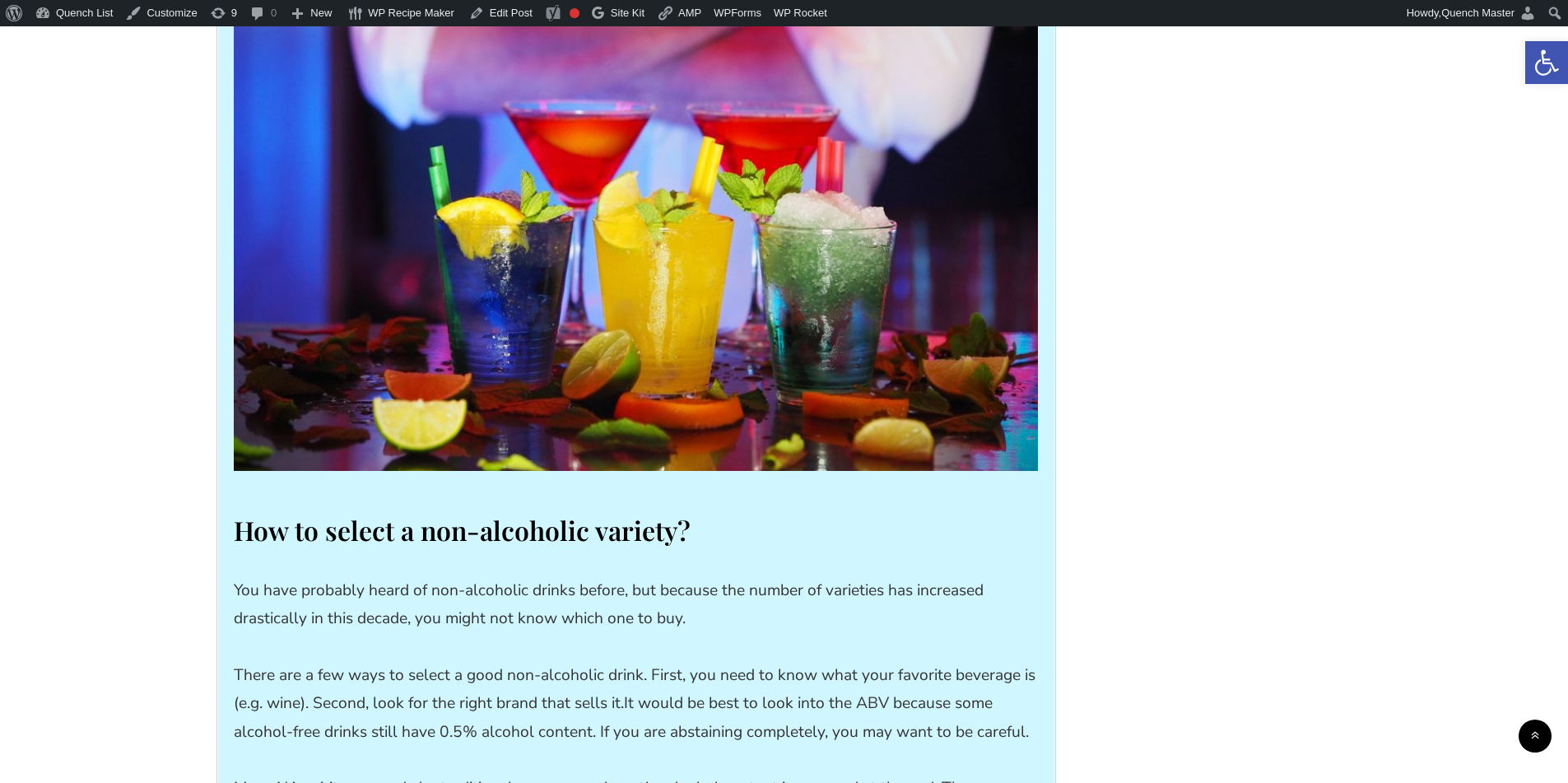
scroll to position [2197, 0]
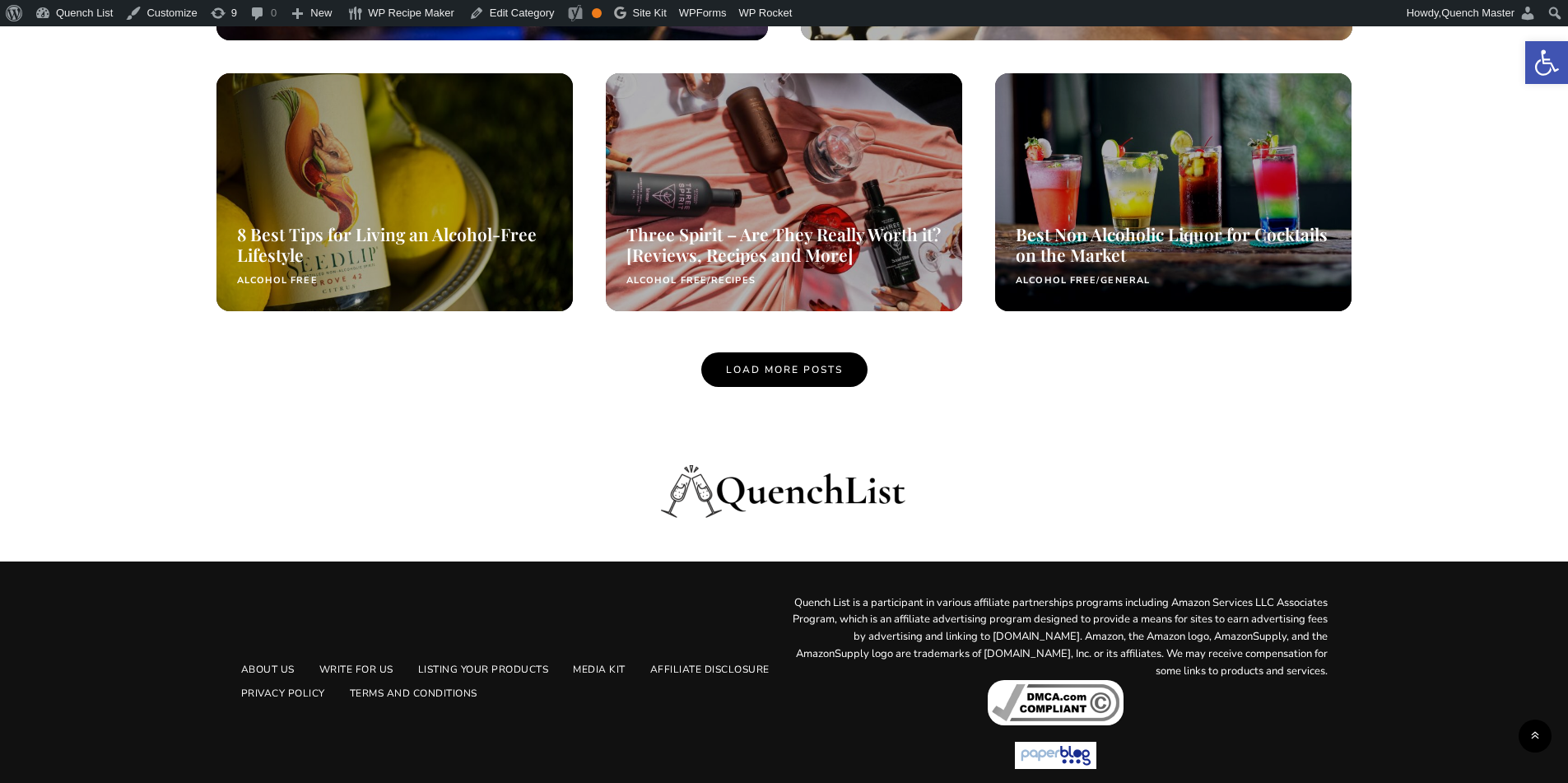
scroll to position [1458, 0]
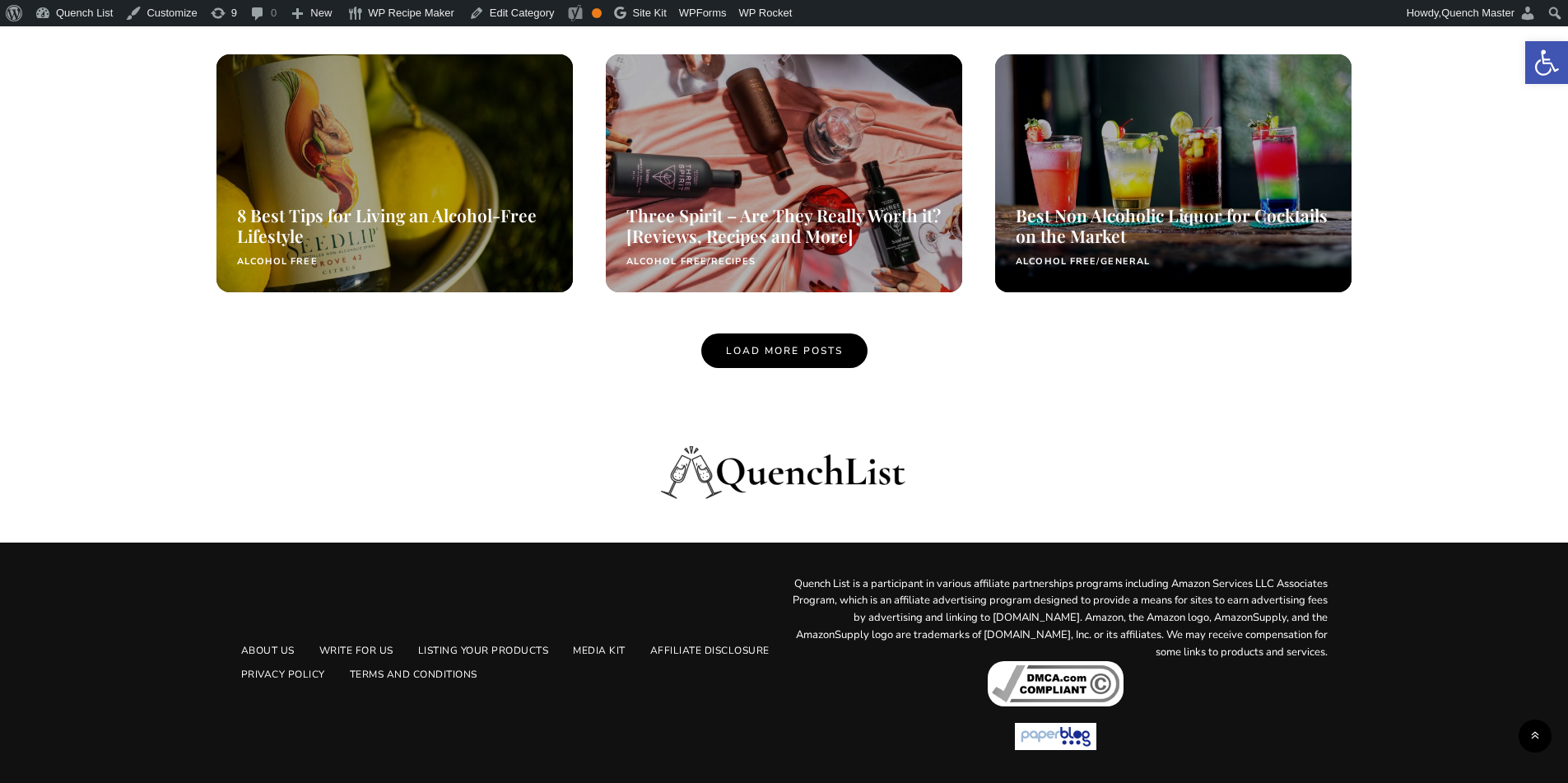
click at [793, 346] on span "Load More Posts" at bounding box center [784, 351] width 117 height 13
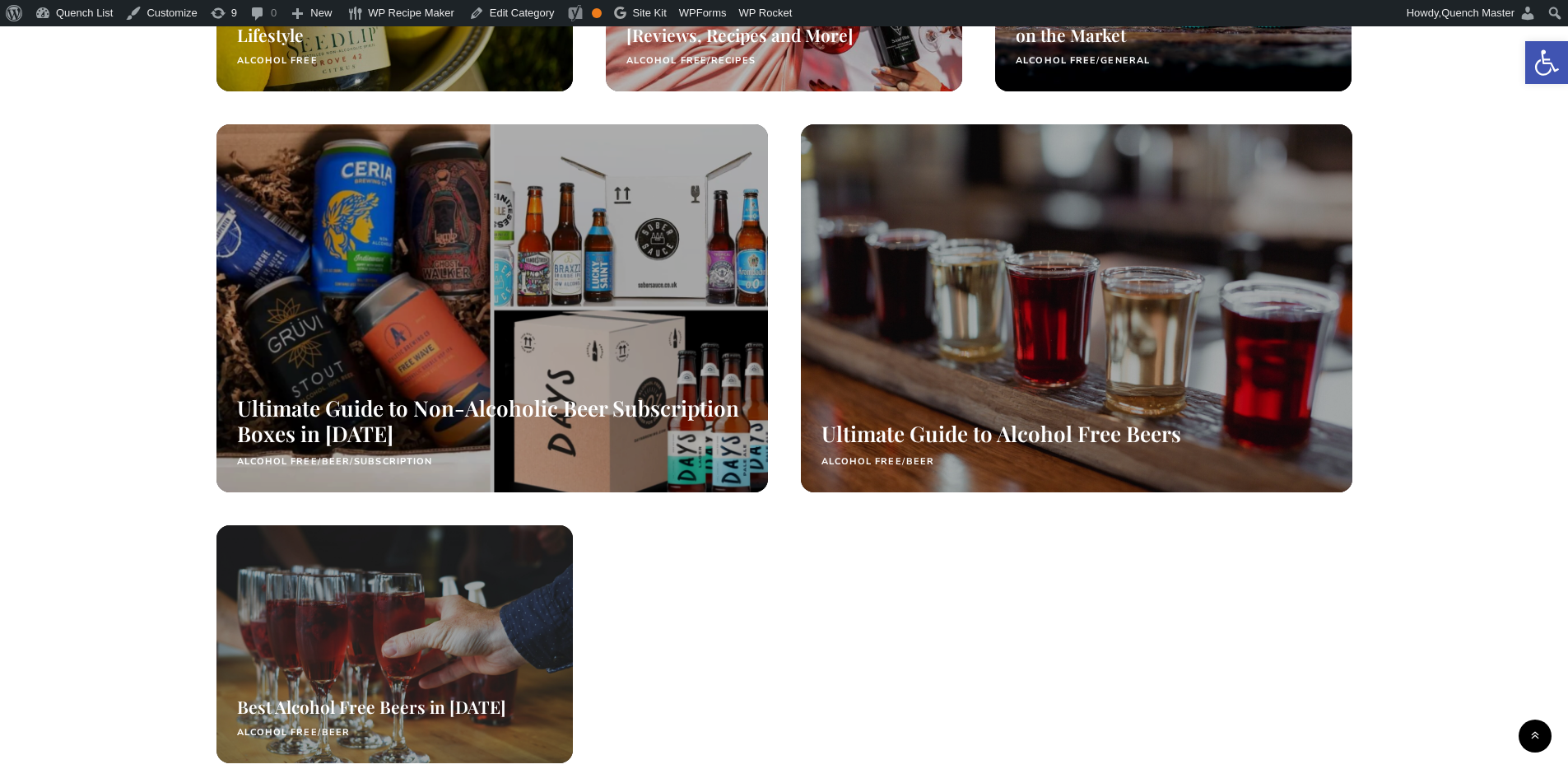
scroll to position [1733, 0]
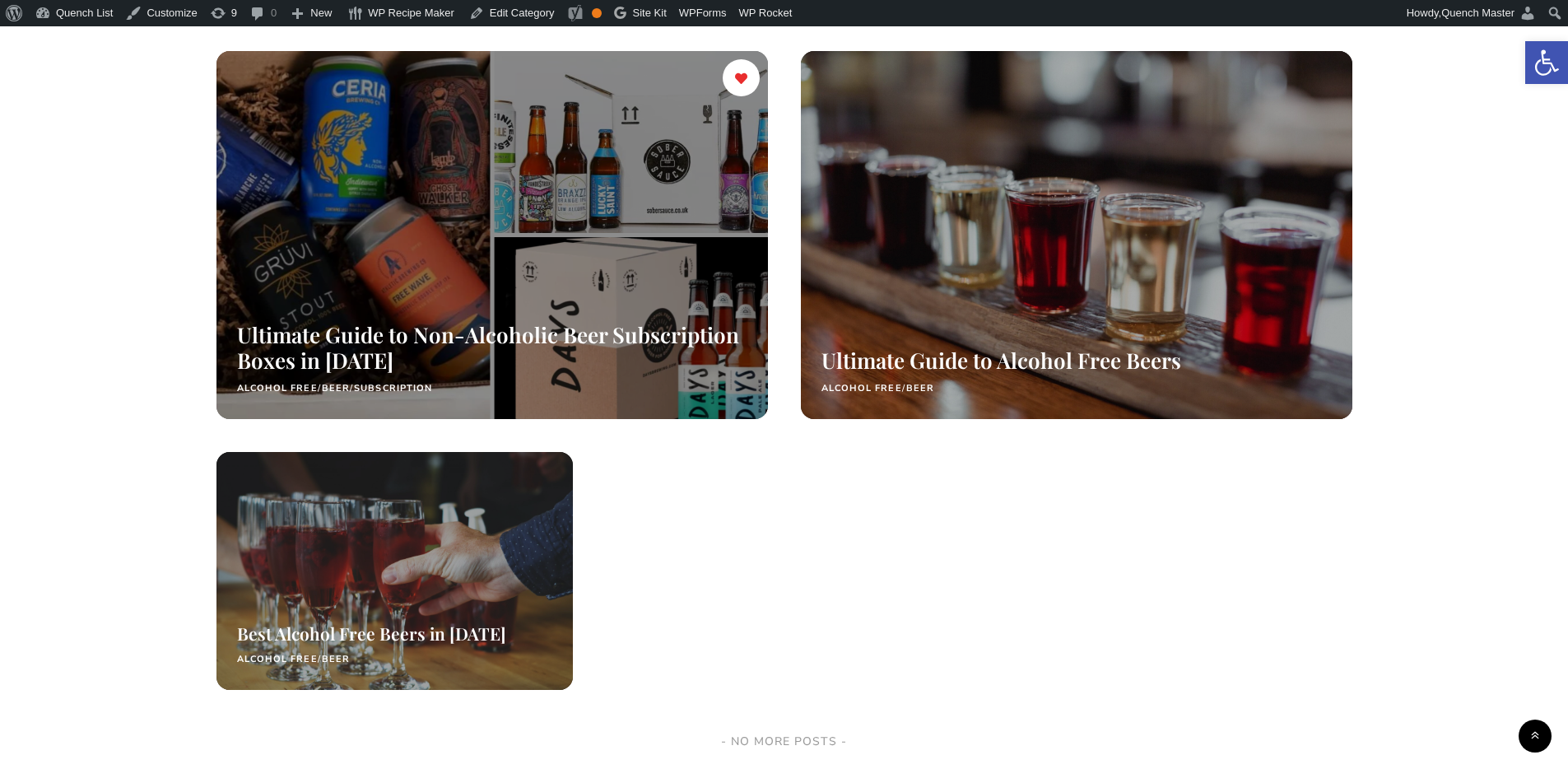
click at [478, 204] on div at bounding box center [491, 235] width 585 height 389
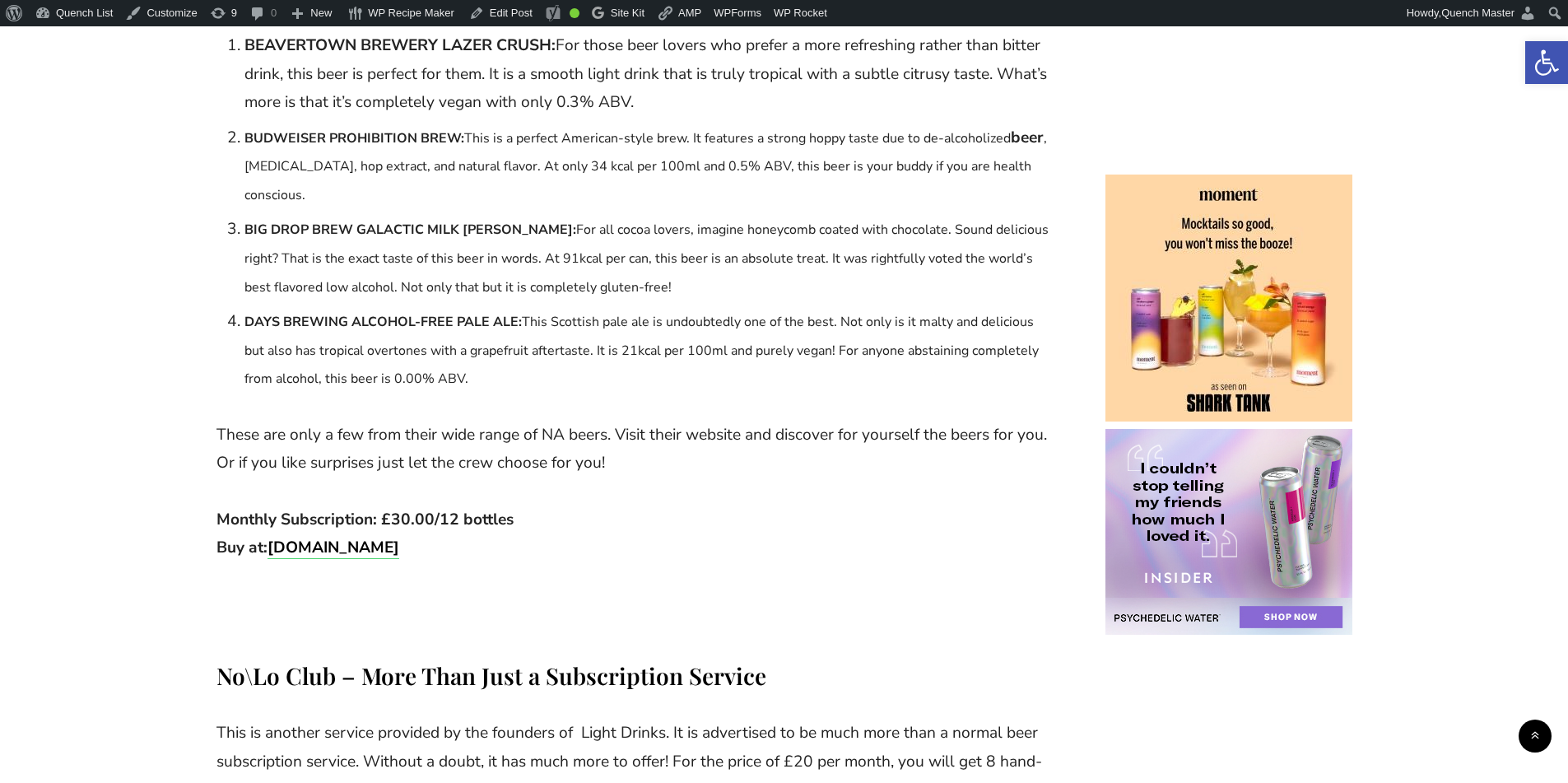
scroll to position [3293, 0]
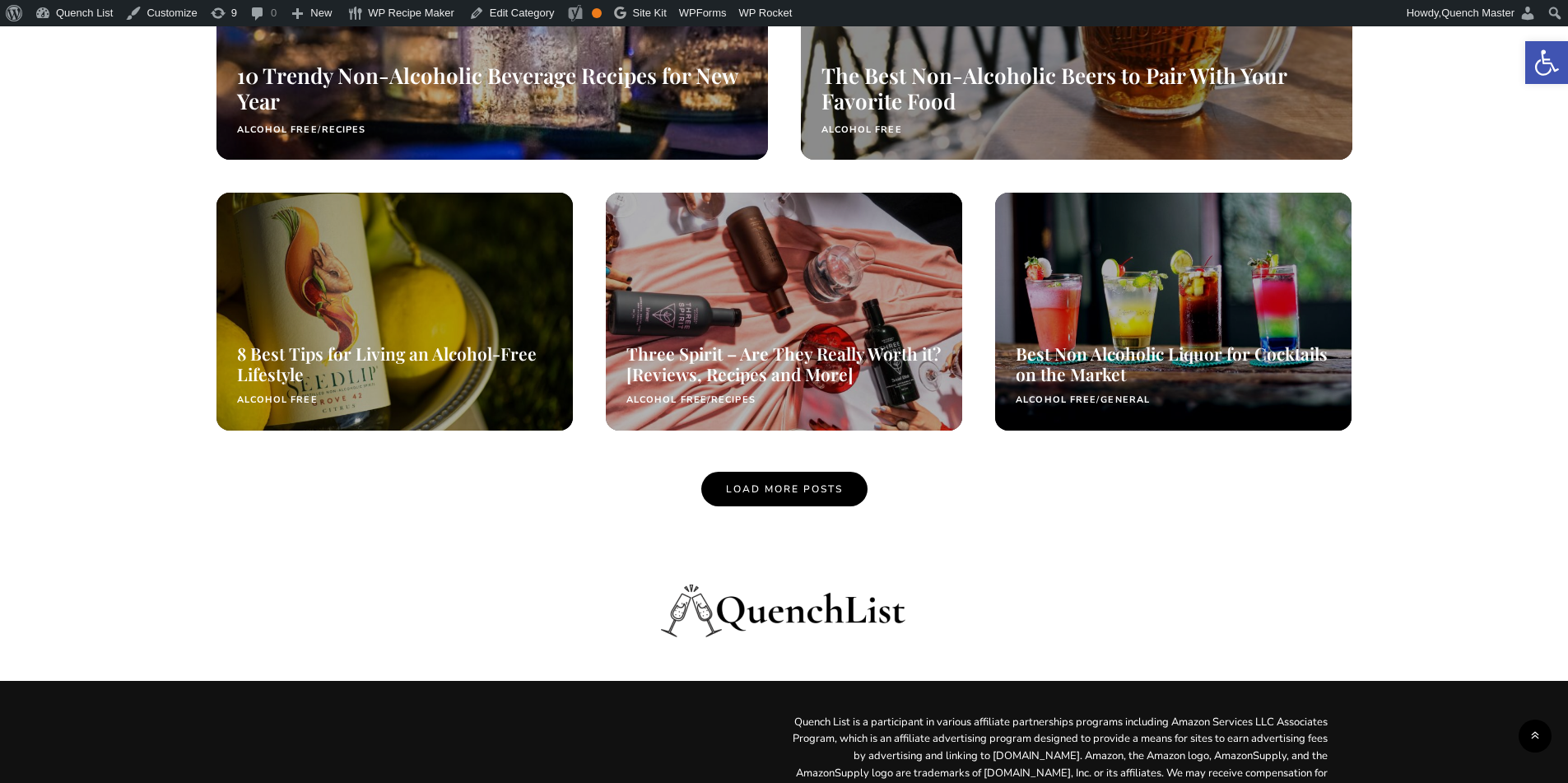
scroll to position [1458, 0]
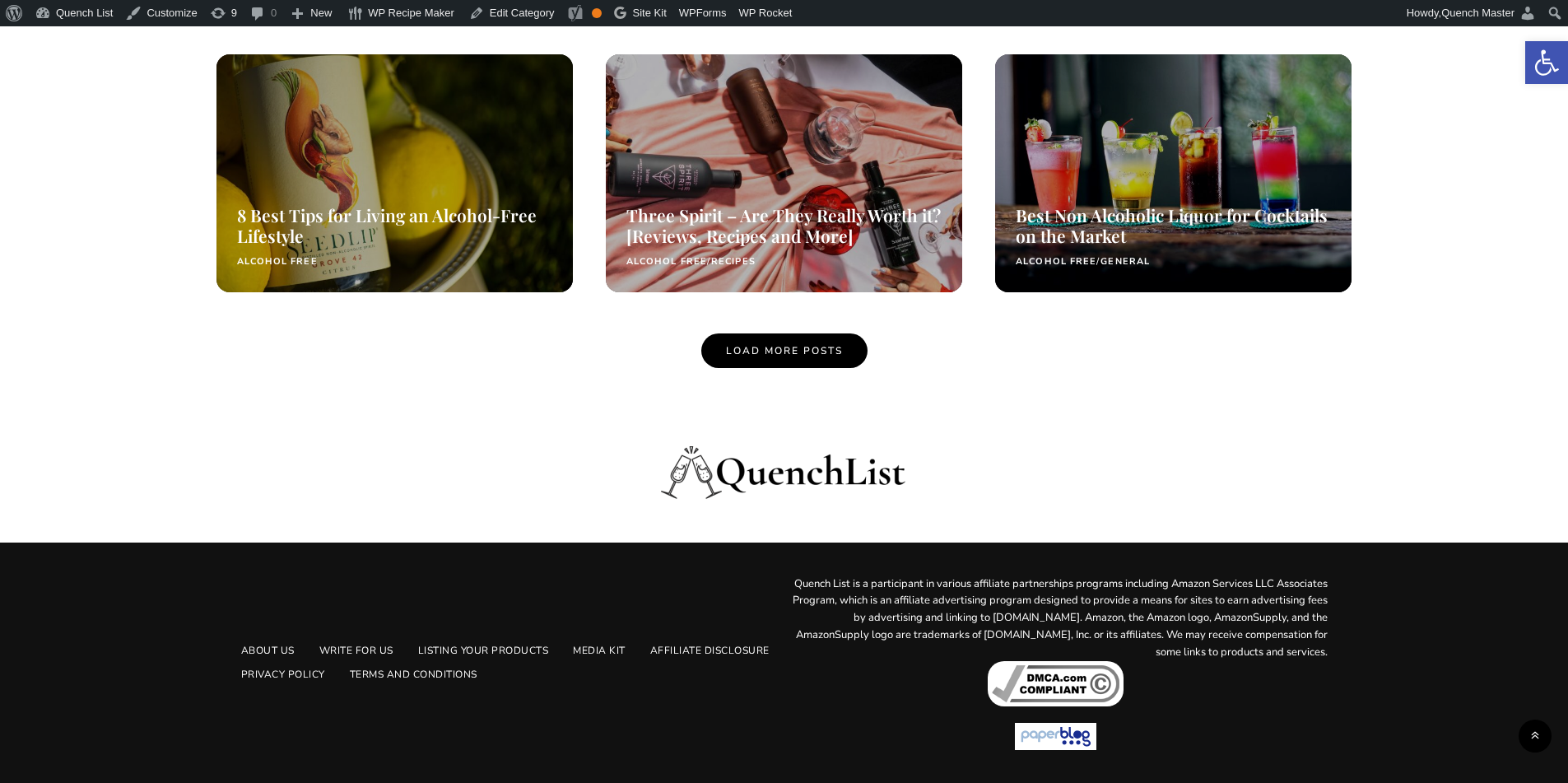
click at [819, 345] on span "Load More Posts" at bounding box center [784, 351] width 117 height 13
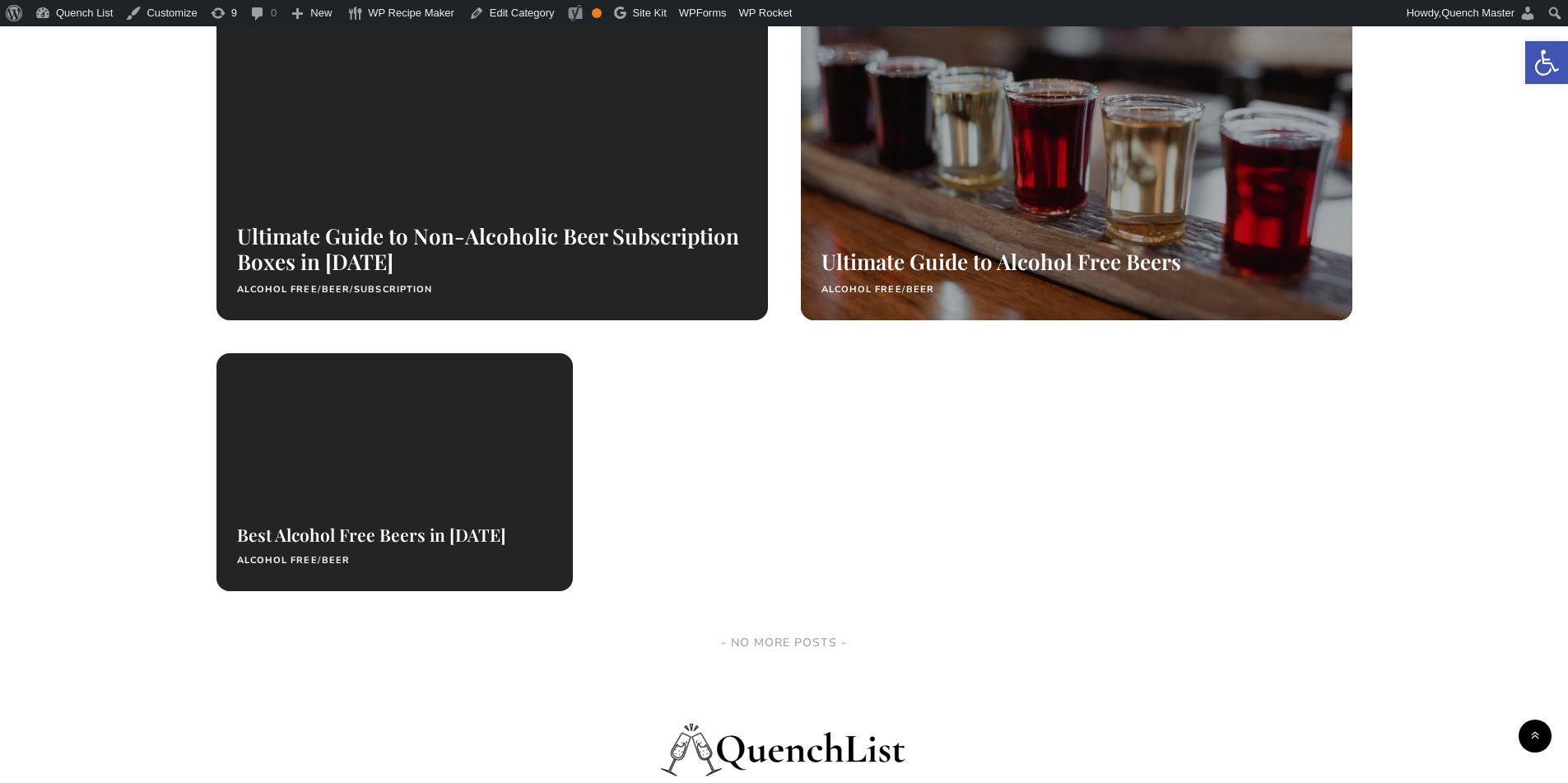
scroll to position [2007, 0]
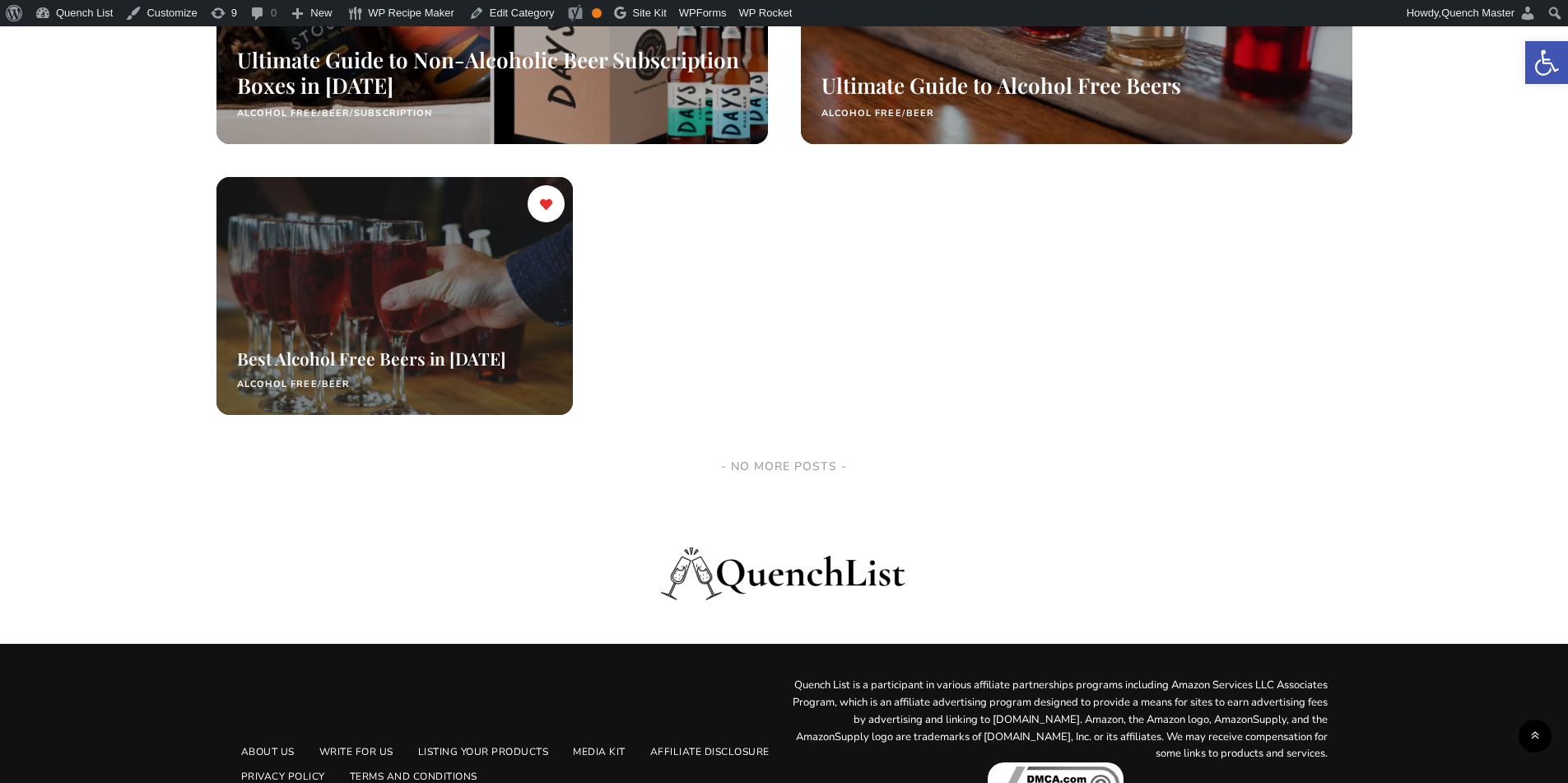
click at [416, 333] on div at bounding box center [394, 295] width 377 height 252
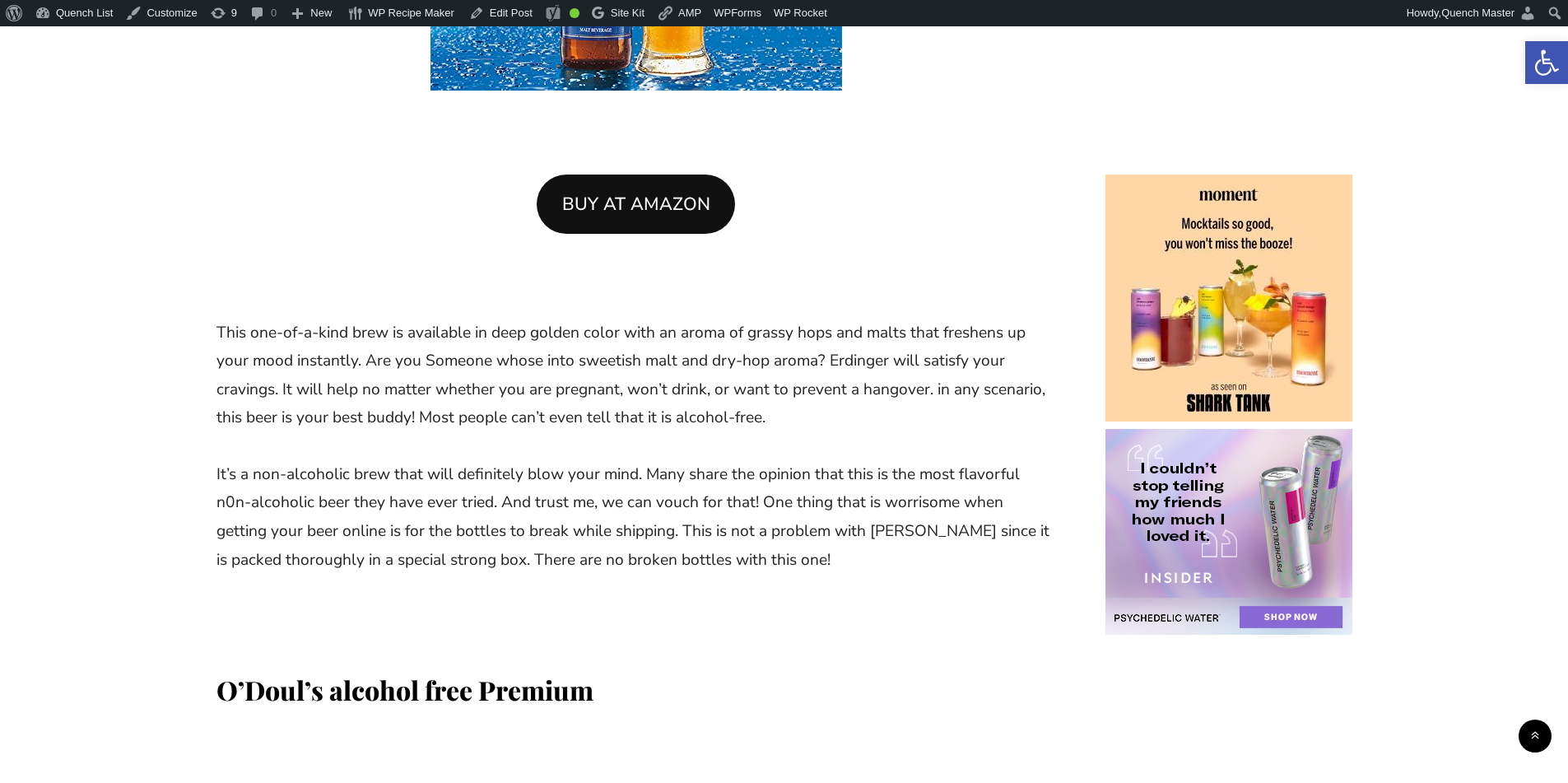
scroll to position [2197, 0]
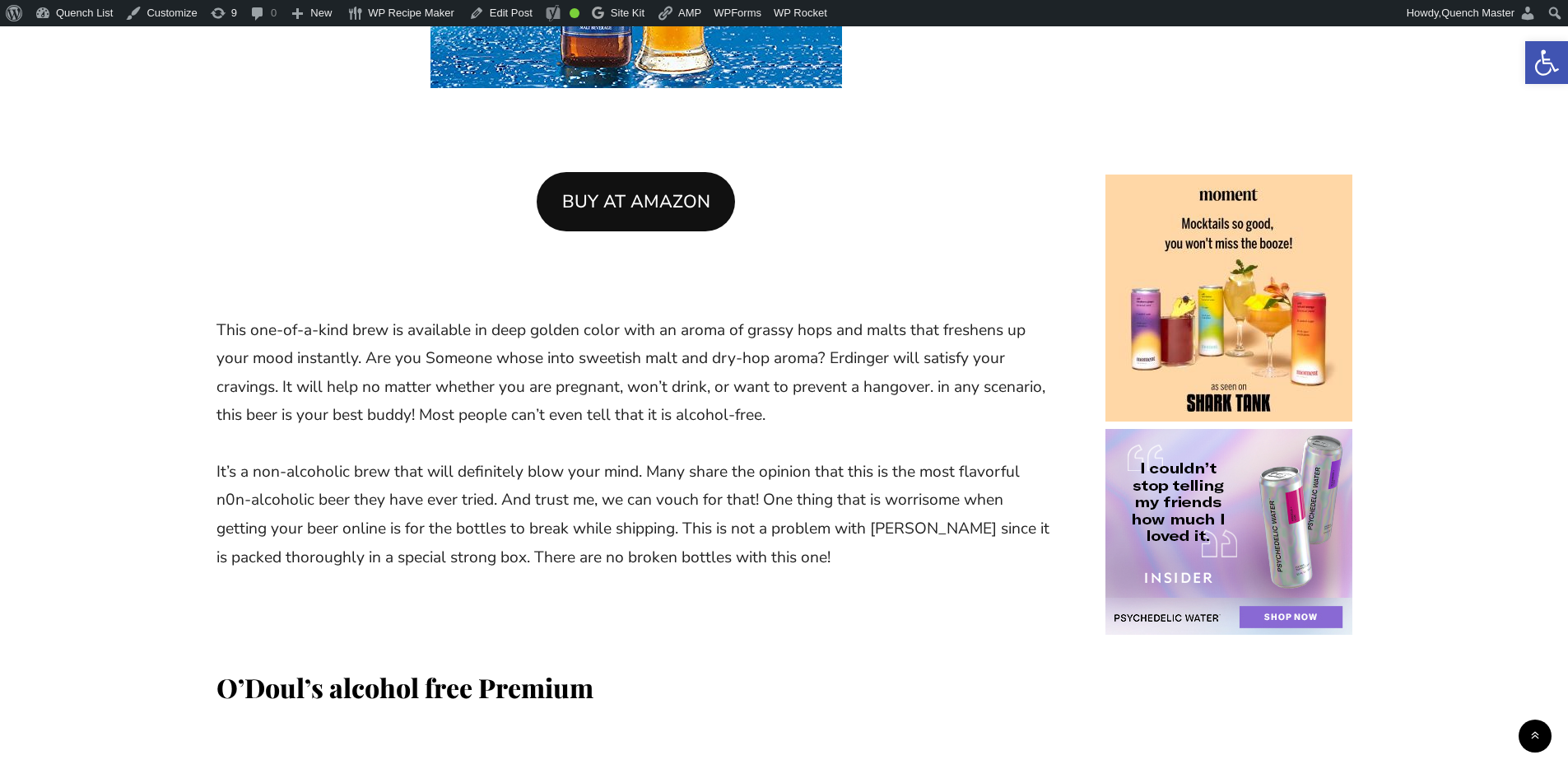
drag, startPoint x: 671, startPoint y: 201, endPoint x: 1030, endPoint y: 139, distance: 364.3
click at [1030, 139] on p at bounding box center [636, 130] width 839 height 29
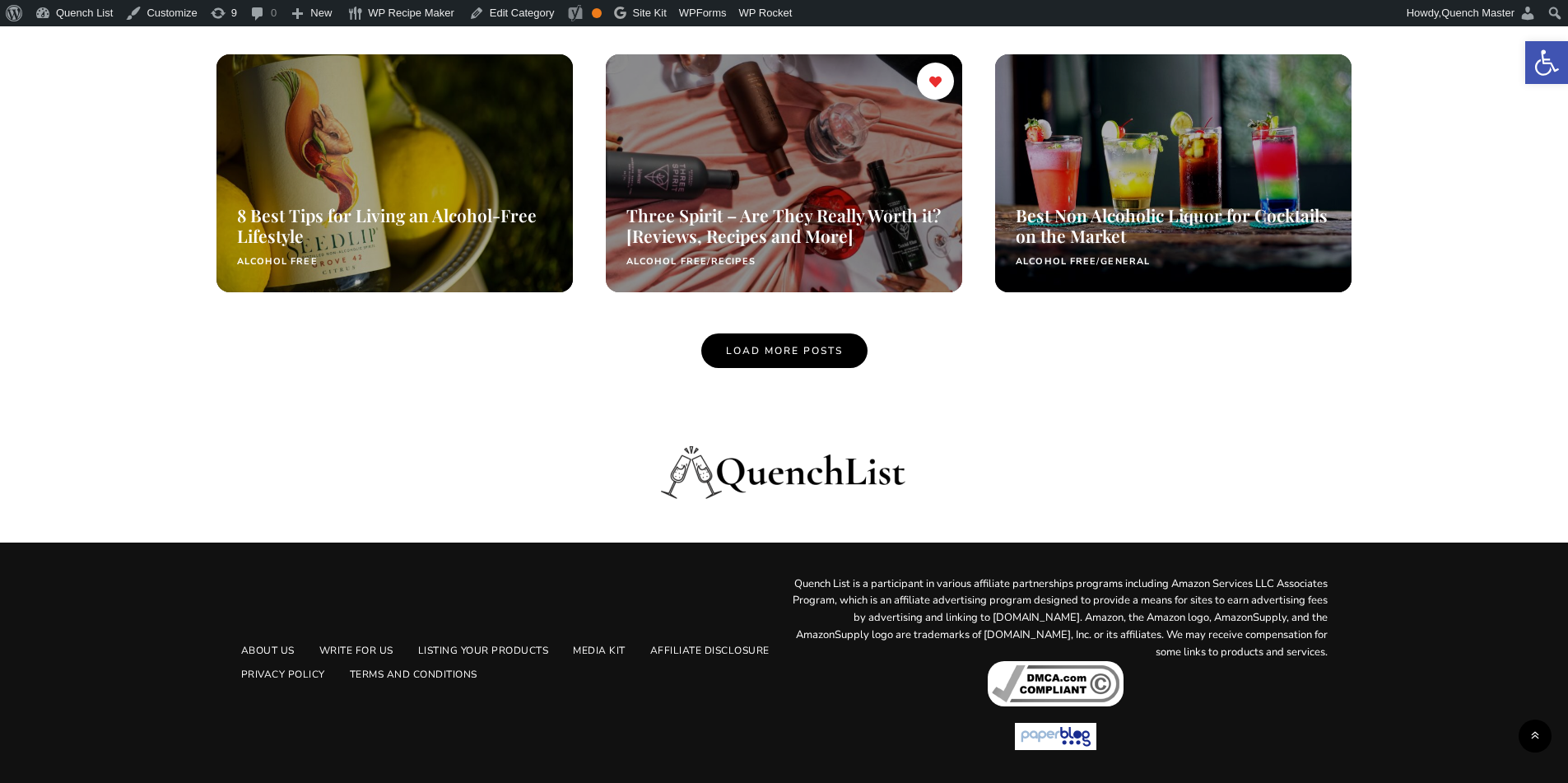
click at [700, 95] on div at bounding box center [784, 172] width 377 height 252
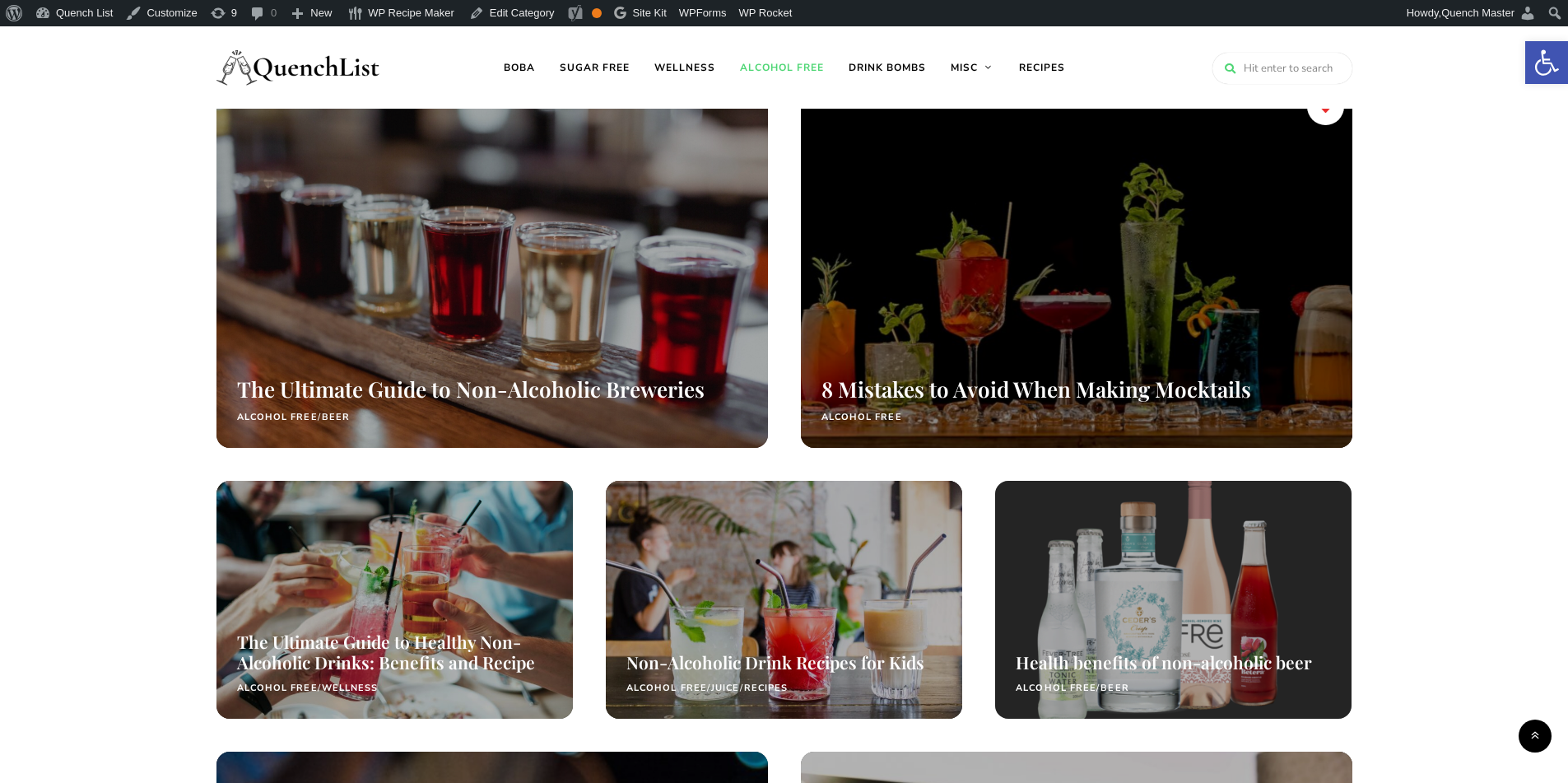
scroll to position [34, 0]
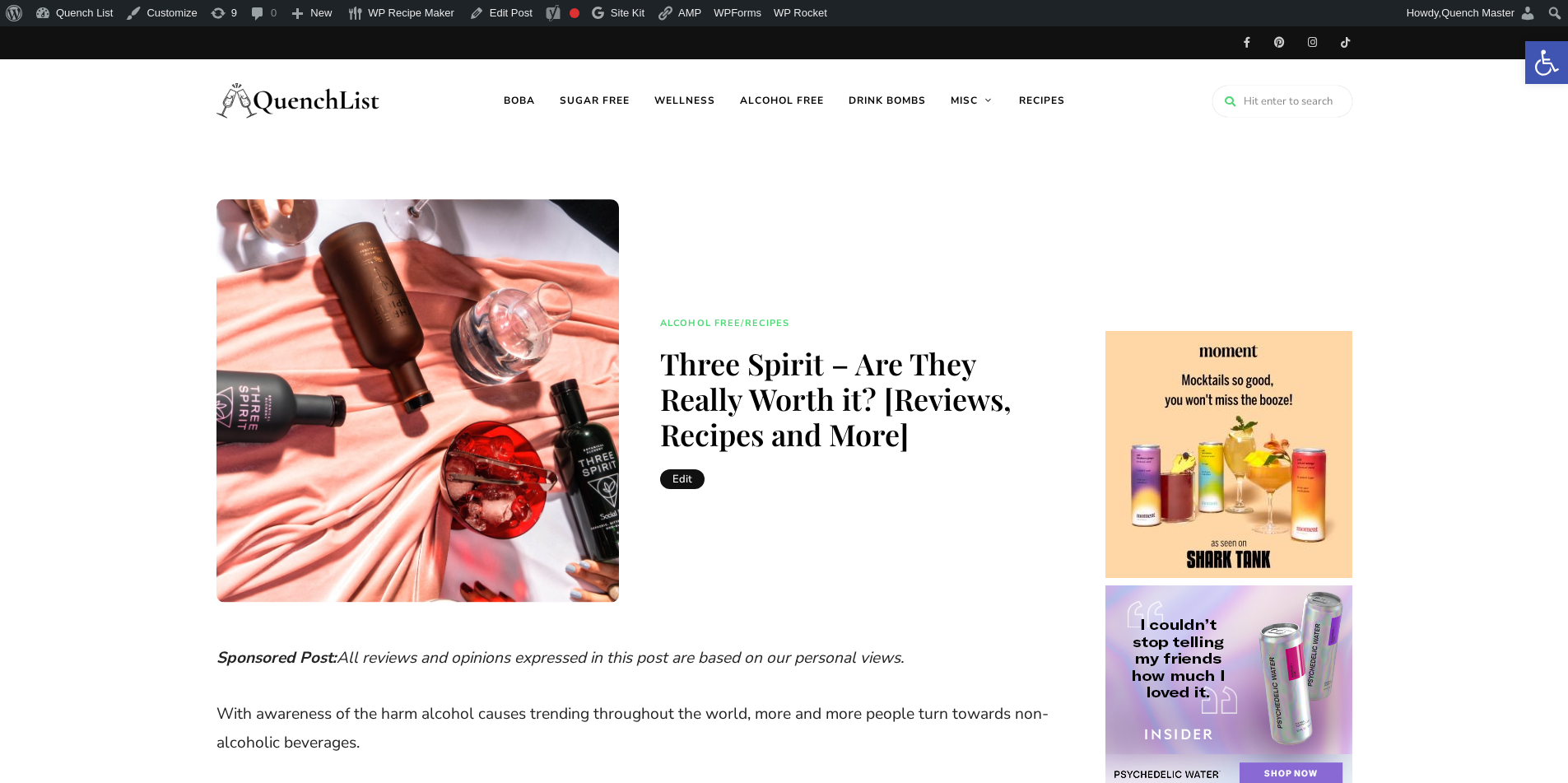
click at [699, 95] on link "Wellness" at bounding box center [684, 100] width 85 height 83
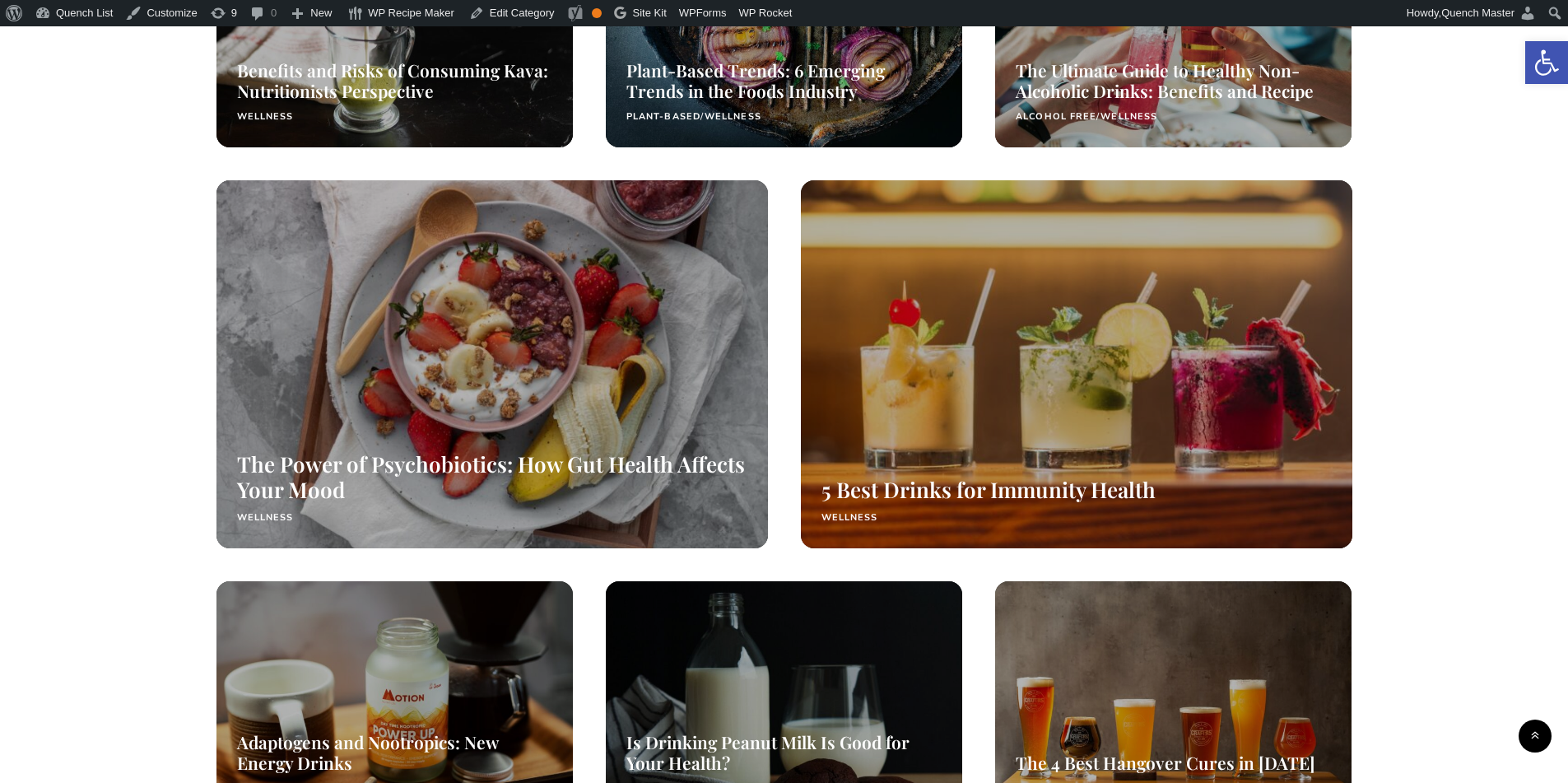
scroll to position [1509, 0]
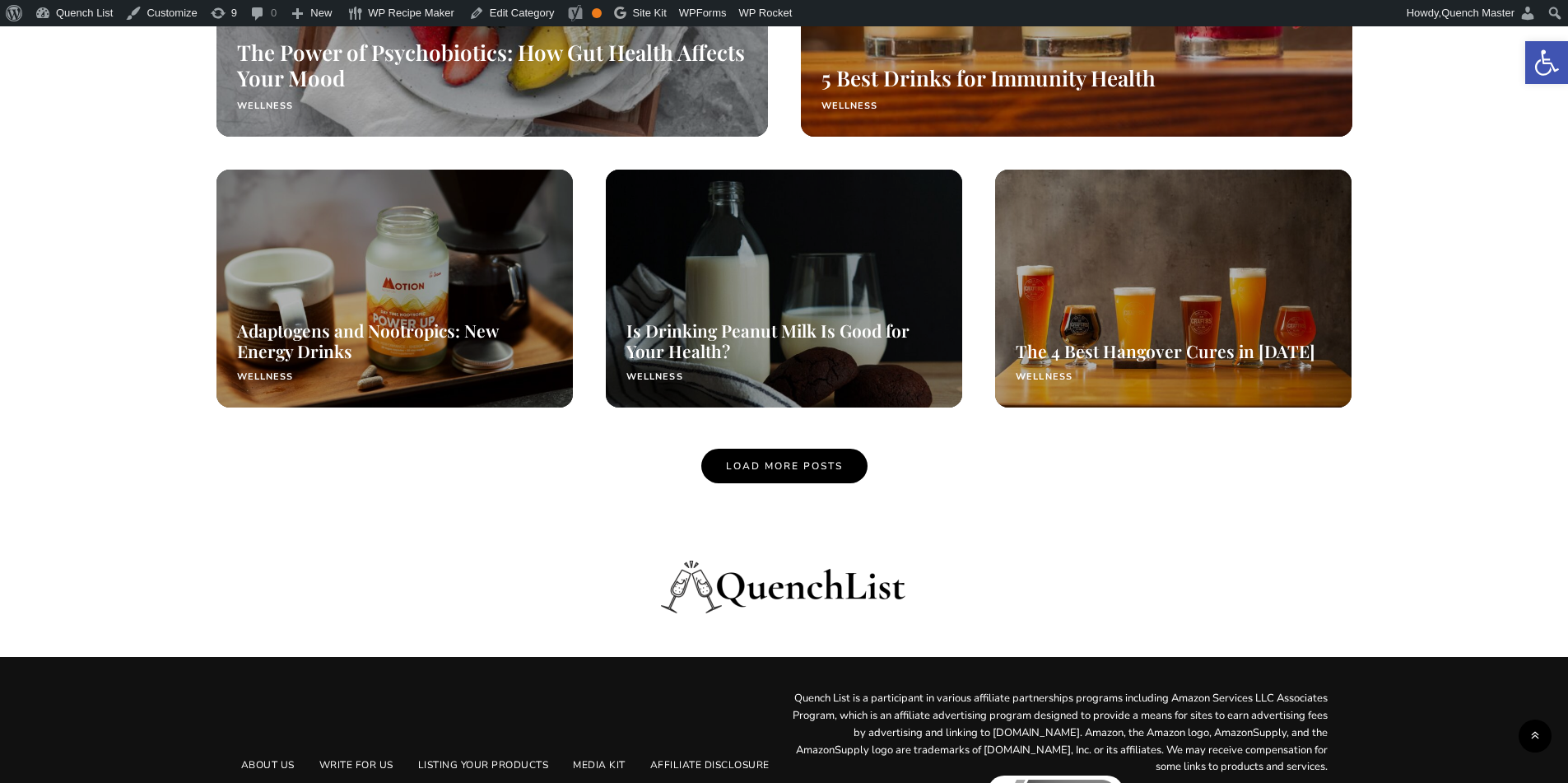
click at [815, 461] on span "Load More Posts" at bounding box center [784, 465] width 117 height 13
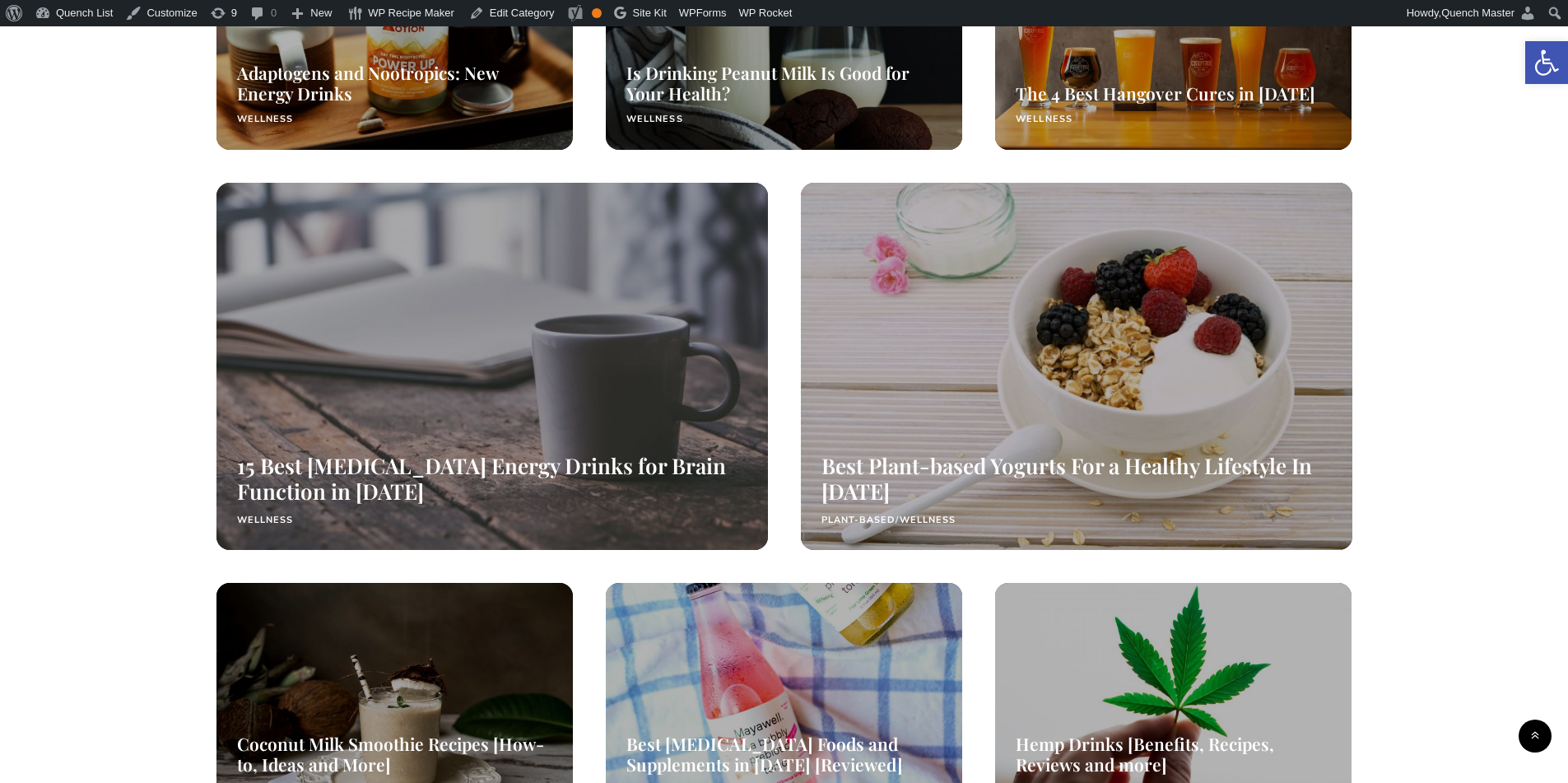
scroll to position [1785, 0]
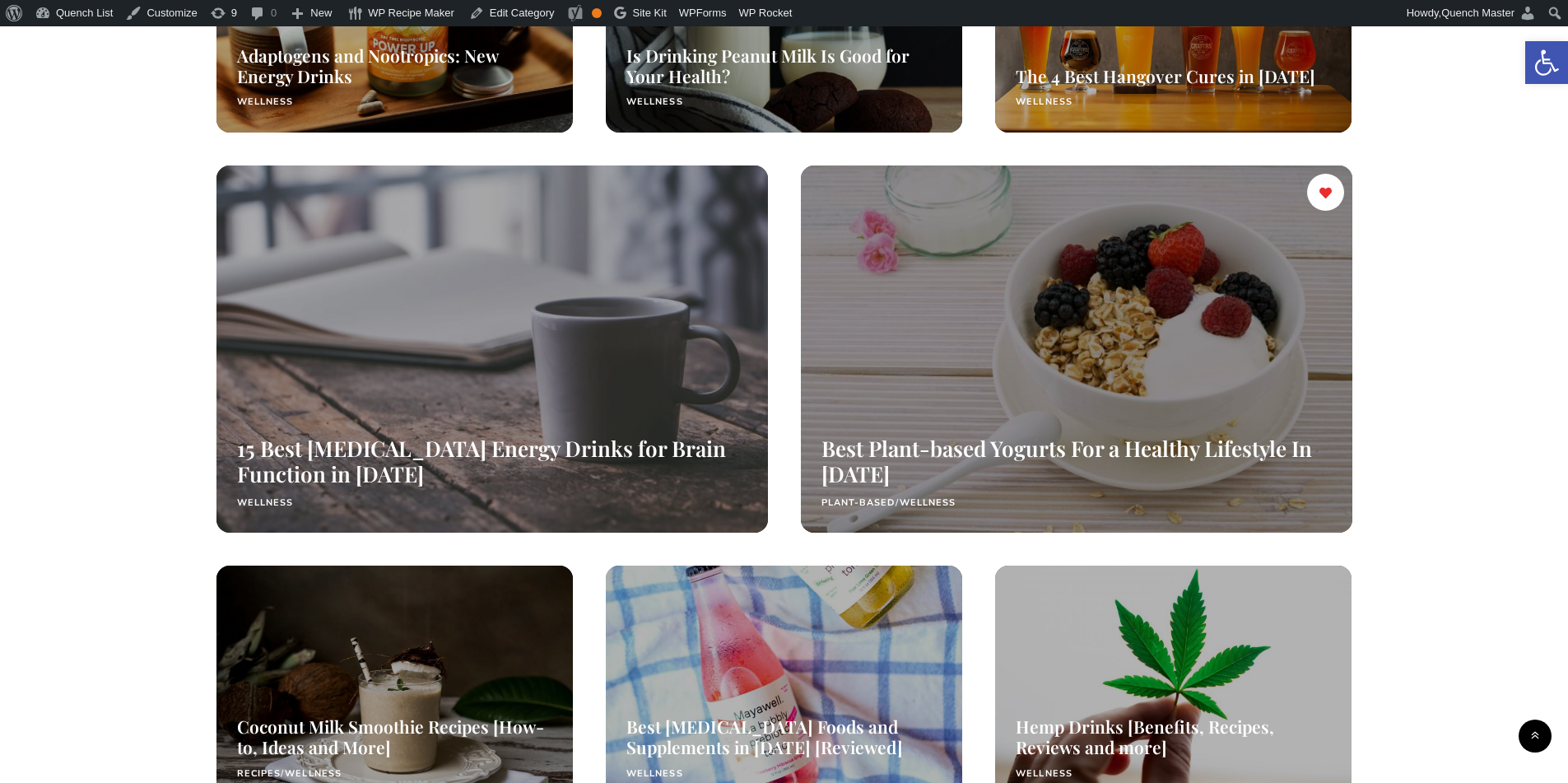
click at [1085, 354] on div at bounding box center [1076, 349] width 585 height 389
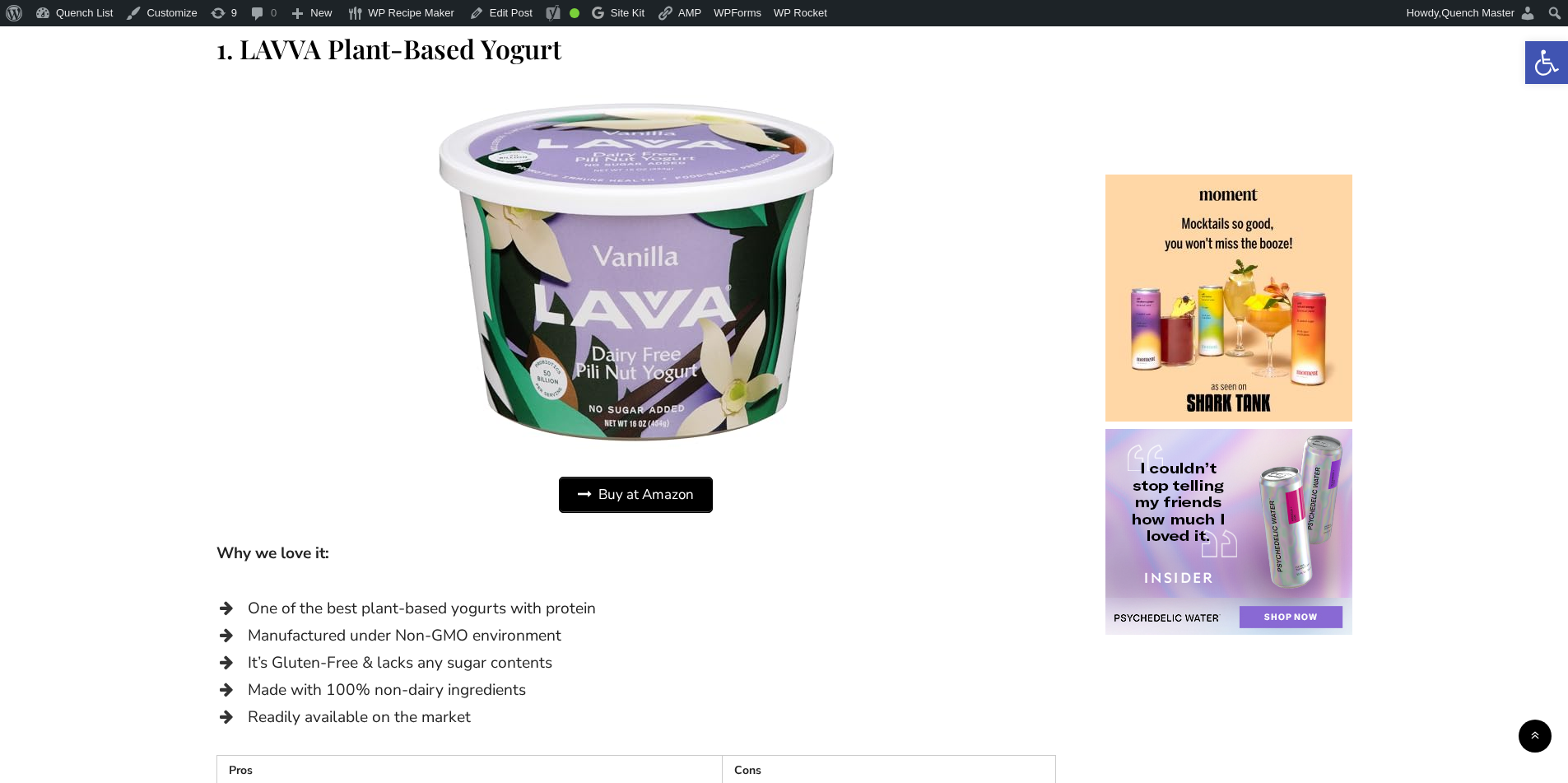
scroll to position [1509, 0]
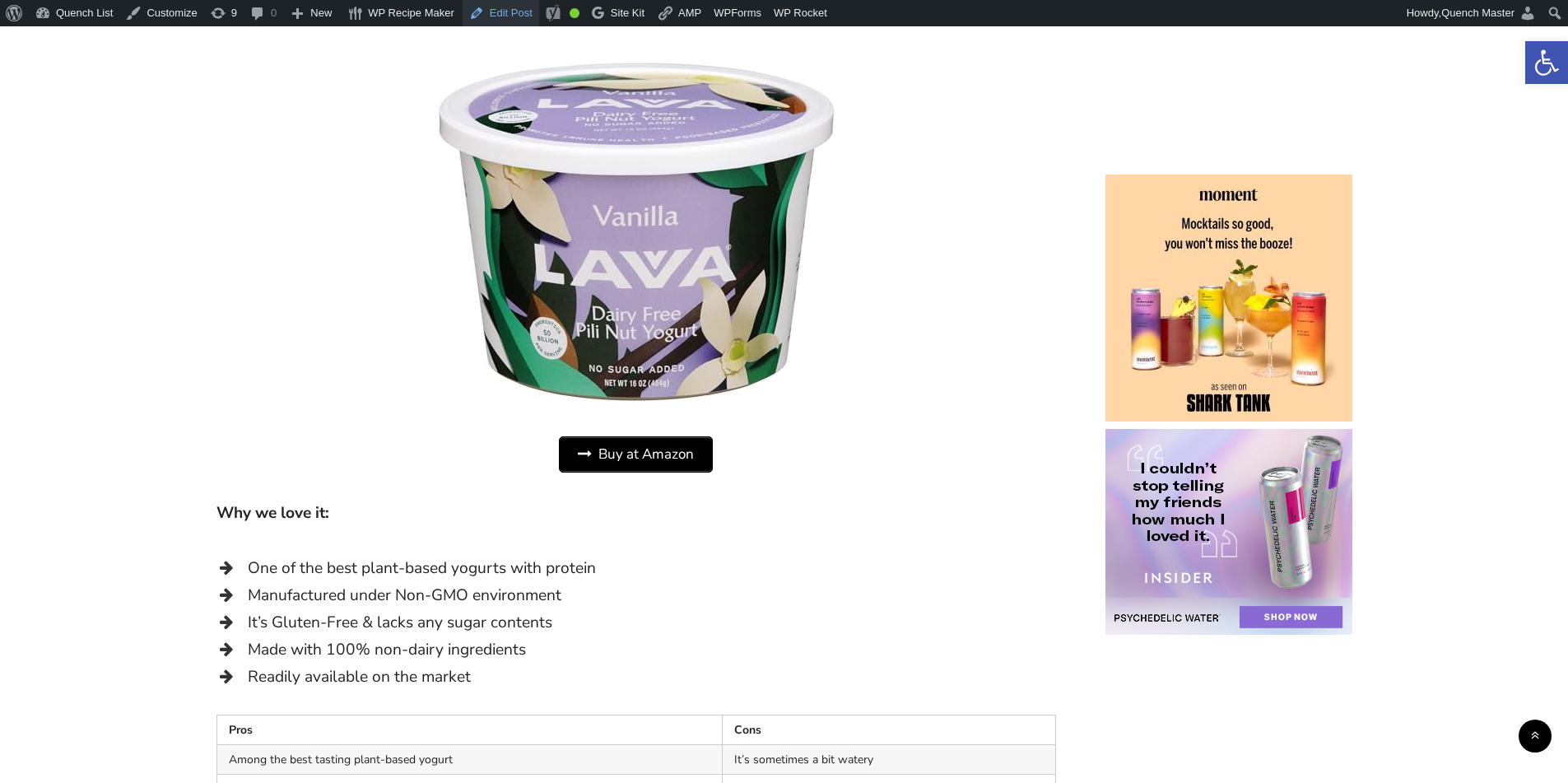
click at [499, 16] on link "Edit Post" at bounding box center [500, 13] width 76 height 26
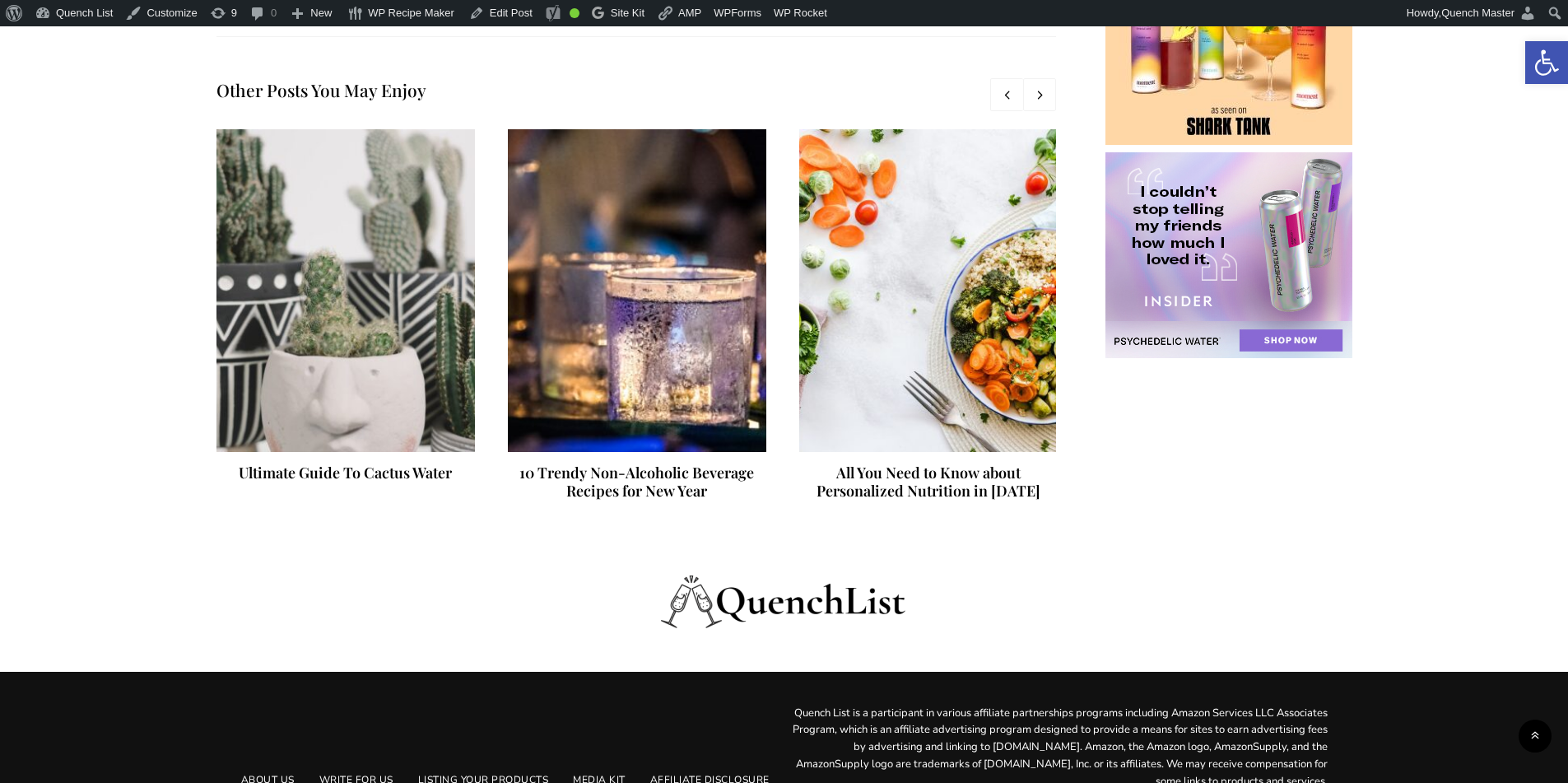
scroll to position [13933, 0]
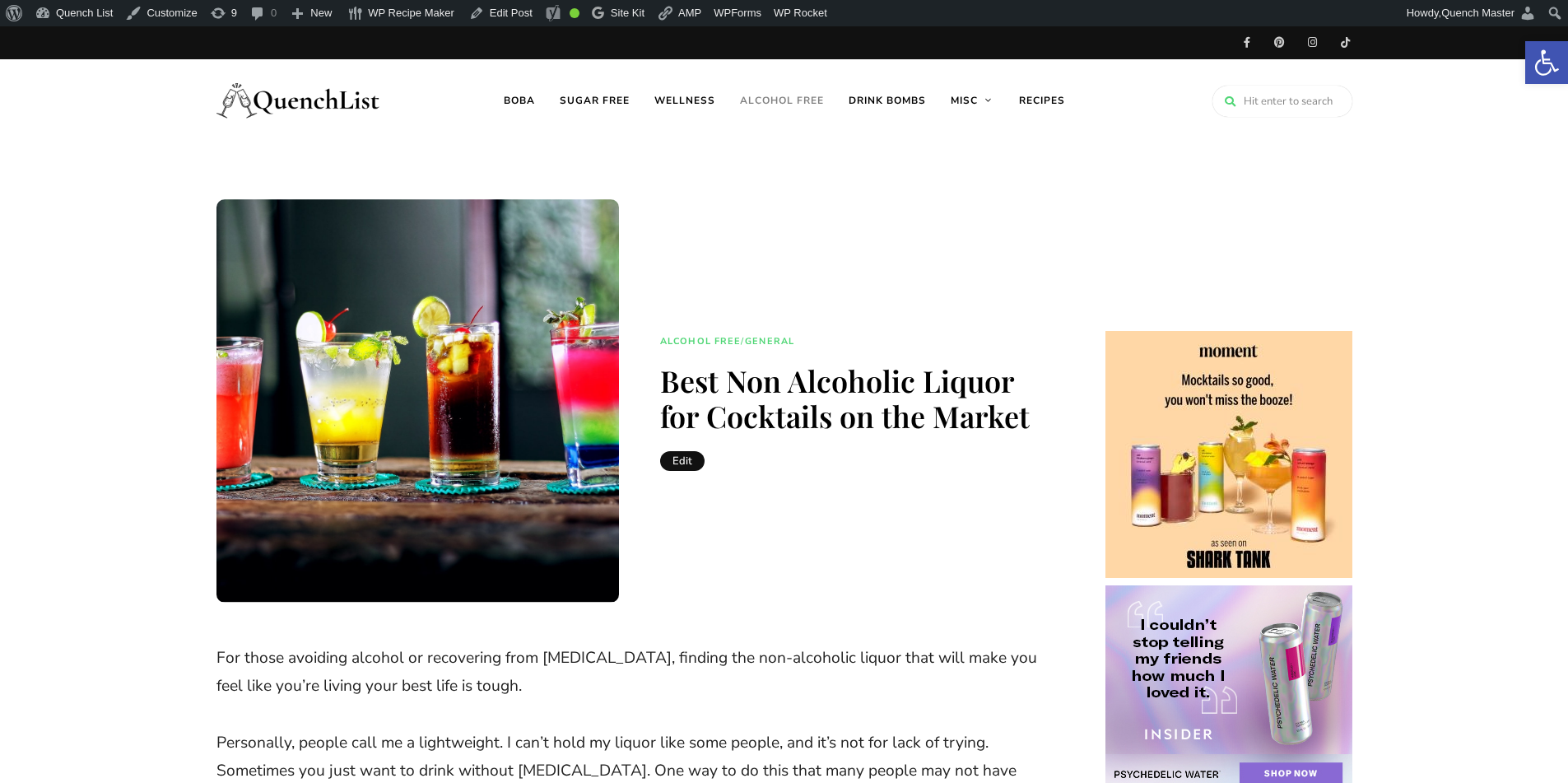
click at [793, 91] on link "Alcohol free" at bounding box center [782, 100] width 108 height 83
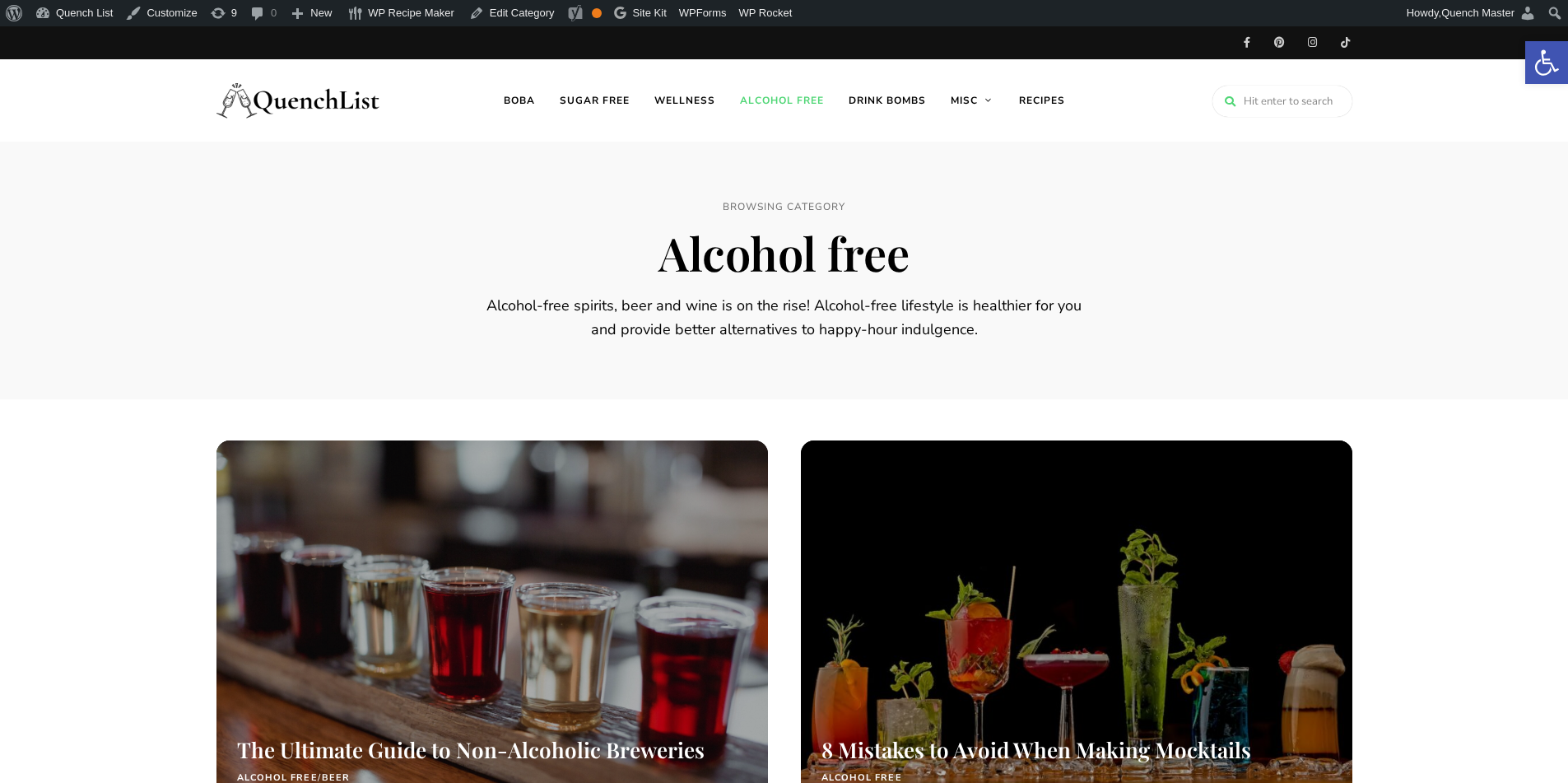
click at [282, 92] on img at bounding box center [299, 100] width 165 height 65
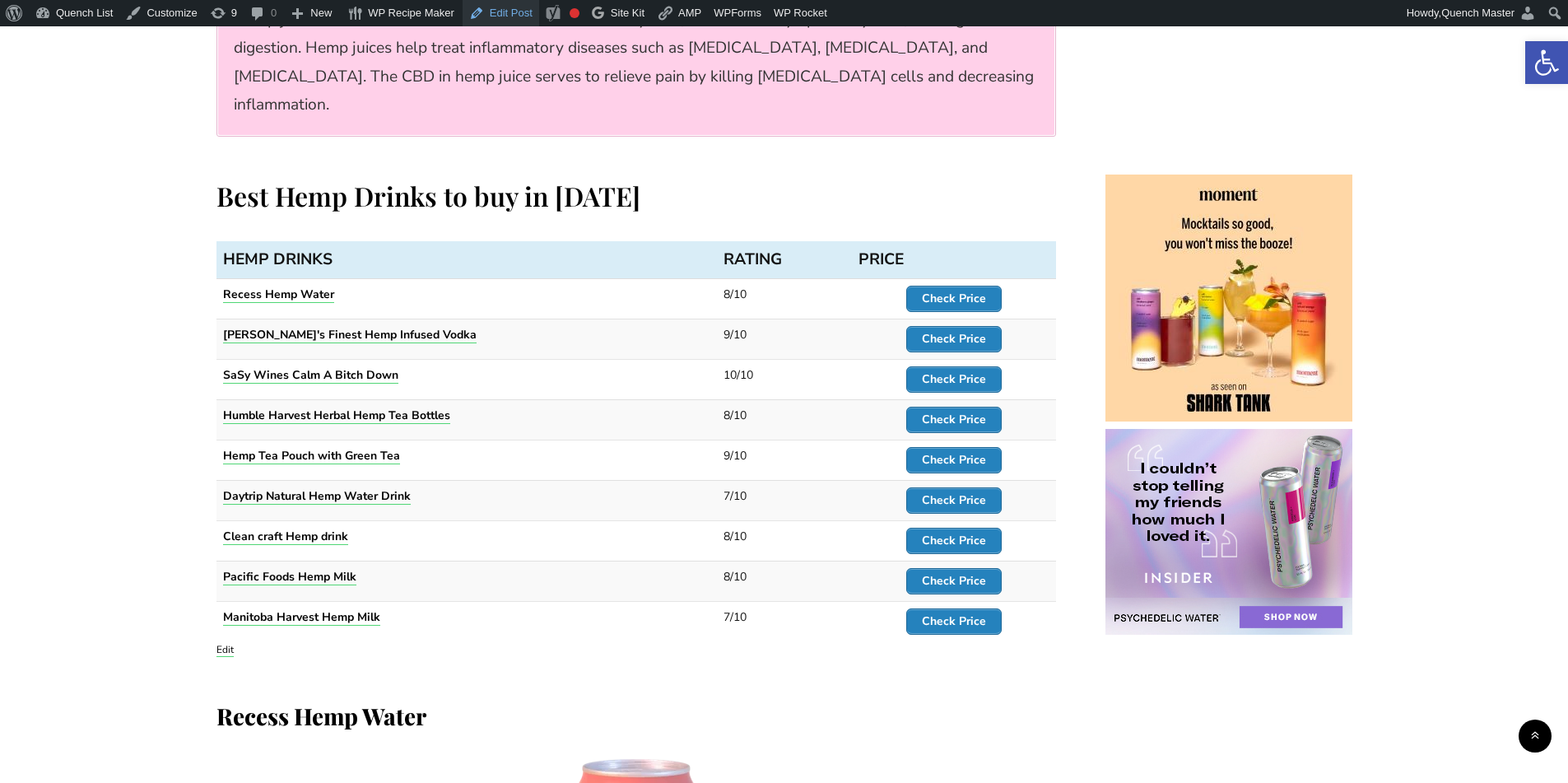
scroll to position [9058, 0]
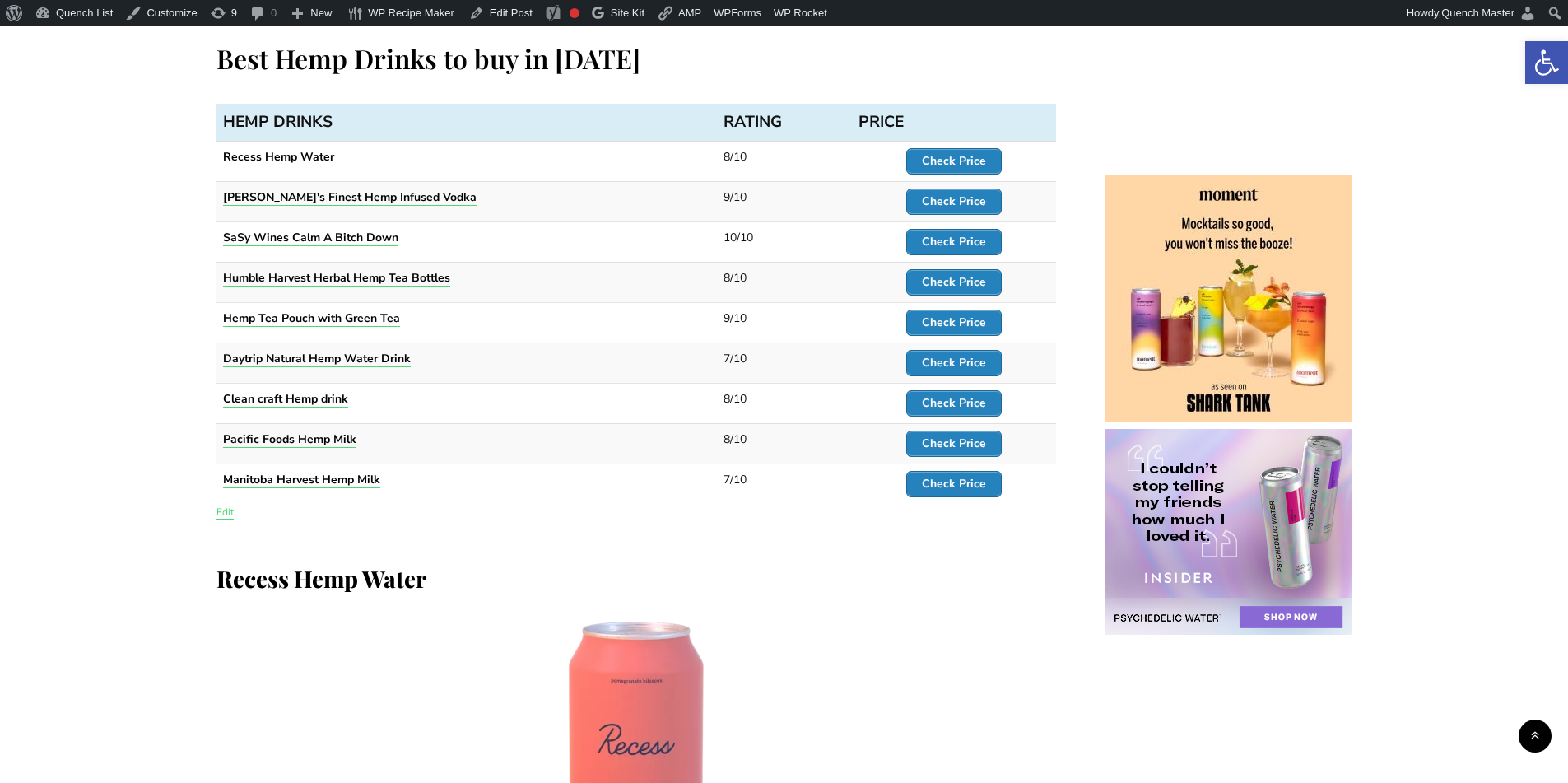
click at [229, 506] on link "Edit" at bounding box center [224, 512] width 17 height 13
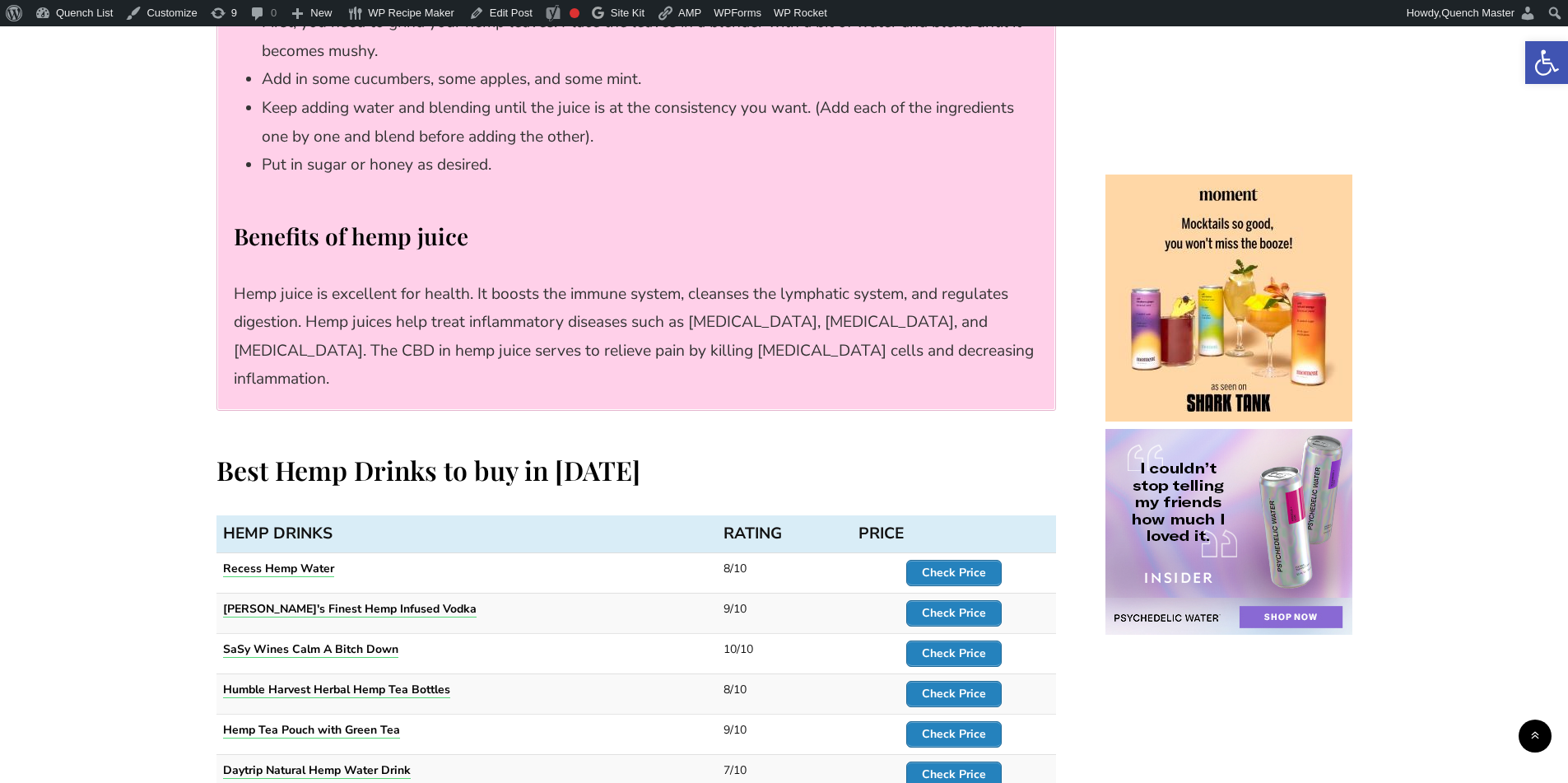
scroll to position [8921, 0]
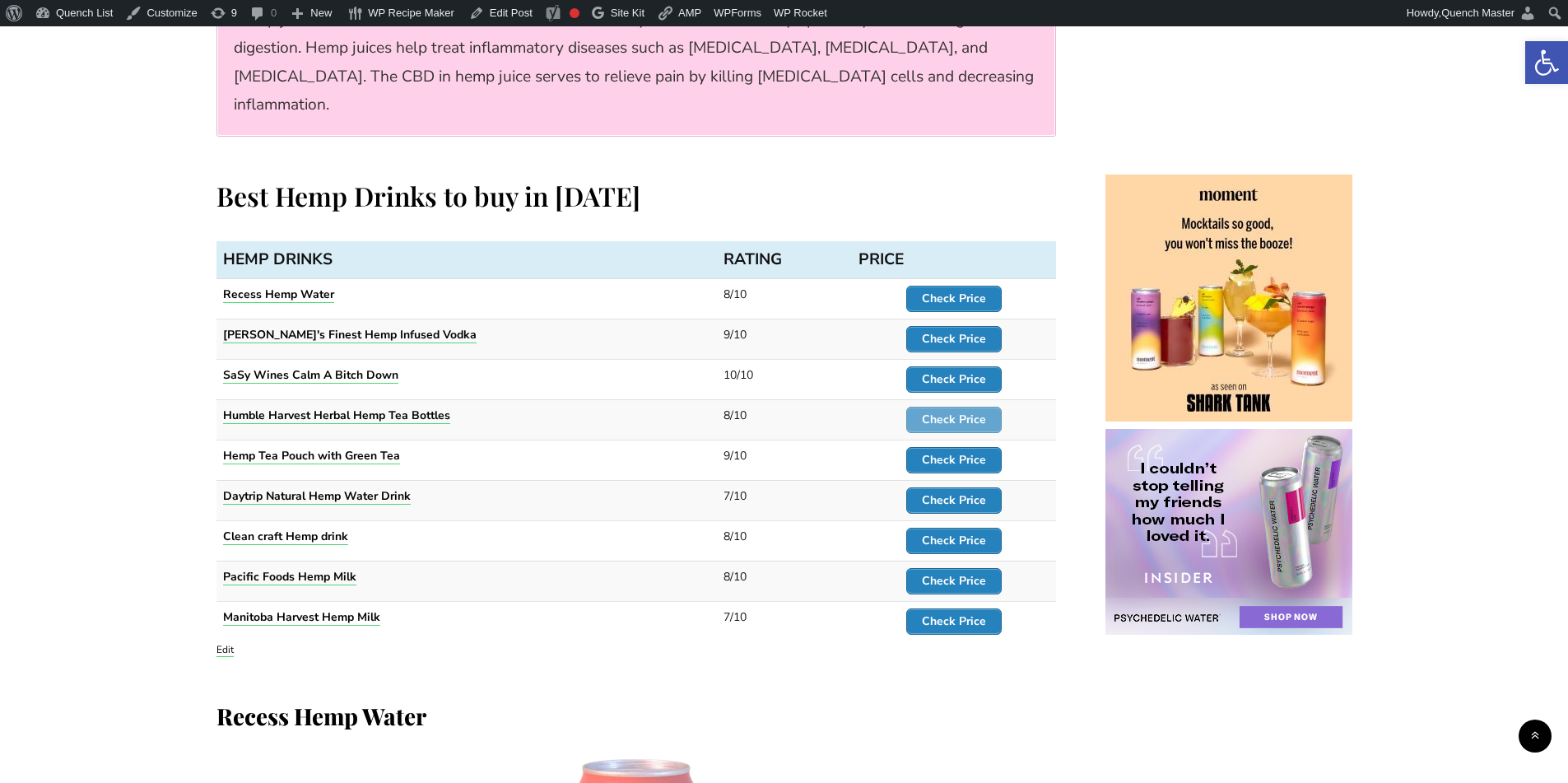
click at [958, 412] on strong "Check Price" at bounding box center [954, 419] width 65 height 15
click at [961, 452] on strong "Check Price" at bounding box center [954, 459] width 65 height 15
click at [950, 492] on strong "Check Price" at bounding box center [954, 500] width 65 height 15
click at [950, 533] on strong "Check Price" at bounding box center [954, 540] width 65 height 15
click at [952, 573] on strong "Check Price" at bounding box center [954, 580] width 65 height 15
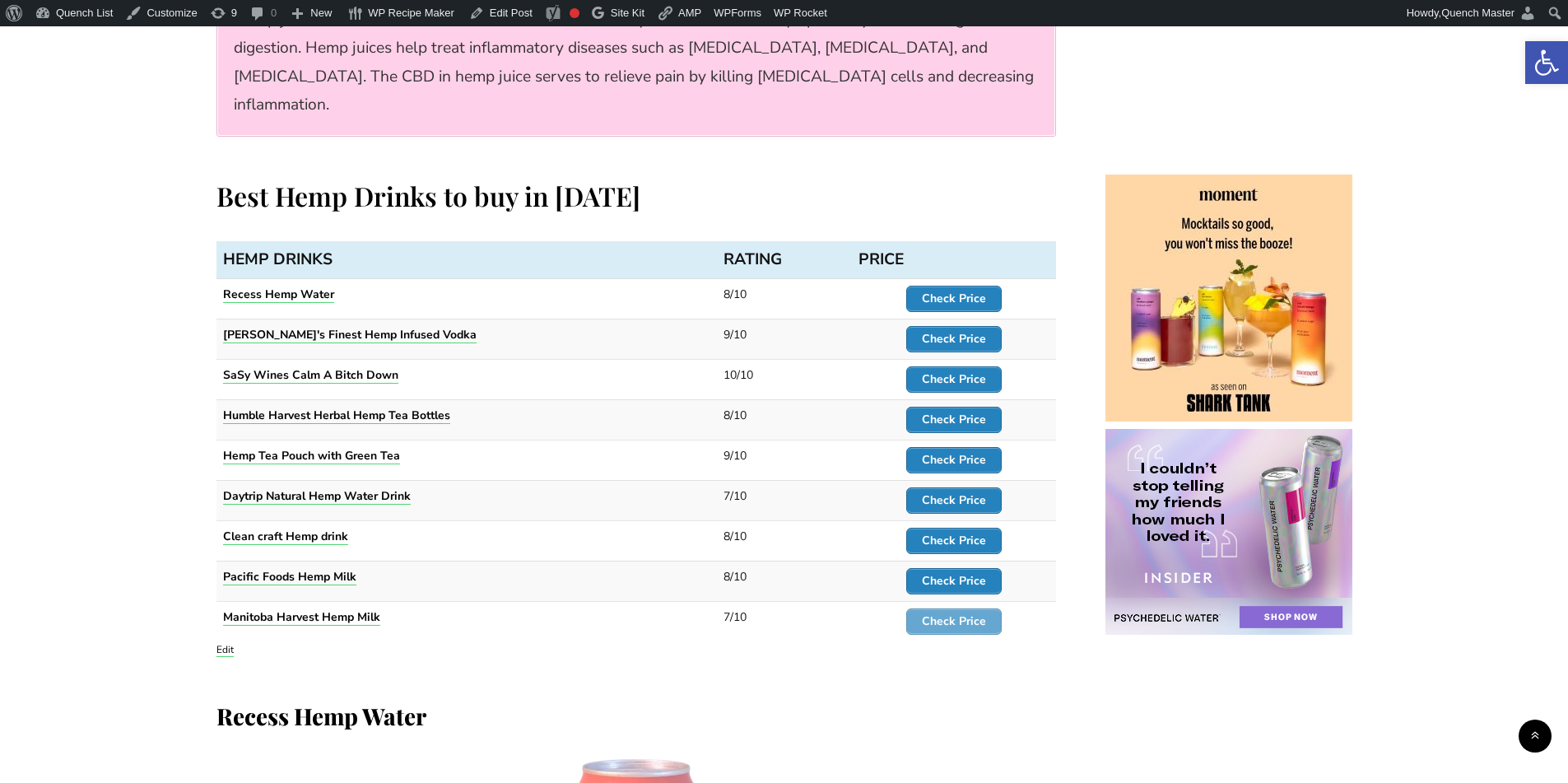
click at [957, 609] on span "Check Price" at bounding box center [954, 622] width 94 height 25
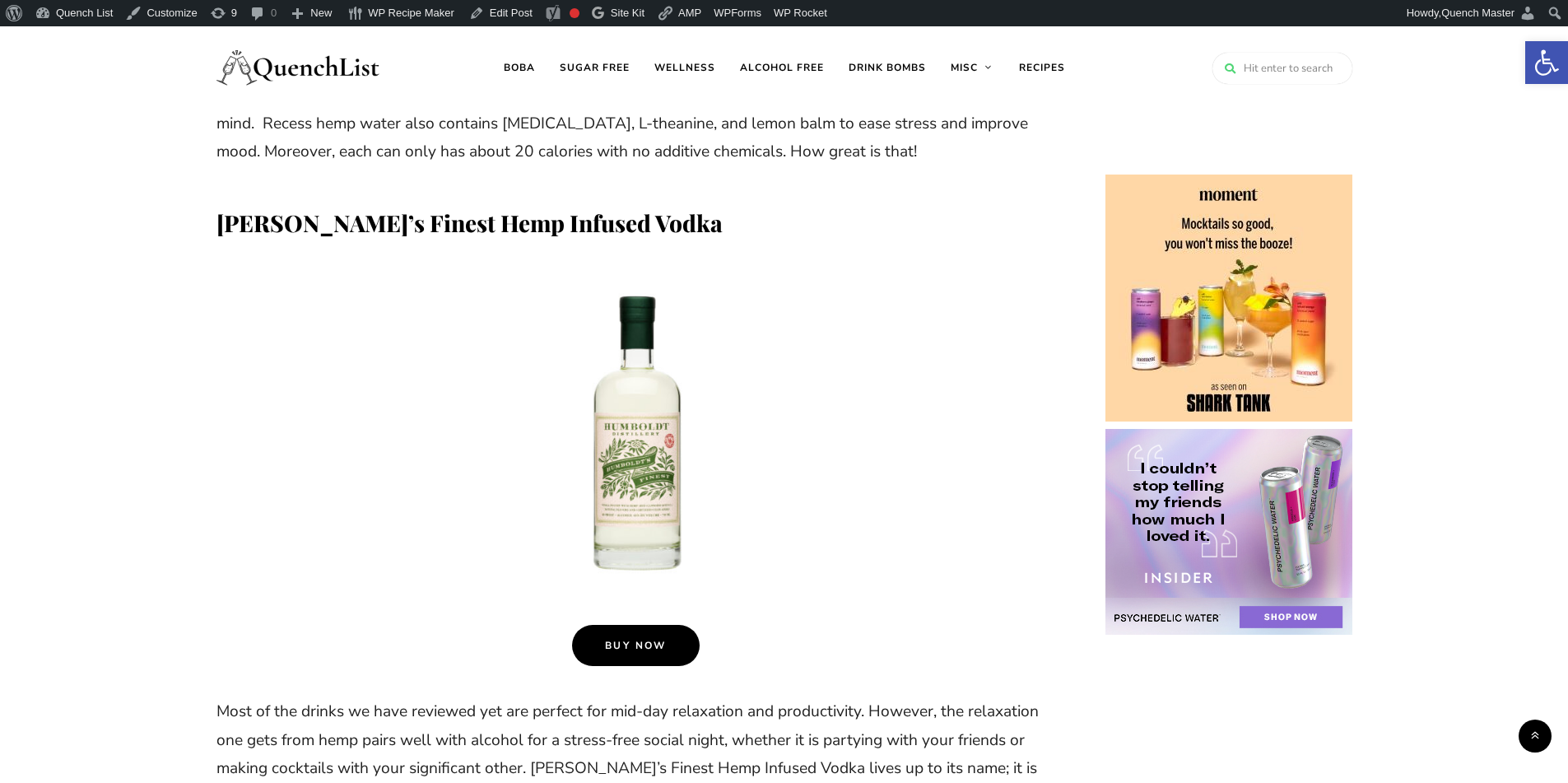
scroll to position [9904, 0]
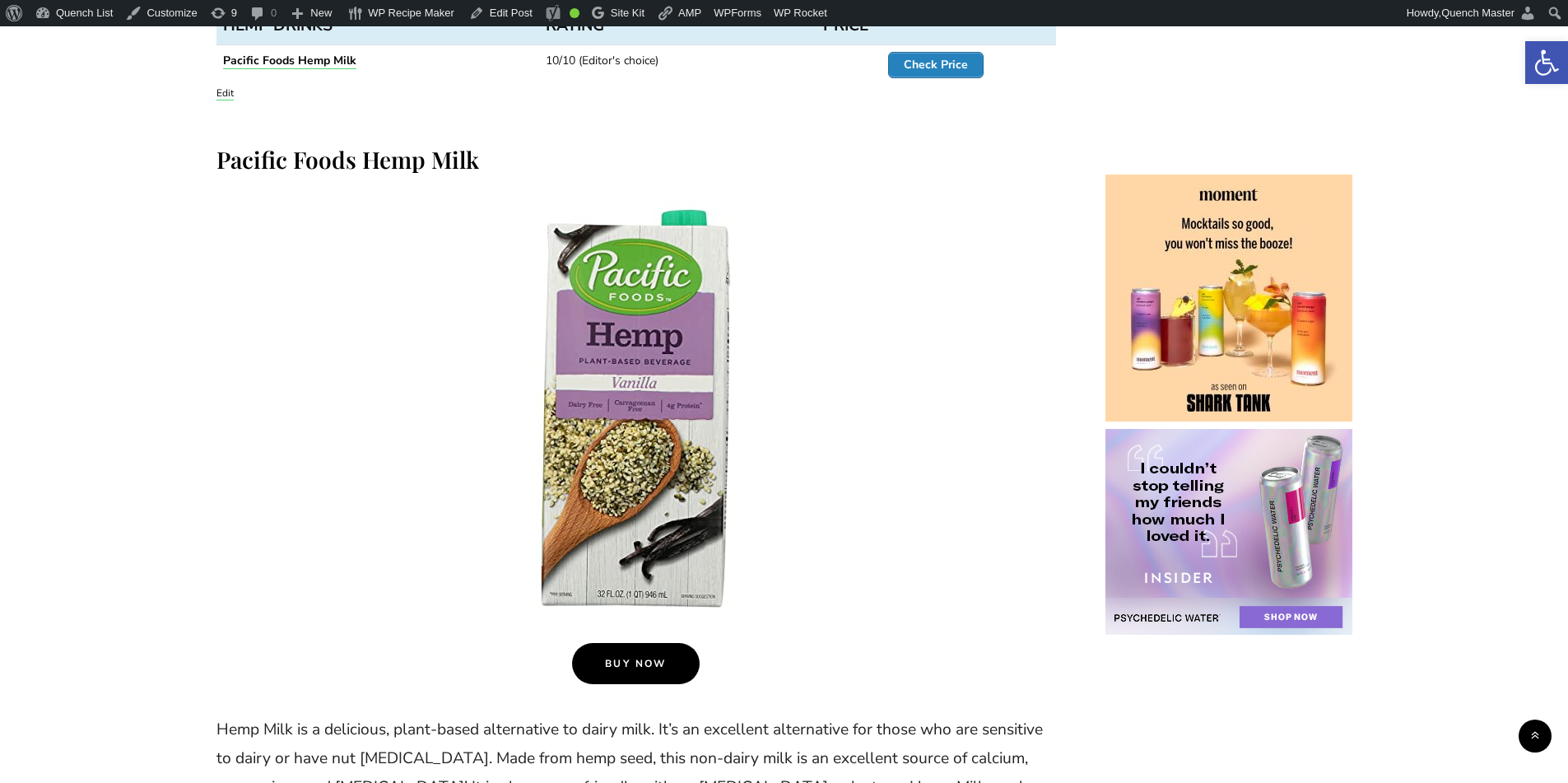
scroll to position [9332, 0]
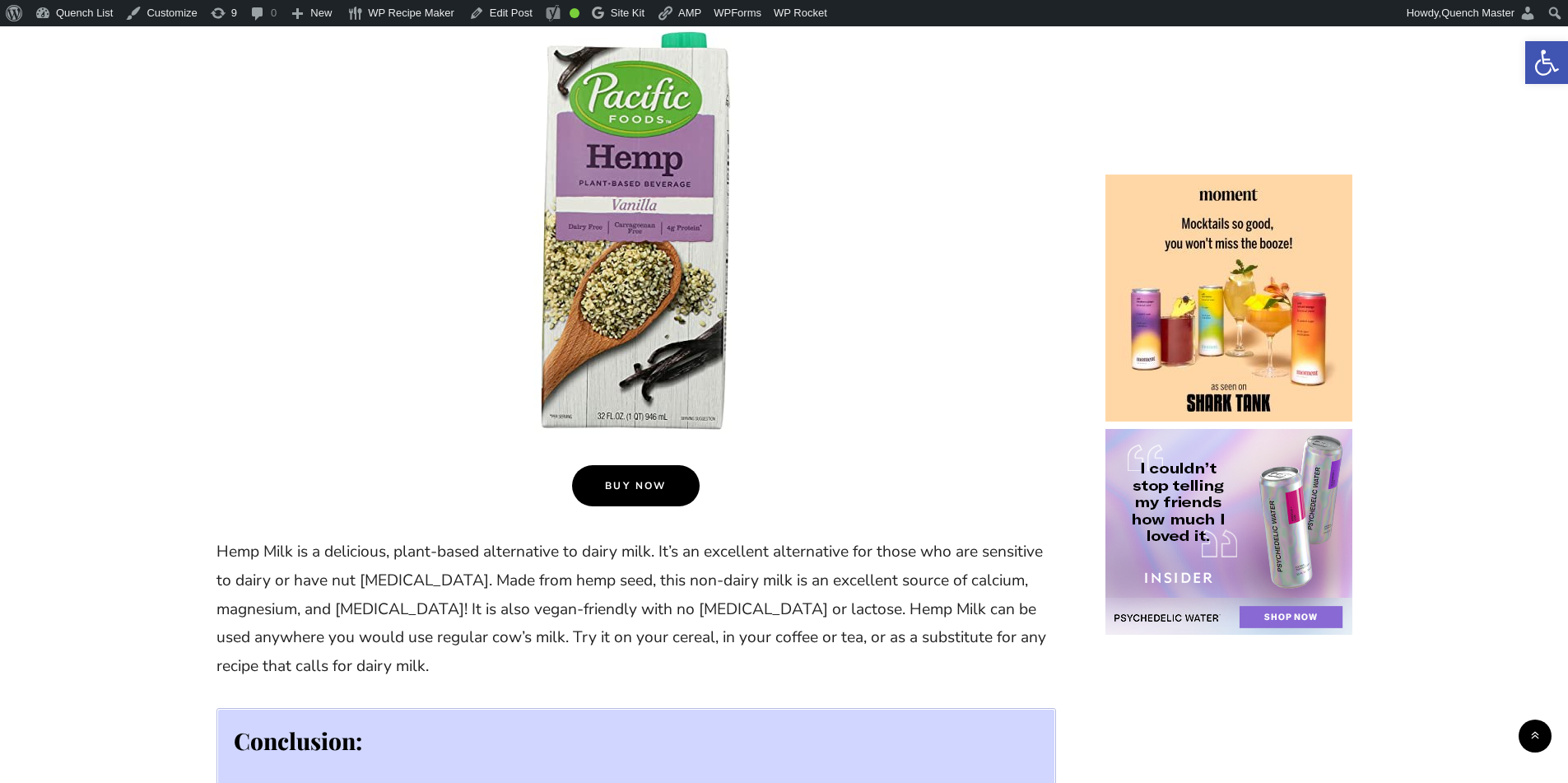
click at [638, 479] on span "Buy Now" at bounding box center [636, 485] width 62 height 13
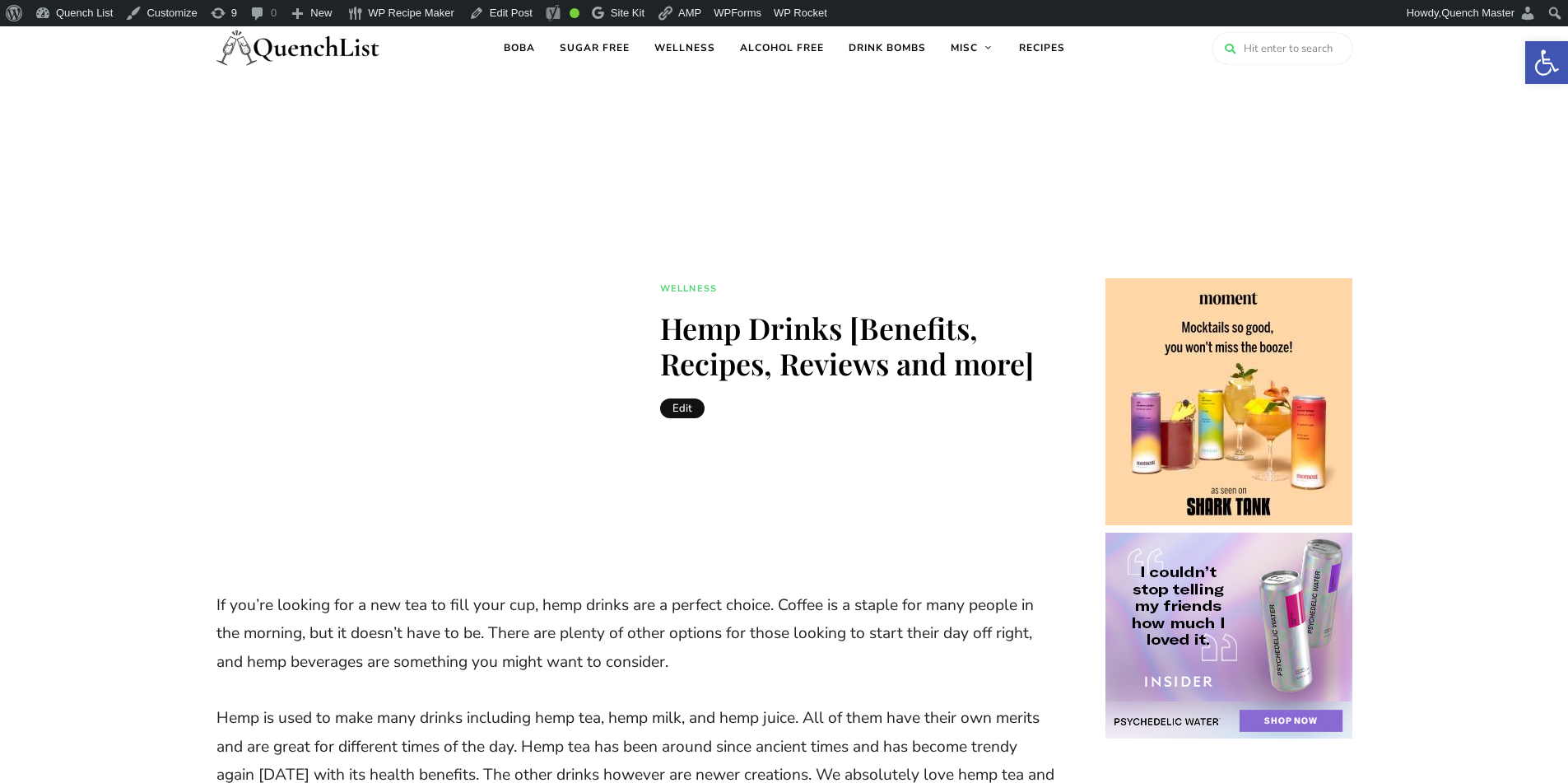
scroll to position [0, 0]
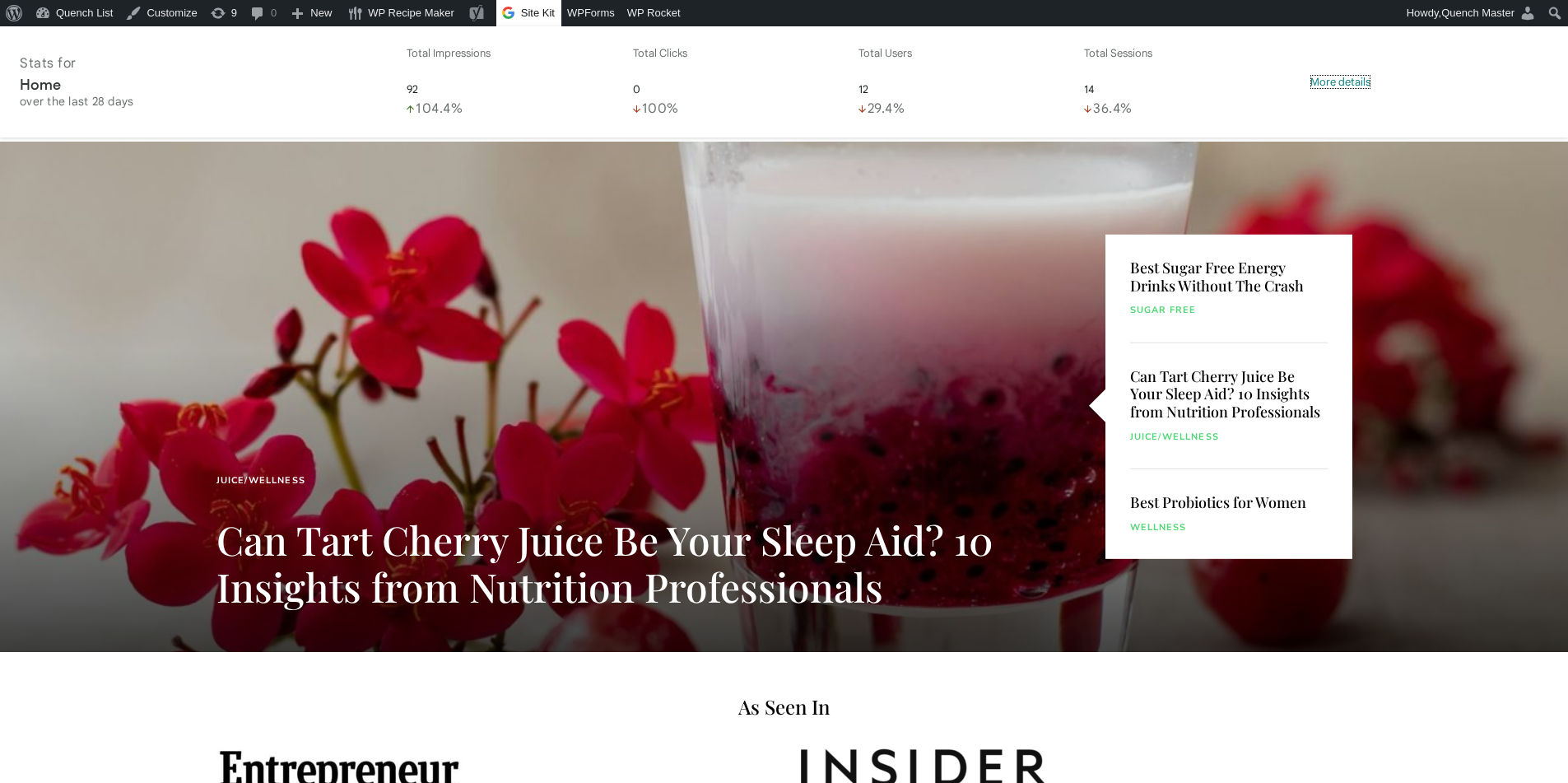
click at [1334, 77] on span "More details" at bounding box center [1340, 83] width 60 height 14
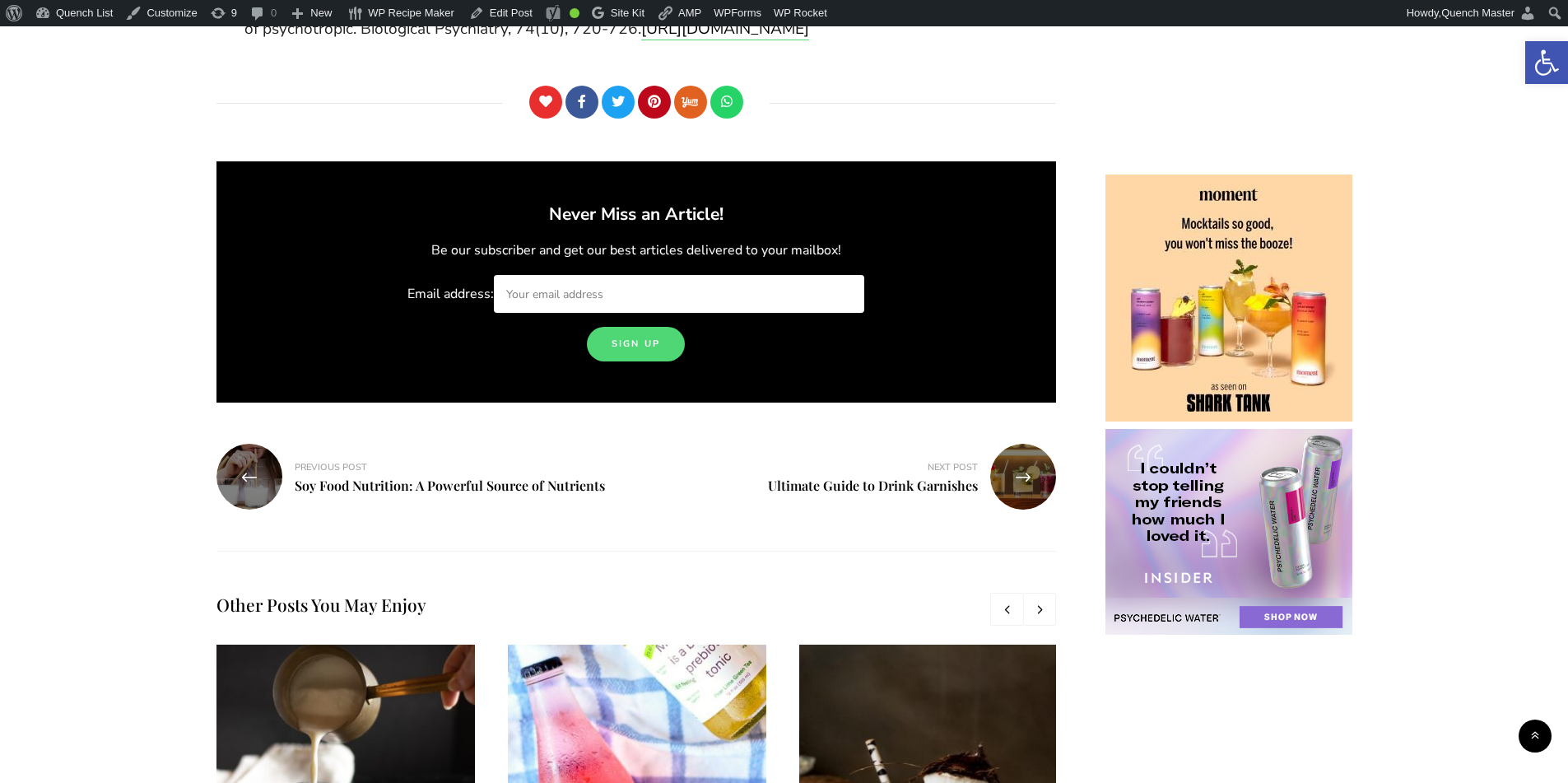
scroll to position [7274, 0]
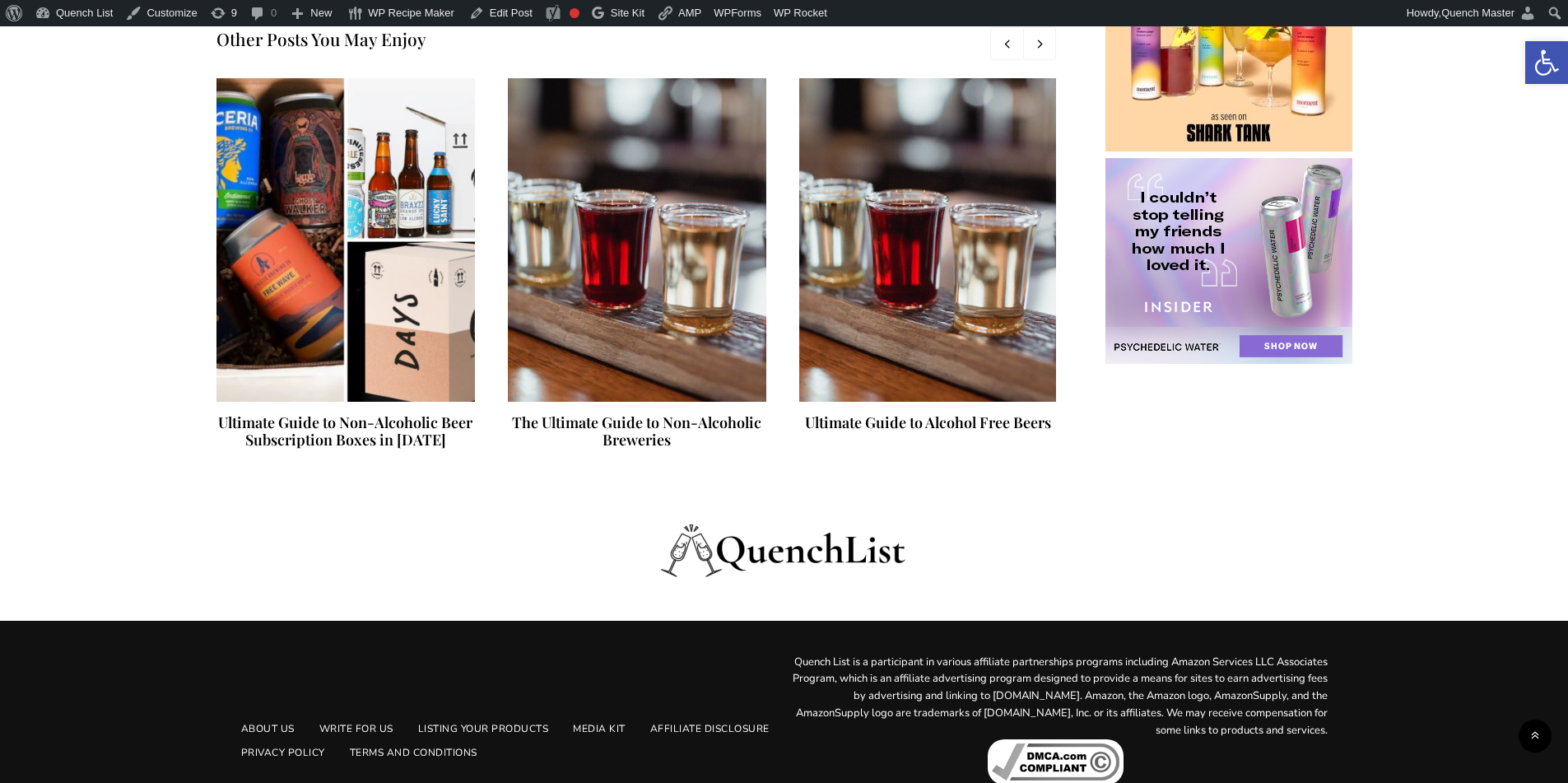
scroll to position [5035, 0]
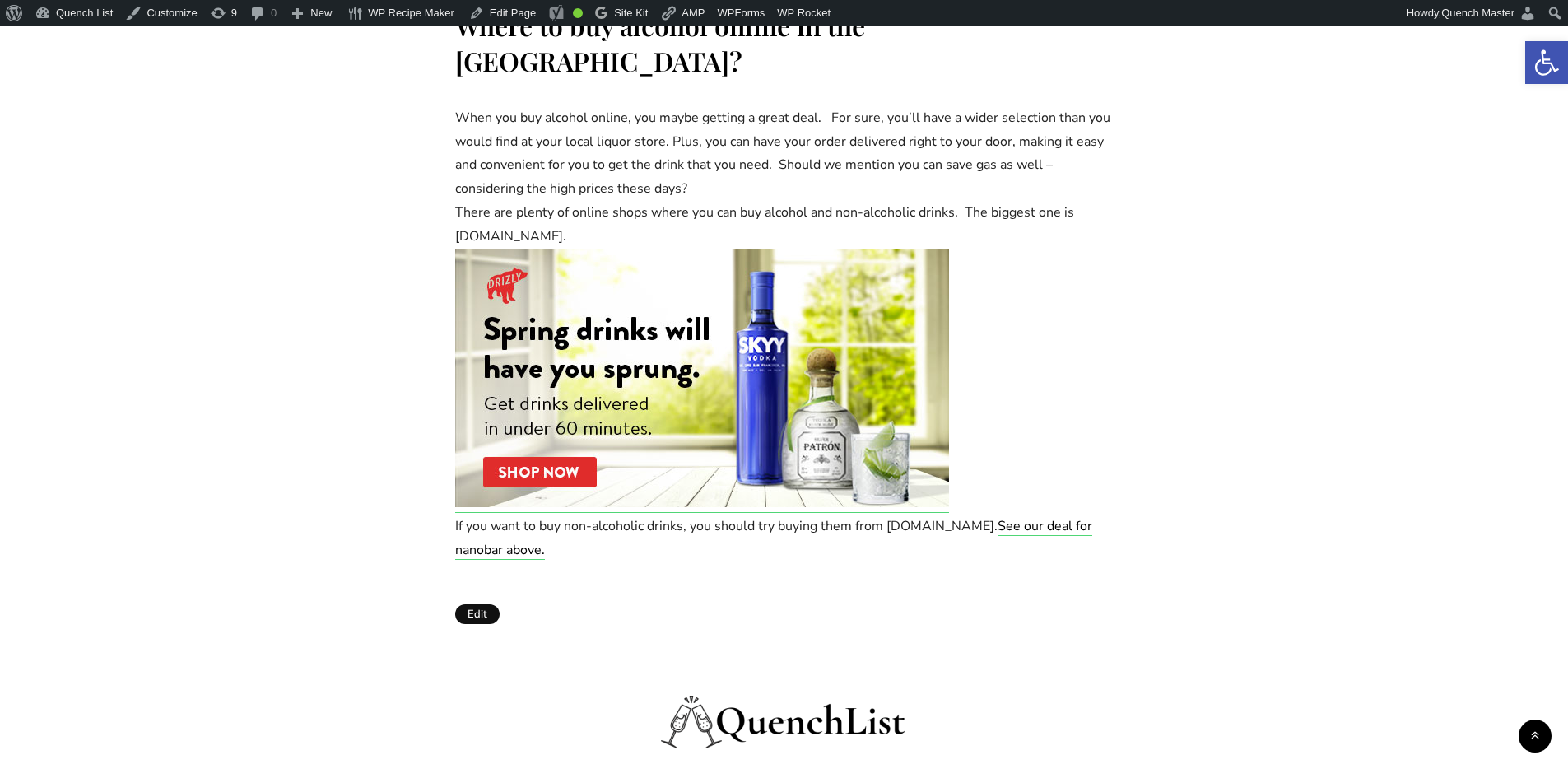
scroll to position [2713, 0]
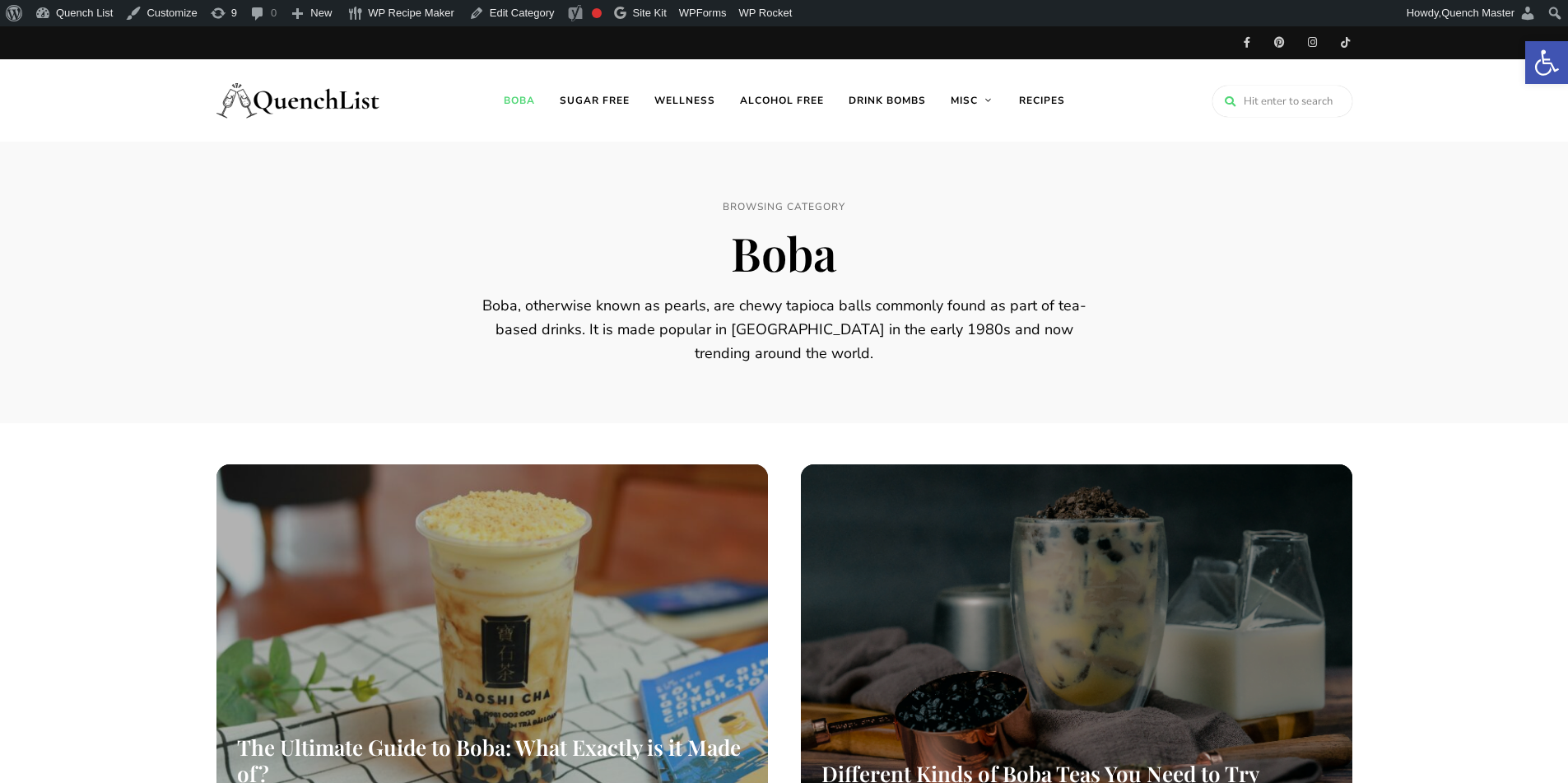
click at [287, 100] on img at bounding box center [299, 100] width 165 height 65
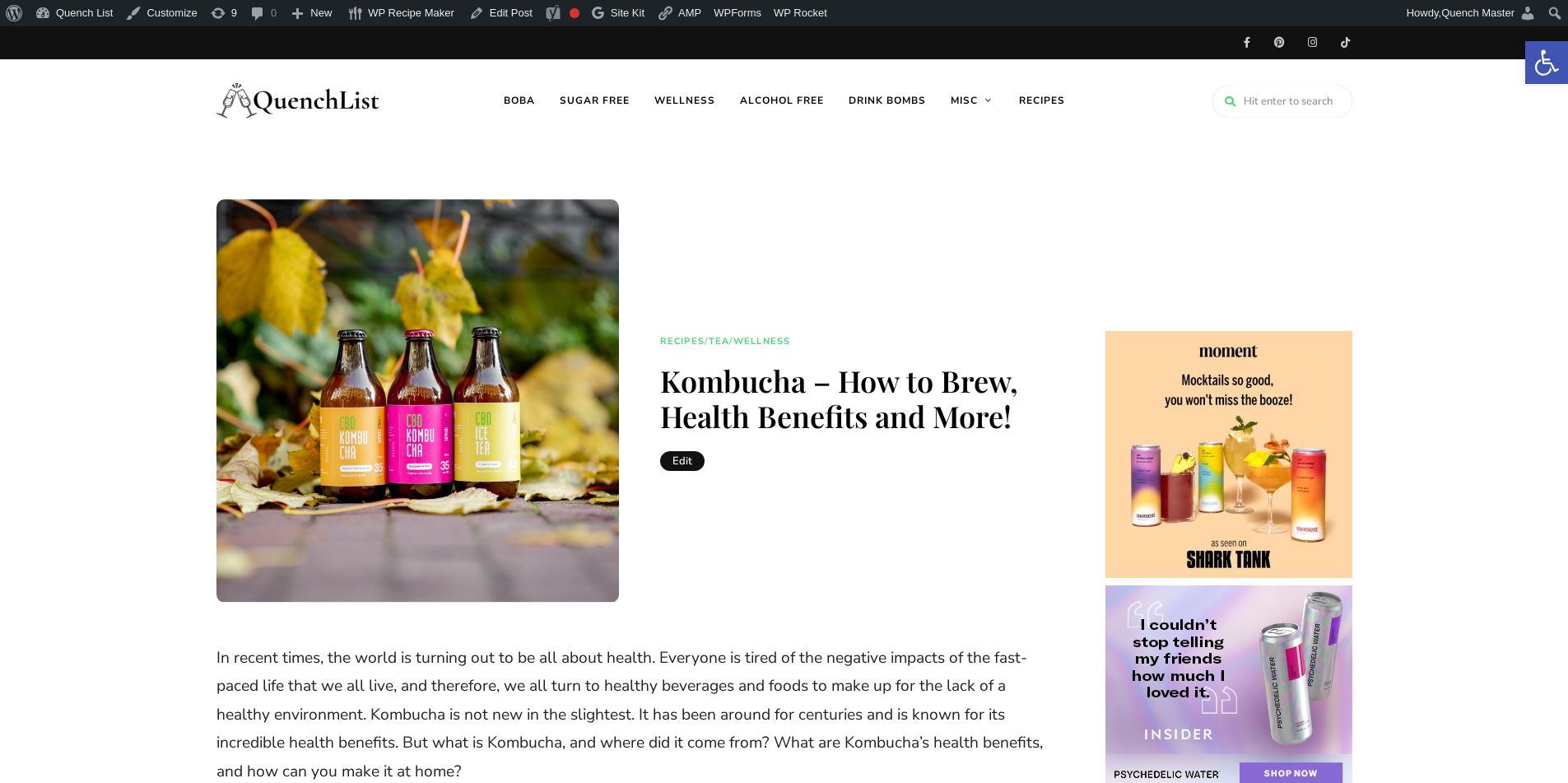
click at [270, 96] on img at bounding box center [299, 100] width 165 height 65
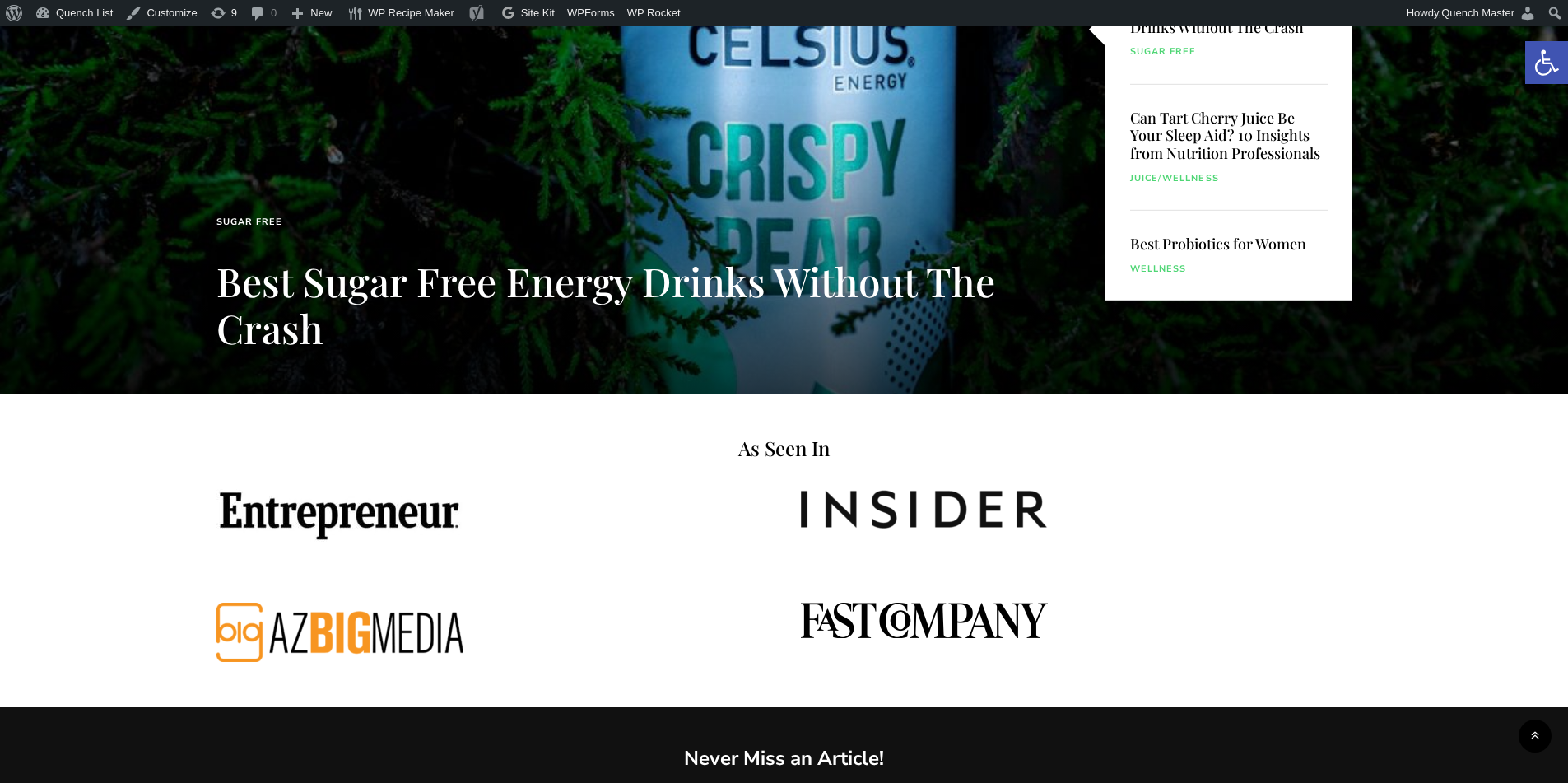
scroll to position [274, 0]
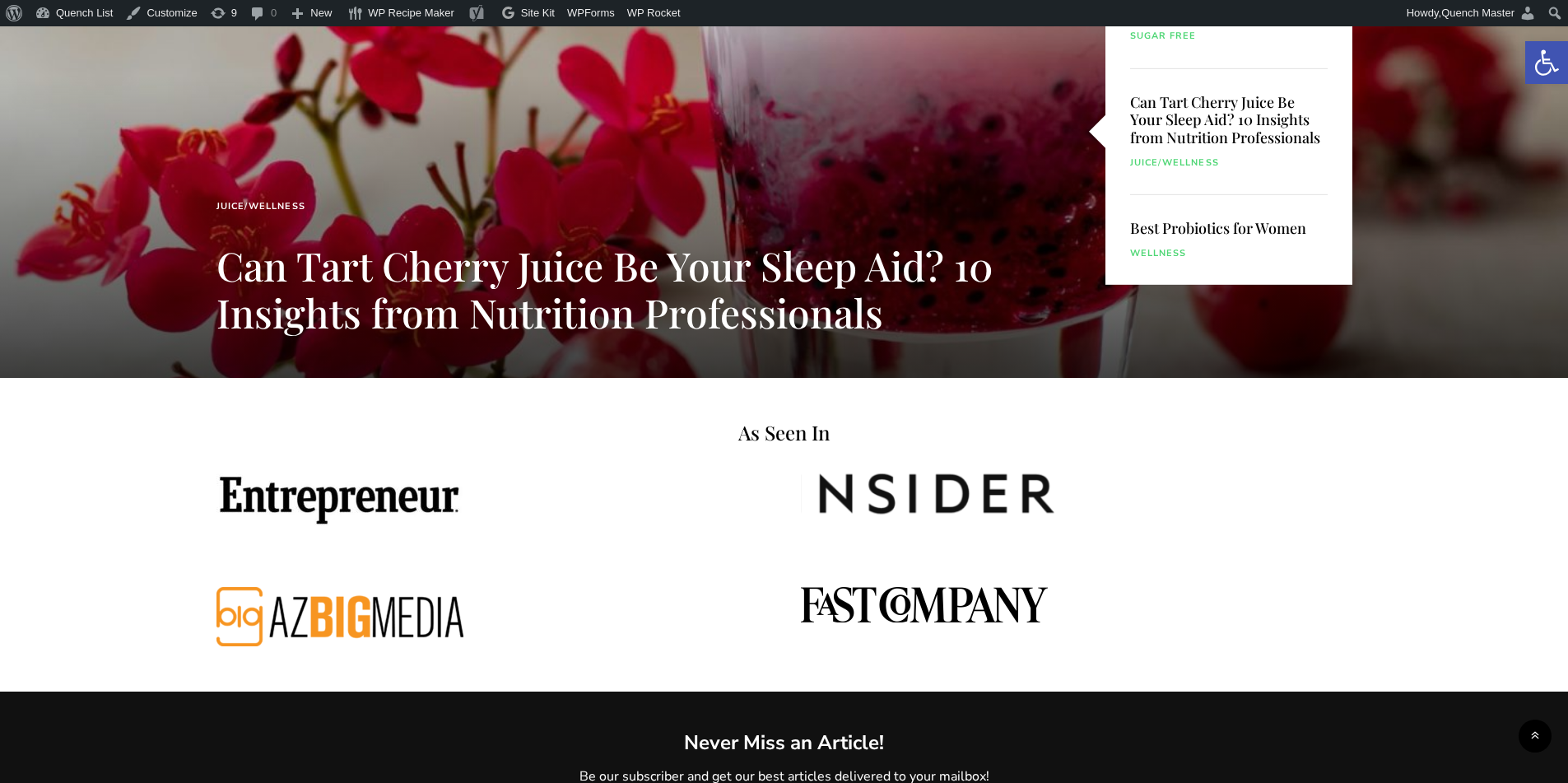
drag, startPoint x: 392, startPoint y: 500, endPoint x: 1330, endPoint y: 492, distance: 938.0
click at [1330, 492] on link at bounding box center [1076, 493] width 551 height 40
click at [156, 11] on link "Customize" at bounding box center [161, 13] width 84 height 26
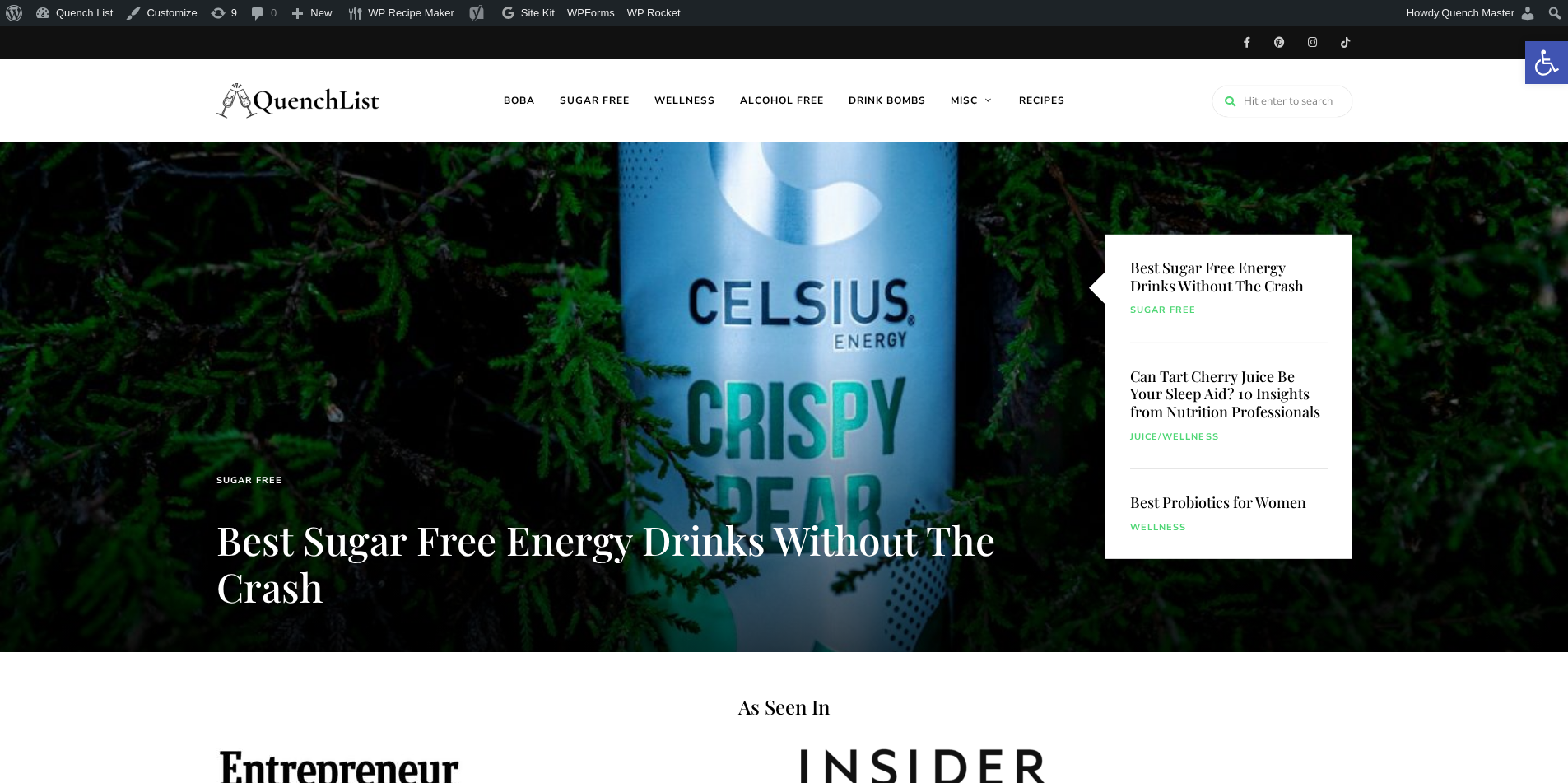
scroll to position [549, 0]
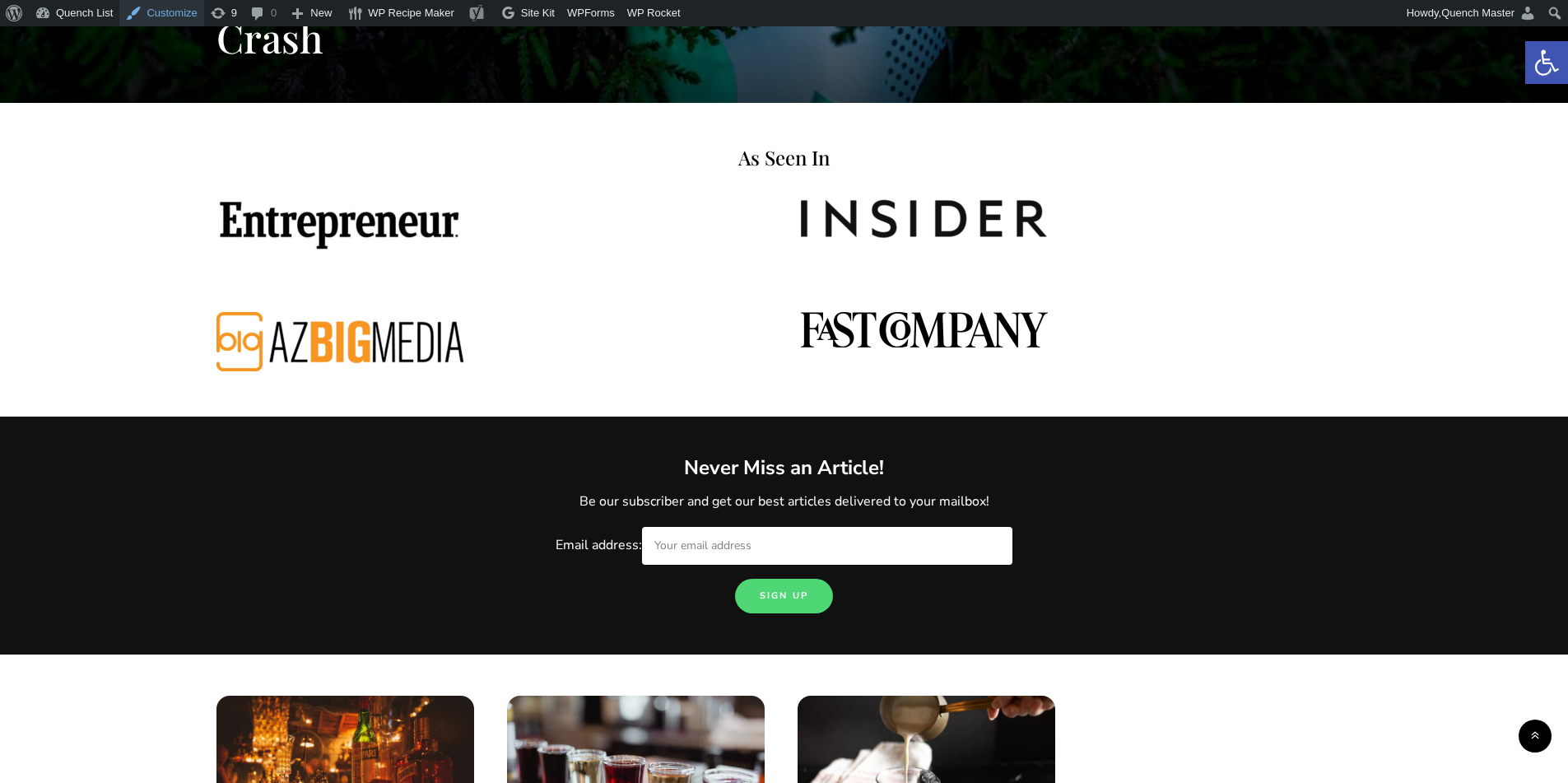
click at [162, 10] on link "Customize" at bounding box center [161, 13] width 84 height 26
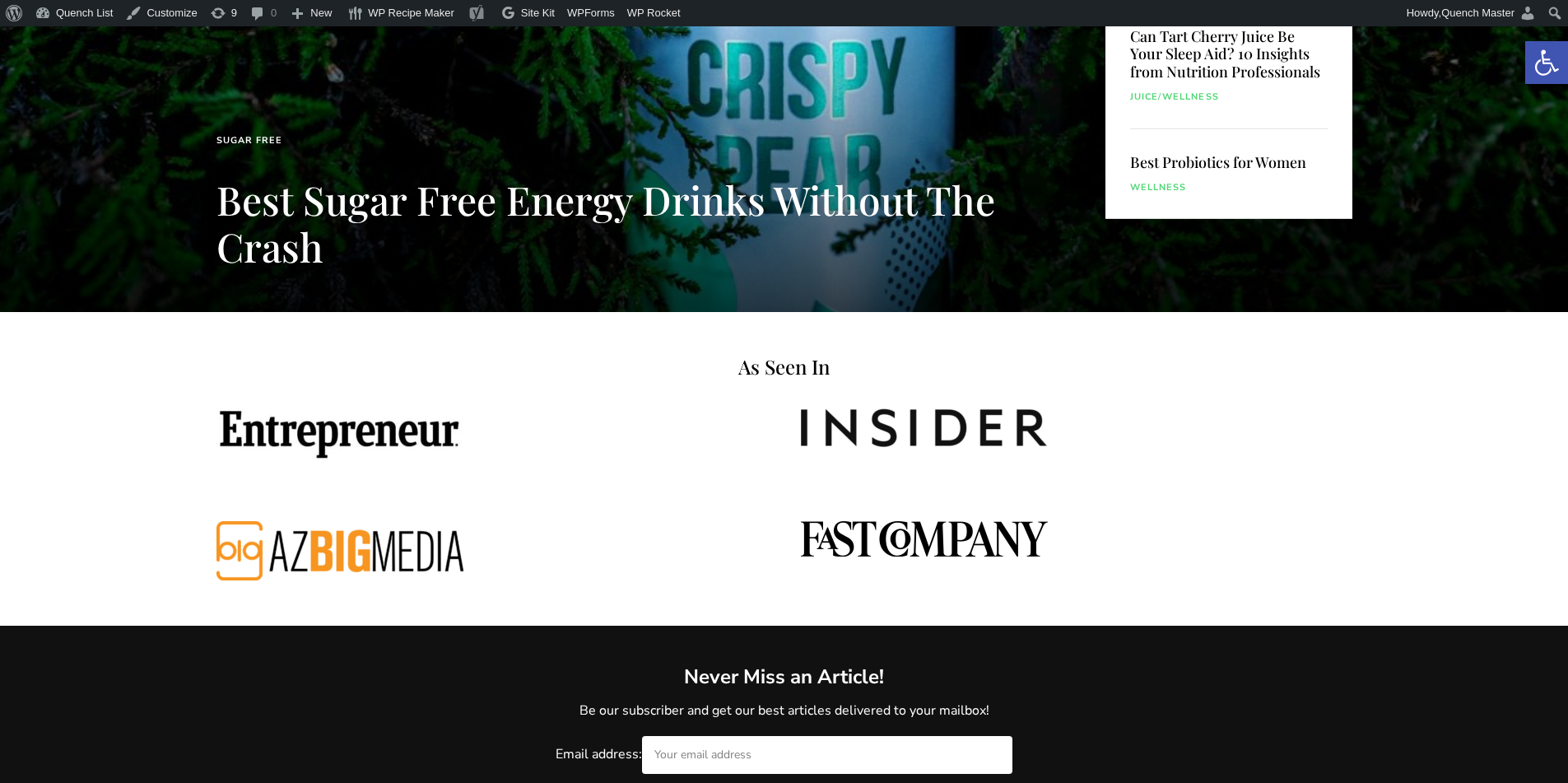
scroll to position [412, 0]
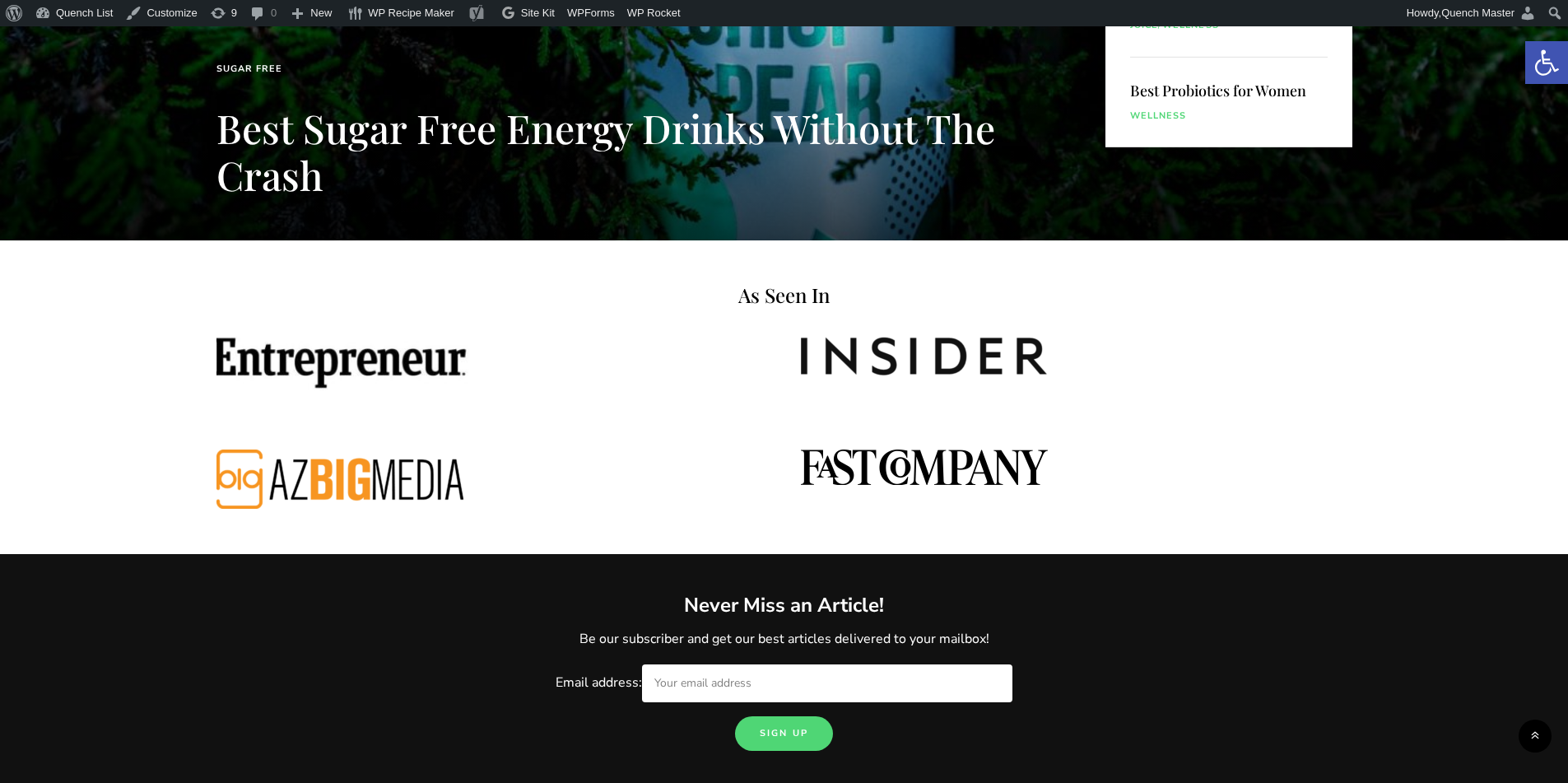
click at [335, 375] on img at bounding box center [340, 362] width 262 height 56
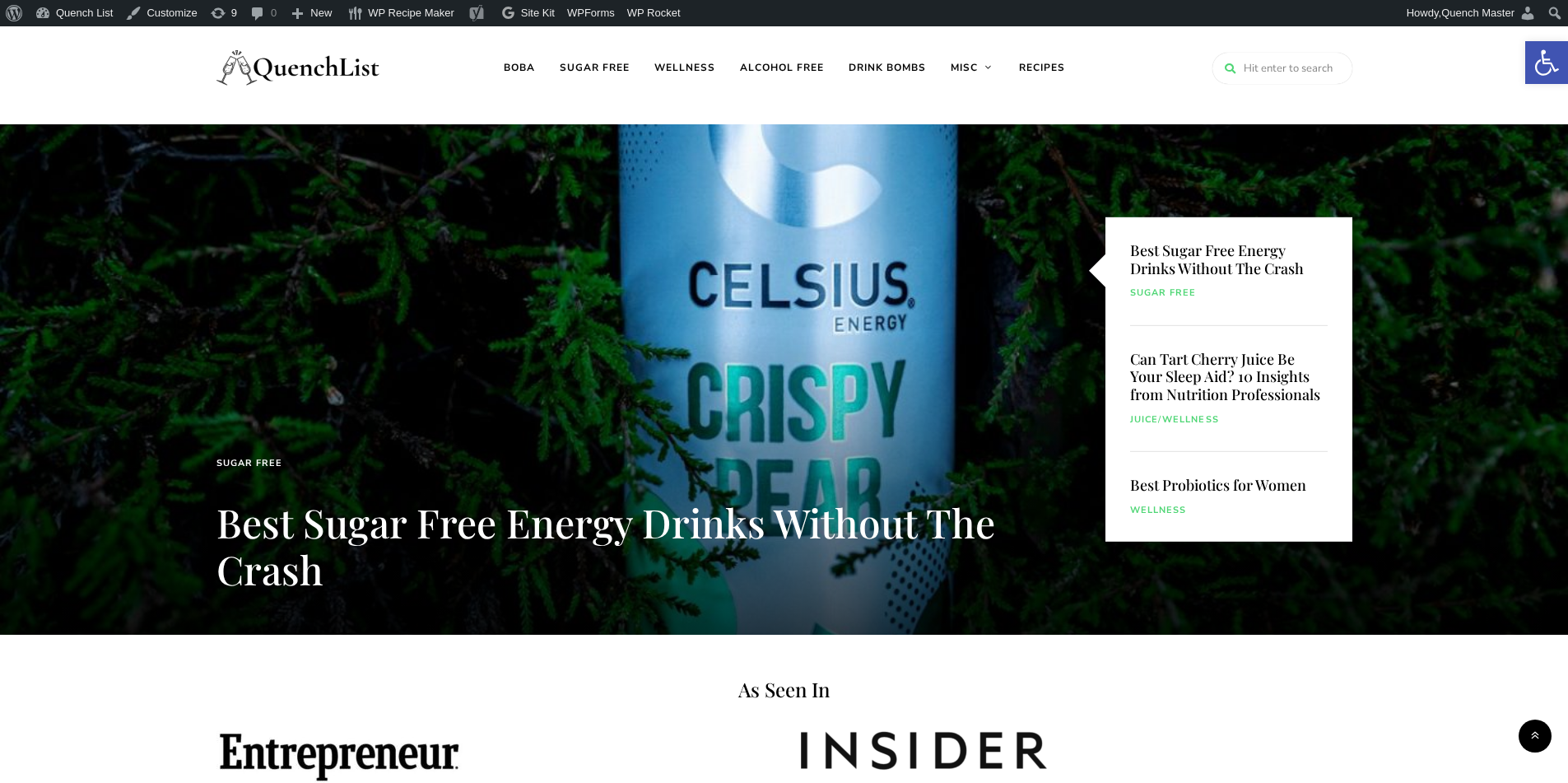
scroll to position [0, 0]
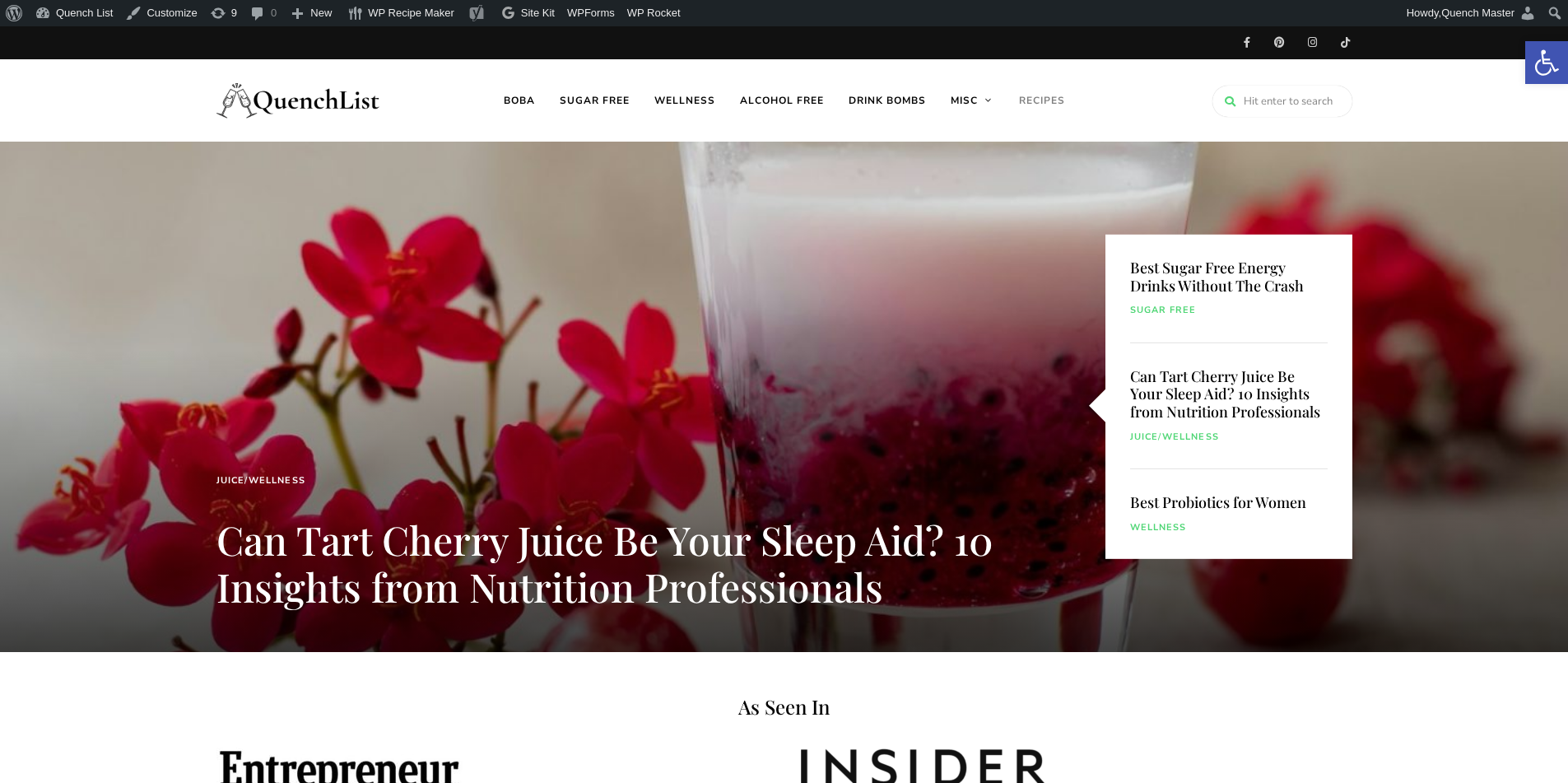
click at [1049, 104] on link "Recipes" at bounding box center [1042, 100] width 71 height 83
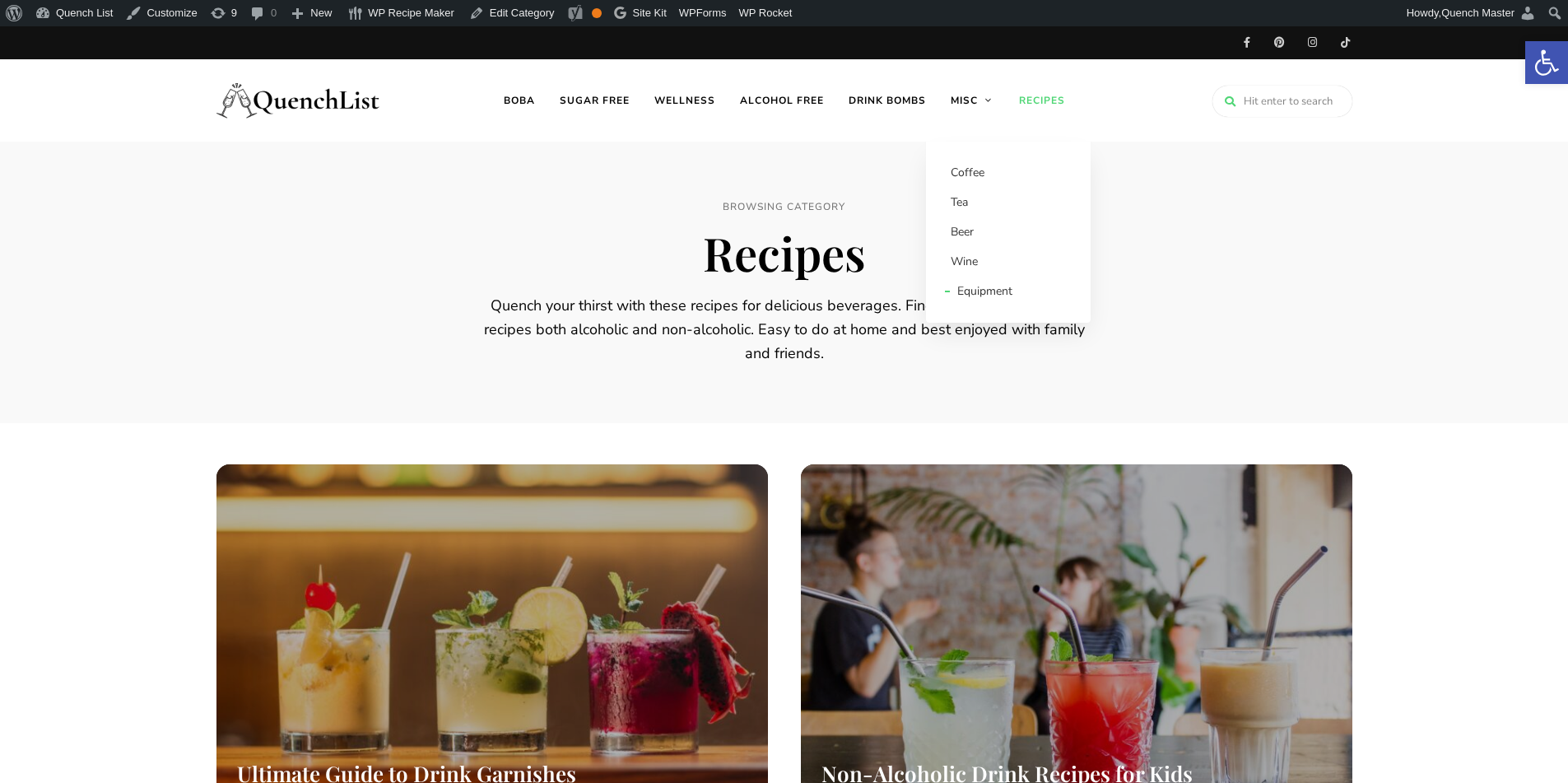
click at [980, 284] on link "Equipment" at bounding box center [1015, 291] width 156 height 30
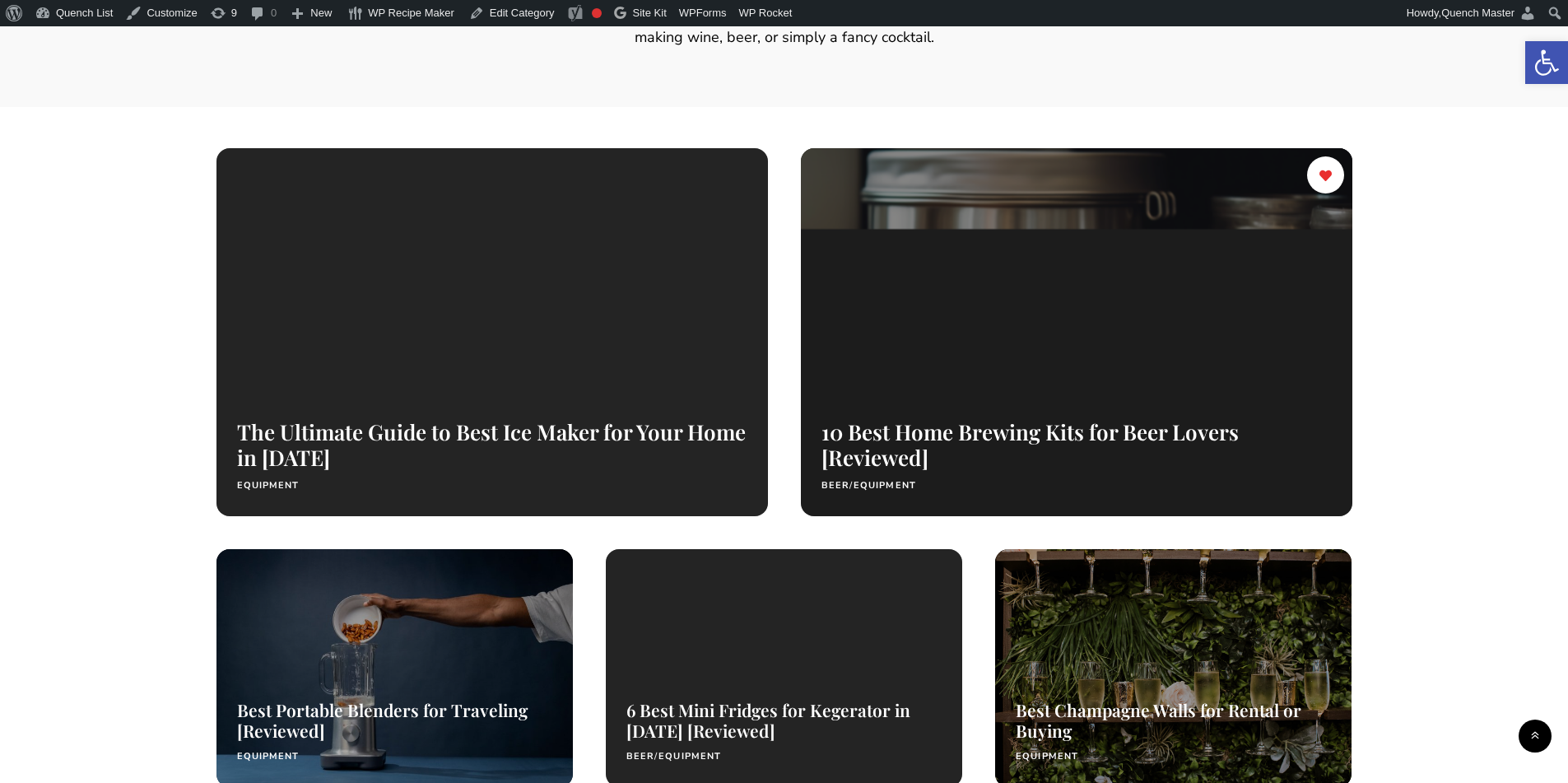
scroll to position [412, 0]
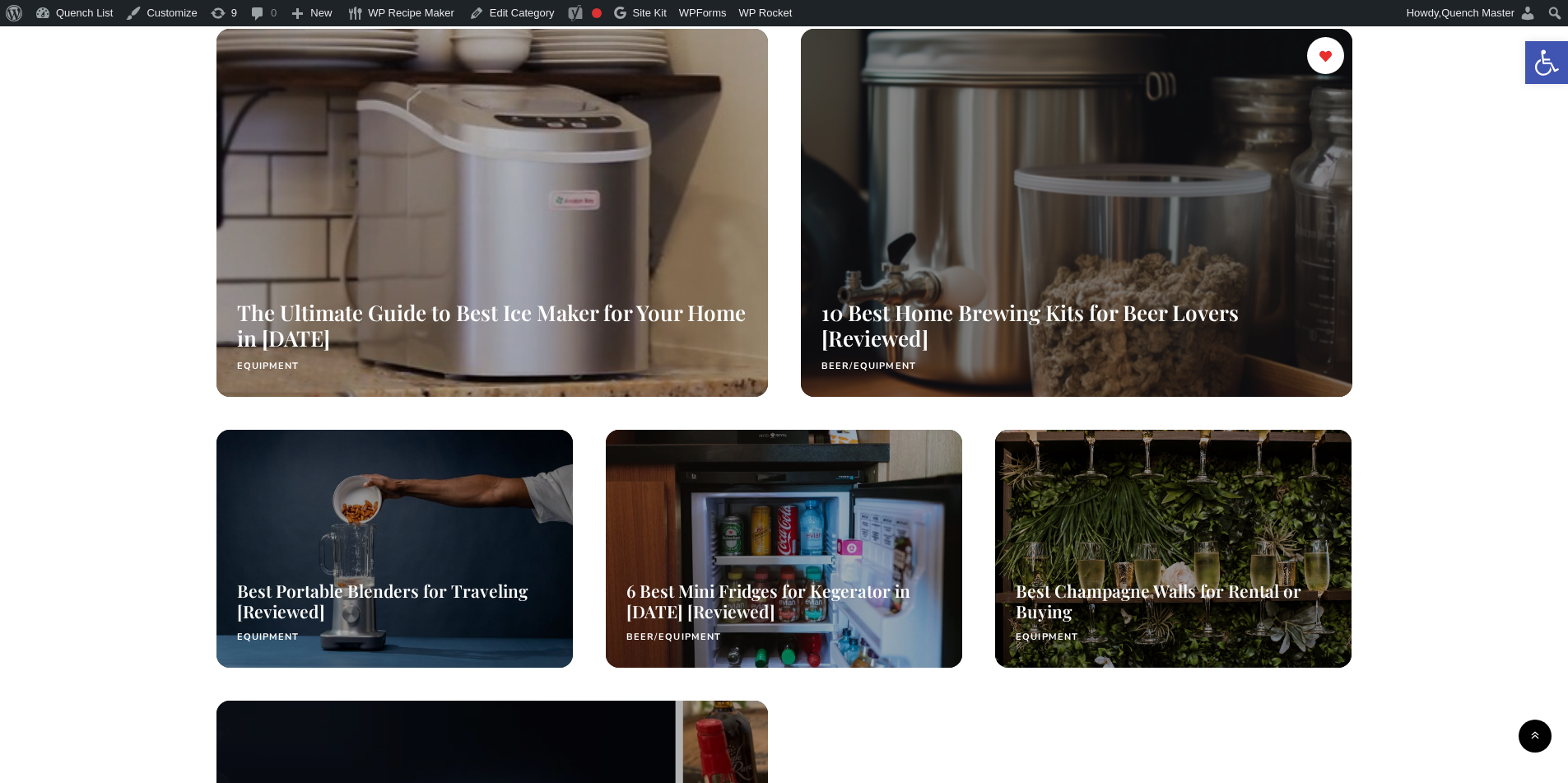
click at [1117, 250] on div at bounding box center [1076, 213] width 585 height 389
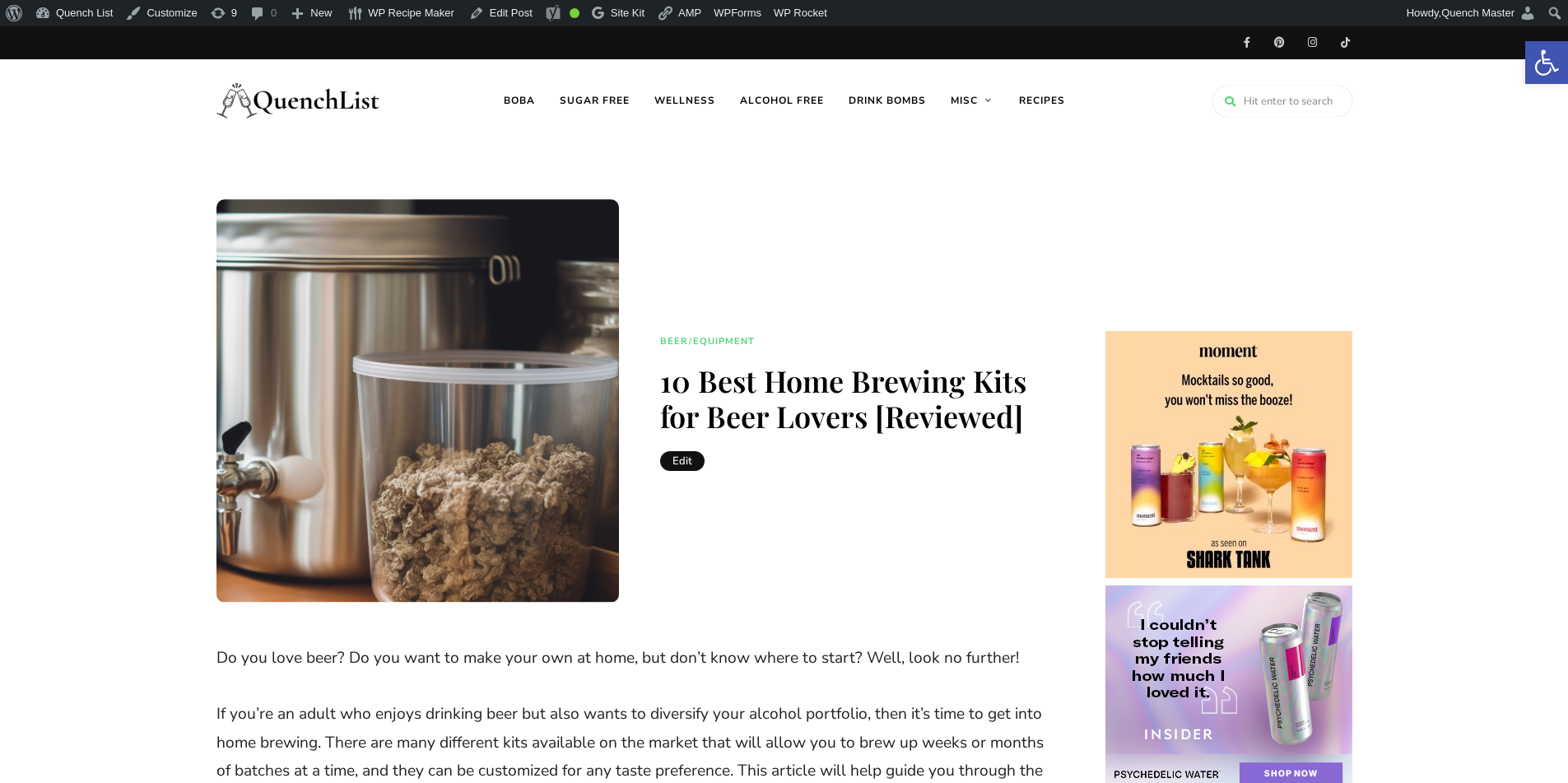
drag, startPoint x: 973, startPoint y: 240, endPoint x: 963, endPoint y: 242, distance: 10.2
click at [963, 242] on header "Beer / Equipment 10 Best Home Brewing Kits for Beer Lovers [Reviewed] Edit" at bounding box center [636, 401] width 839 height 404
click at [290, 100] on img at bounding box center [299, 100] width 165 height 65
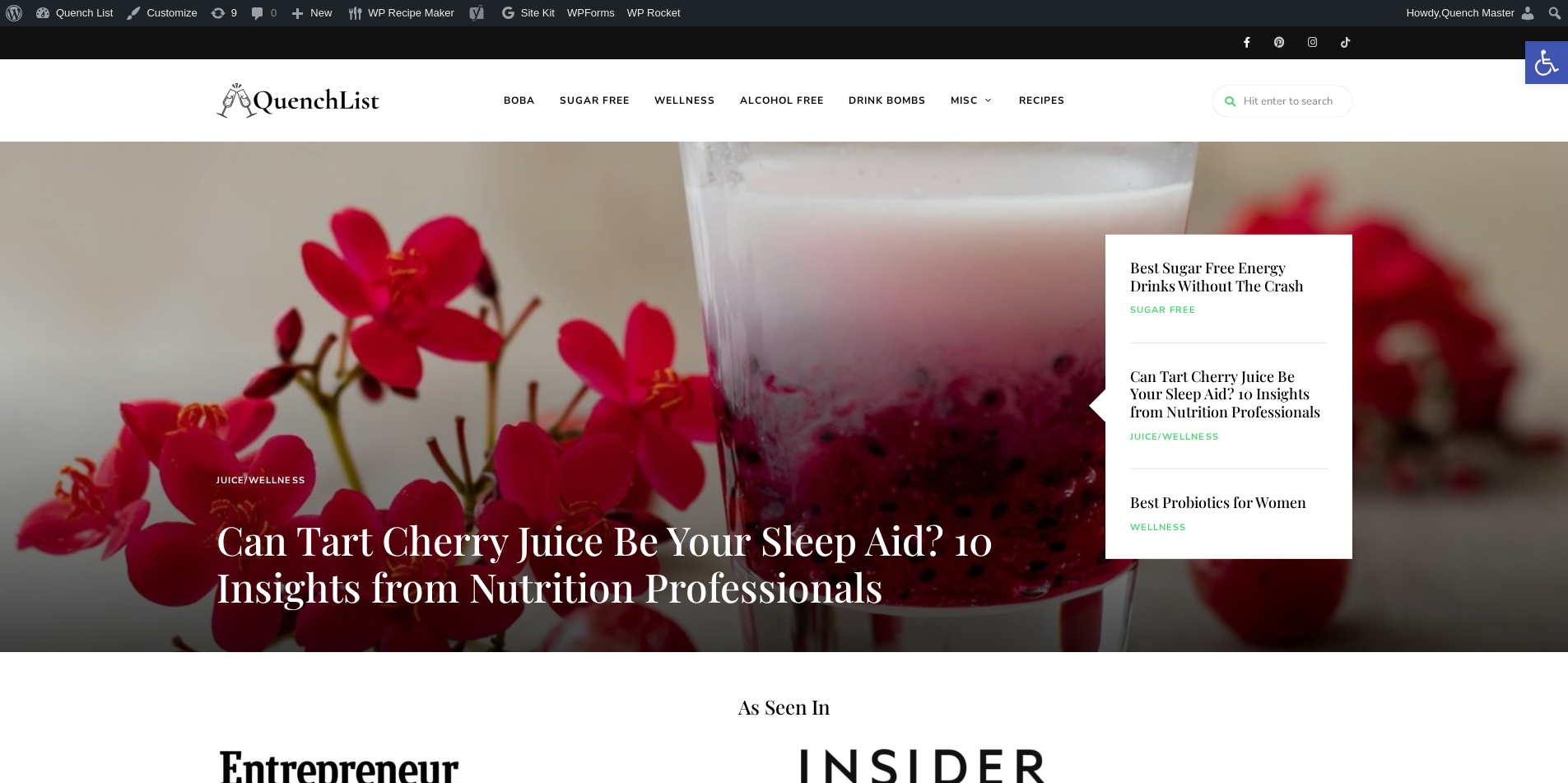
click at [1246, 46] on link "Facebook" at bounding box center [1247, 42] width 33 height 33
click at [1278, 46] on link "Pinterest" at bounding box center [1279, 42] width 33 height 33
click at [1312, 41] on link "Instagram" at bounding box center [1312, 42] width 33 height 33
click at [1344, 41] on link "TikTok" at bounding box center [1346, 42] width 33 height 33
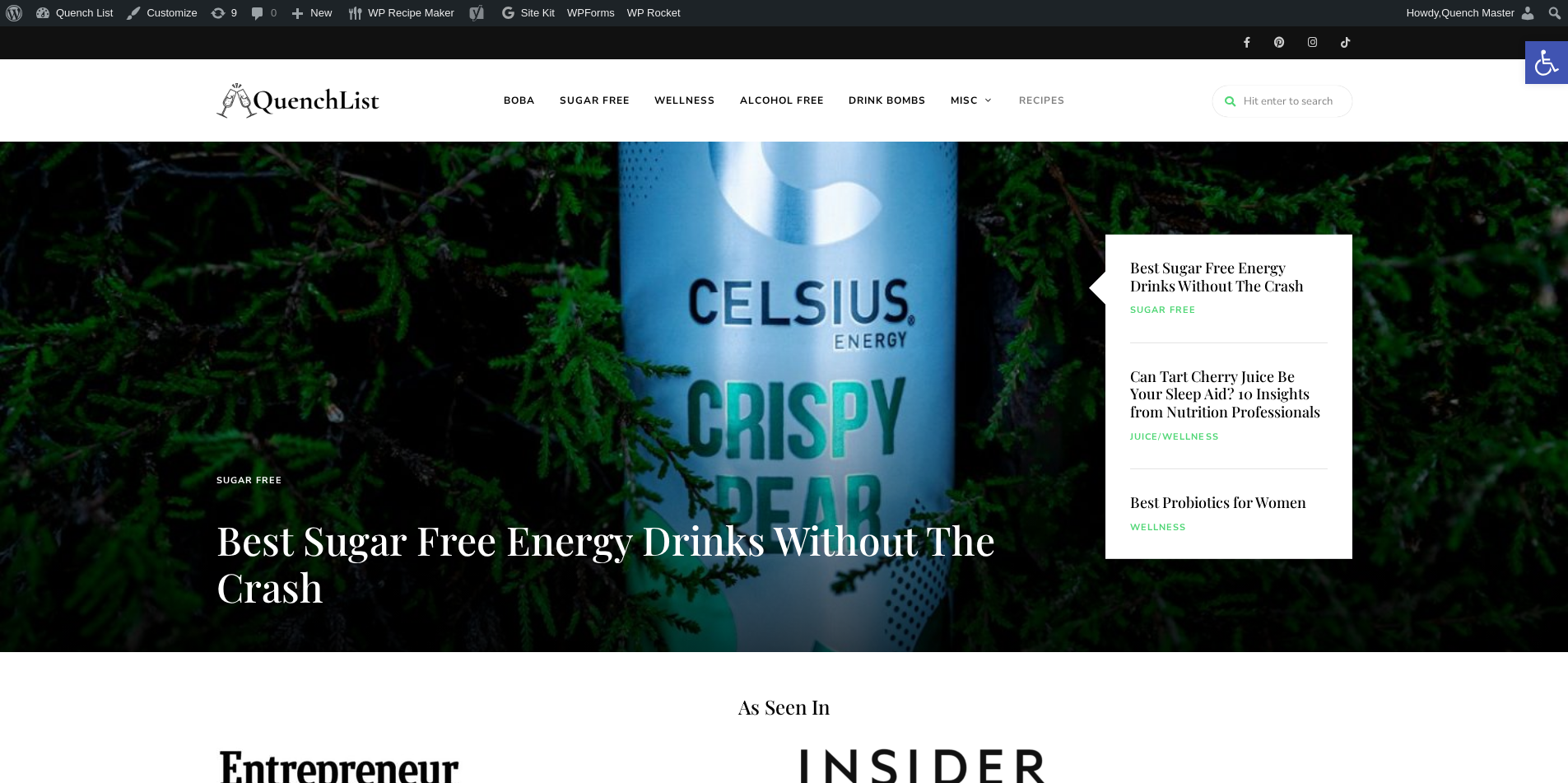
click at [1048, 100] on link "Recipes" at bounding box center [1042, 100] width 71 height 83
